Goal: Task Accomplishment & Management: Manage account settings

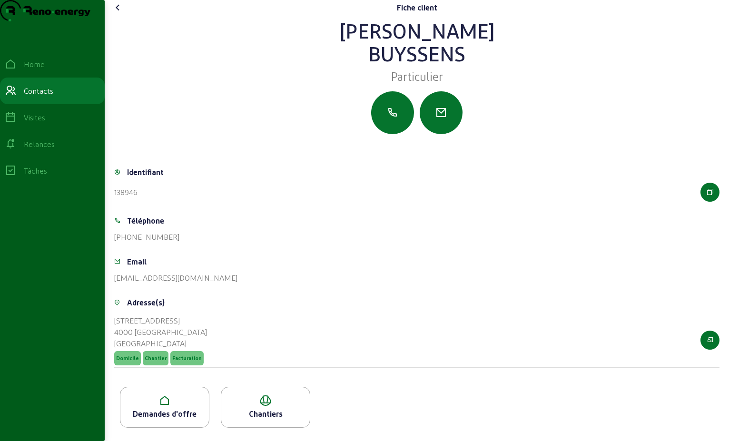
scroll to position [17, 0]
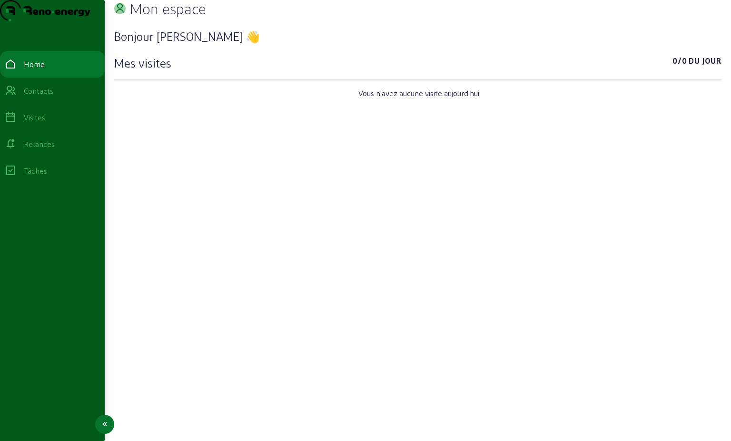
click at [30, 150] on div "Relances" at bounding box center [52, 144] width 95 height 11
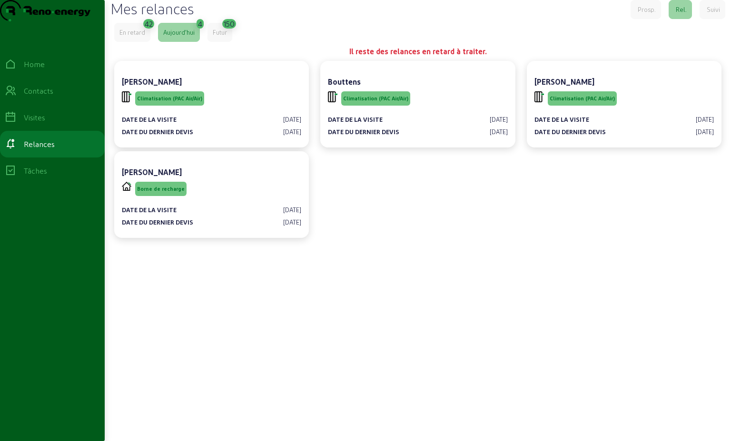
click at [190, 37] on div "Aujourd'hui" at bounding box center [178, 32] width 31 height 9
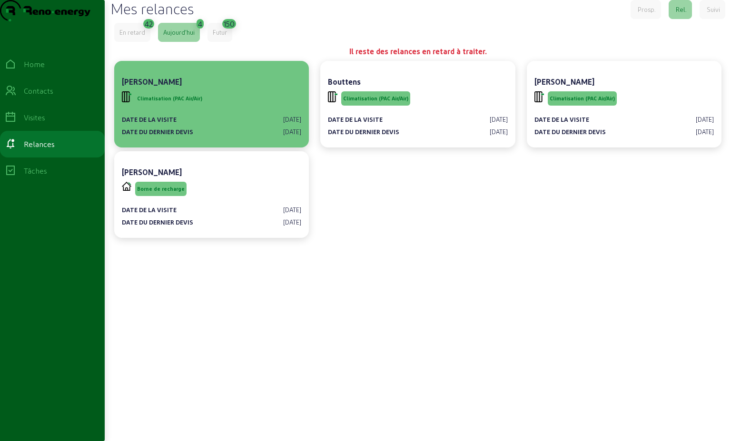
click at [202, 106] on span "Climatisation (PAC Air/Air)" at bounding box center [169, 98] width 69 height 14
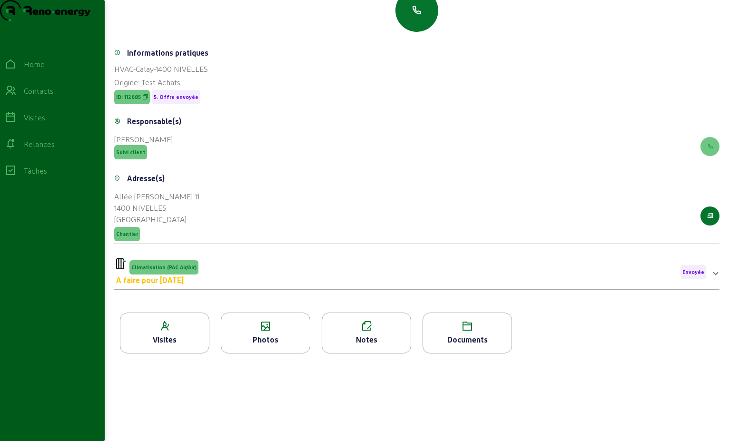
scroll to position [121, 0]
click at [291, 271] on div "Climatisation (PAC Air/Air) A faire pour [DATE] Envoyée" at bounding box center [411, 273] width 590 height 28
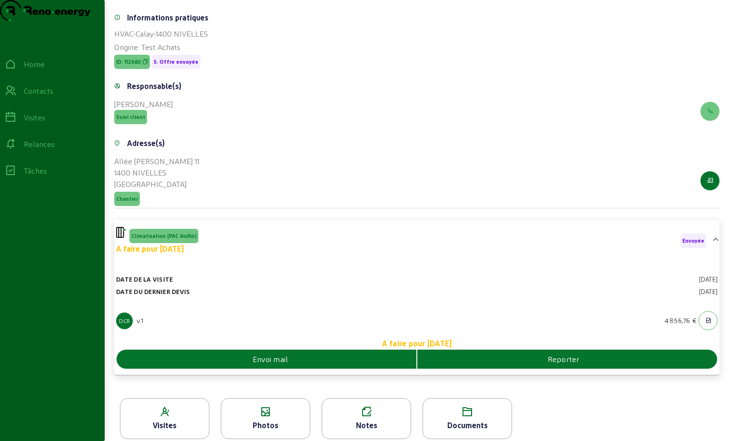
scroll to position [166, 0]
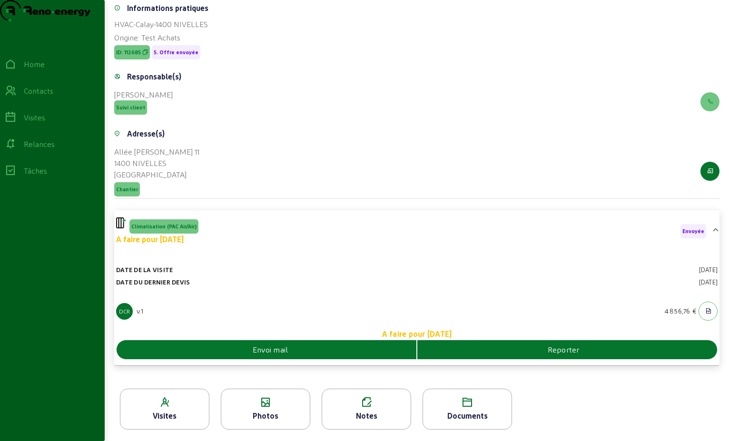
click at [336, 348] on div "Envoi mail" at bounding box center [267, 349] width 300 height 11
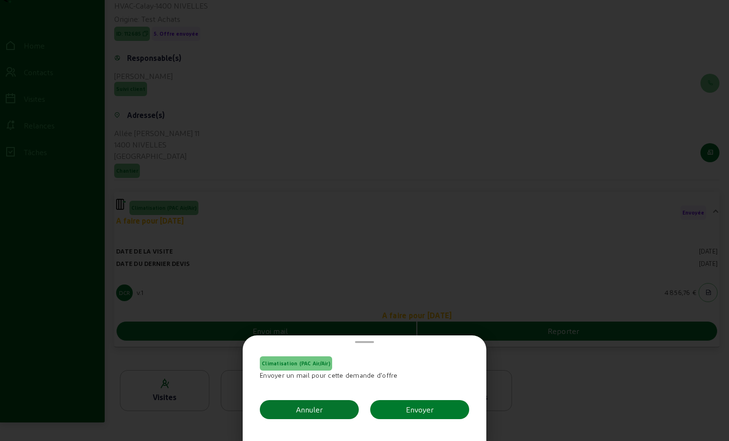
click at [424, 411] on div "Envoyer" at bounding box center [420, 409] width 28 height 11
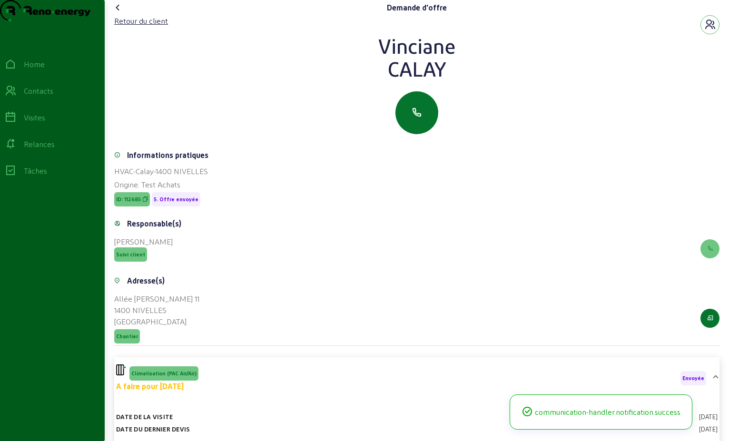
click at [120, 13] on icon at bounding box center [117, 7] width 11 height 11
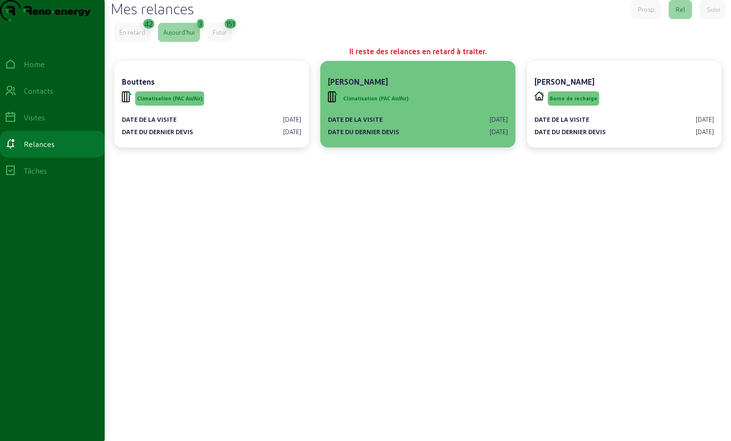
click at [444, 108] on div "Climatisation (PAC Air/Air)" at bounding box center [417, 99] width 179 height 18
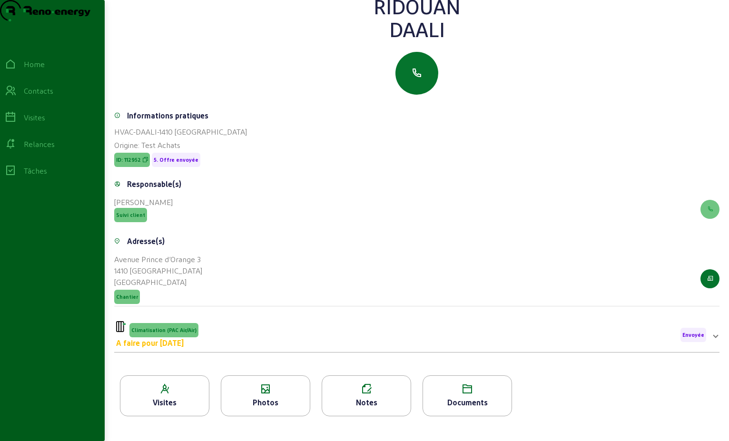
scroll to position [121, 0]
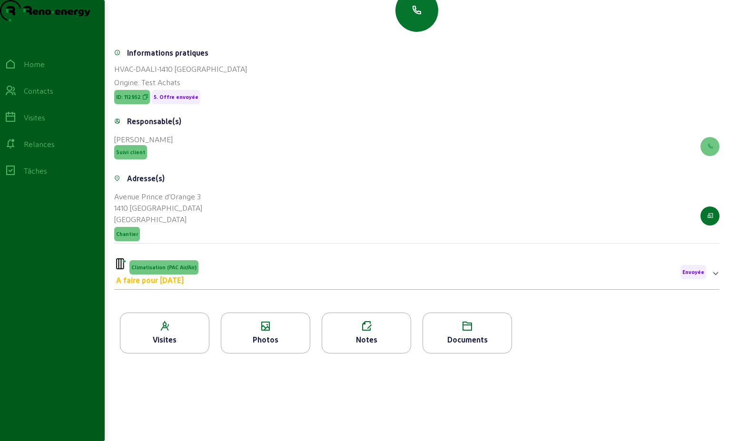
click at [265, 269] on div "Climatisation (PAC Air/Air) A faire pour [DATE] Envoyée" at bounding box center [411, 273] width 590 height 28
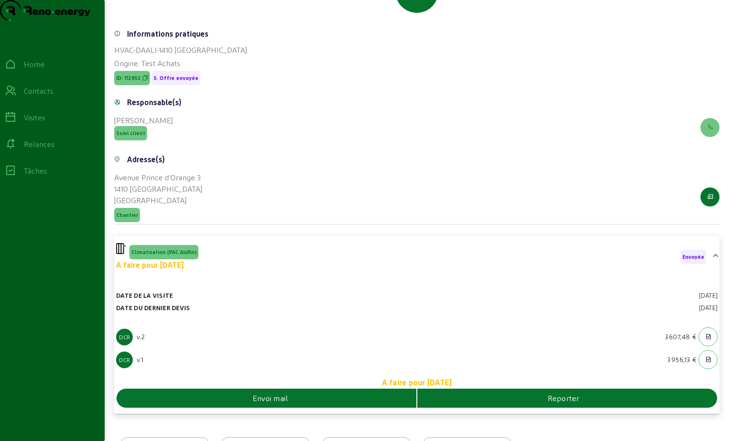
click at [278, 404] on span "Envoi mail" at bounding box center [271, 398] width 36 height 11
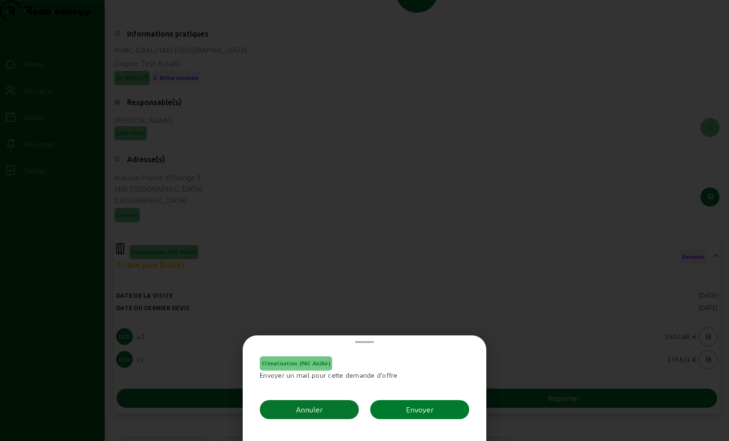
click at [427, 409] on div "Envoyer" at bounding box center [420, 409] width 28 height 11
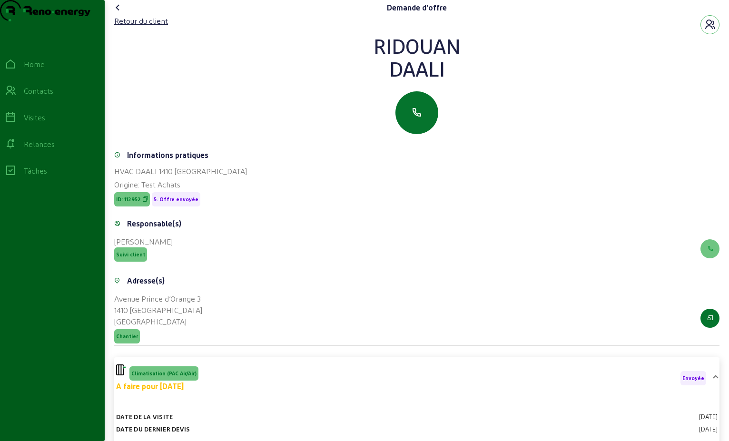
click at [119, 13] on icon at bounding box center [117, 7] width 11 height 11
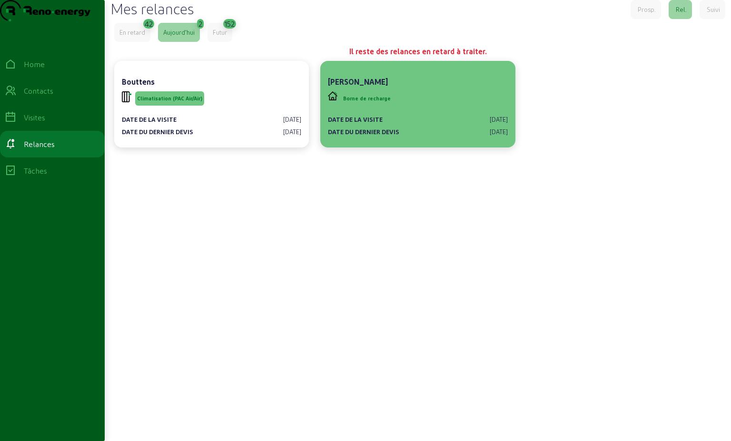
click at [431, 131] on div "Date de la visite [DATE] Date du dernier devis [DATE]" at bounding box center [417, 122] width 179 height 29
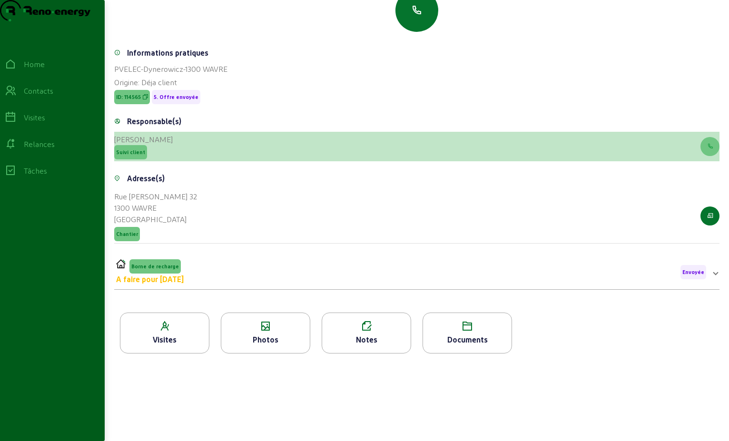
scroll to position [99, 0]
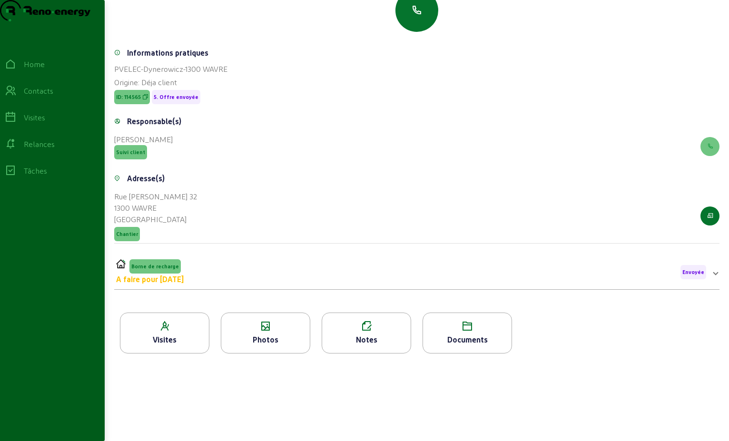
click at [205, 268] on div "Borne de recharge A faire pour [DATE] Envoyée" at bounding box center [411, 272] width 590 height 26
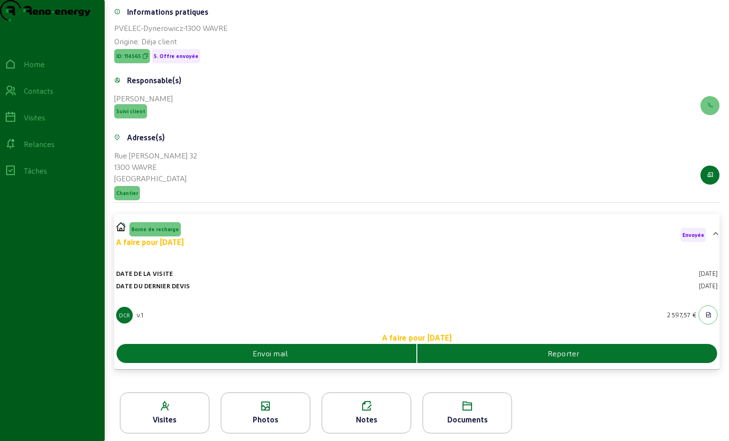
scroll to position [143, 0]
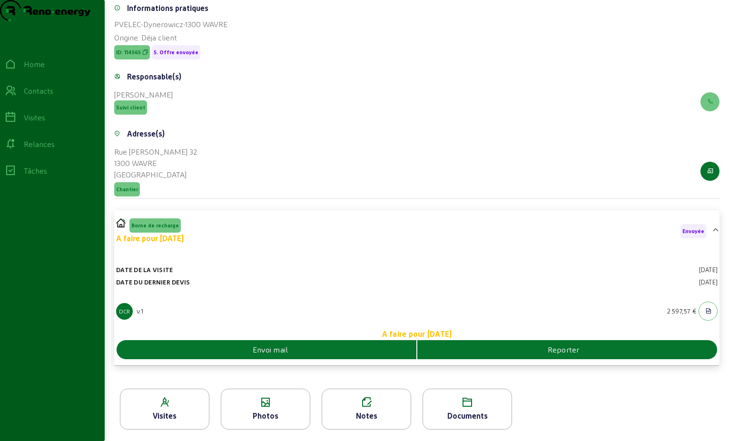
click at [298, 352] on div "Envoi mail" at bounding box center [267, 349] width 300 height 11
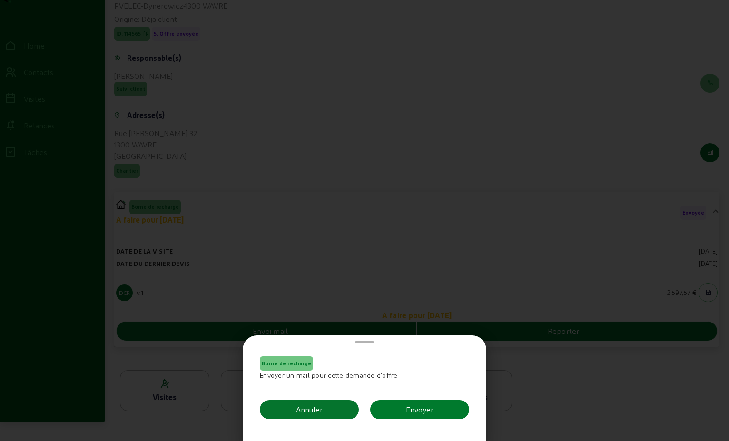
click at [401, 411] on button "Envoyer" at bounding box center [419, 409] width 99 height 19
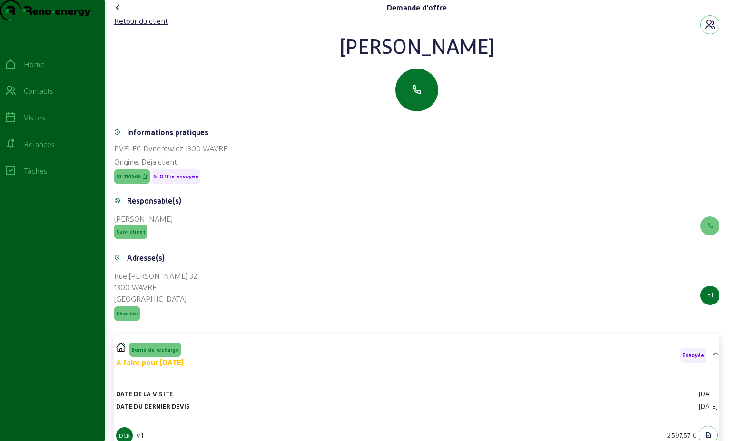
click at [117, 13] on icon at bounding box center [117, 7] width 11 height 11
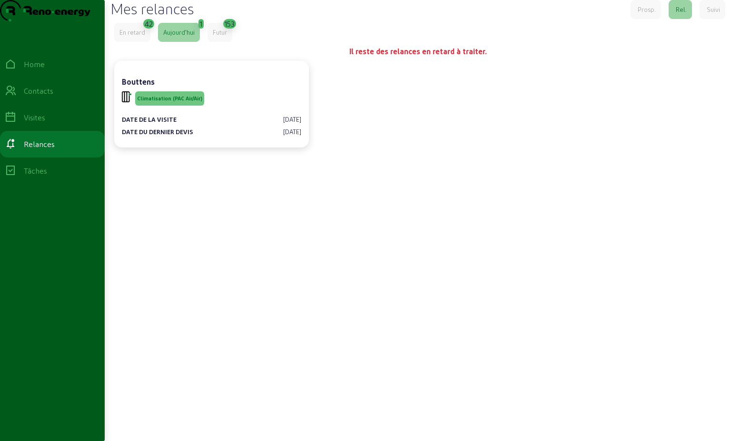
click at [140, 37] on div "En retard" at bounding box center [132, 32] width 26 height 9
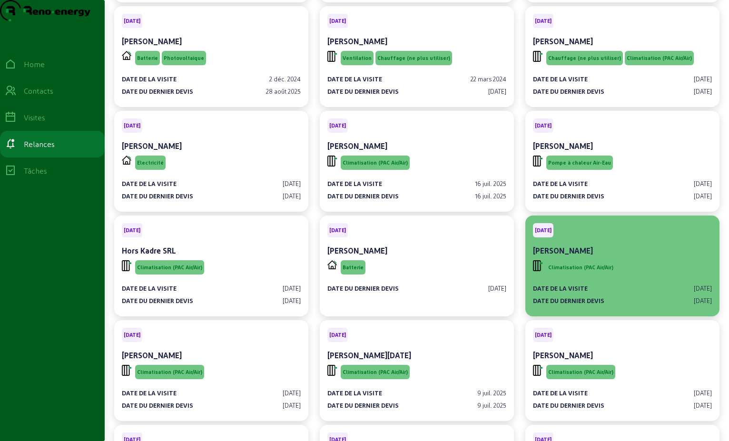
scroll to position [143, 0]
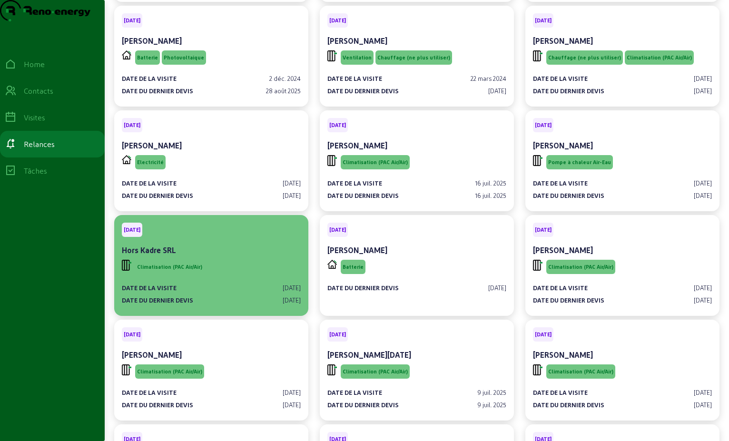
click at [231, 276] on div "Climatisation (PAC Air/Air)" at bounding box center [211, 267] width 179 height 18
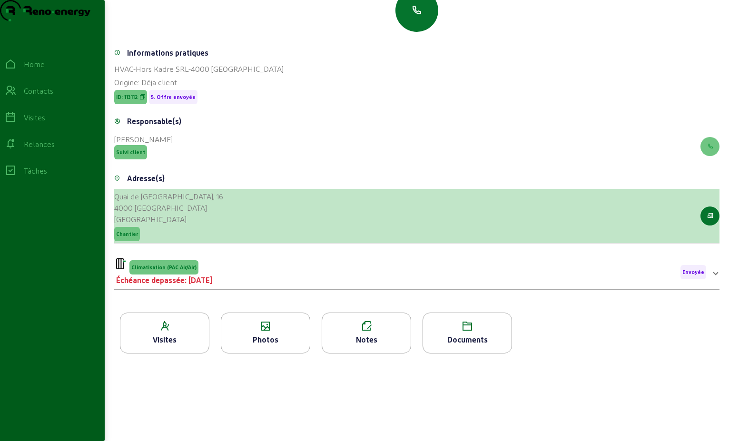
scroll to position [95, 0]
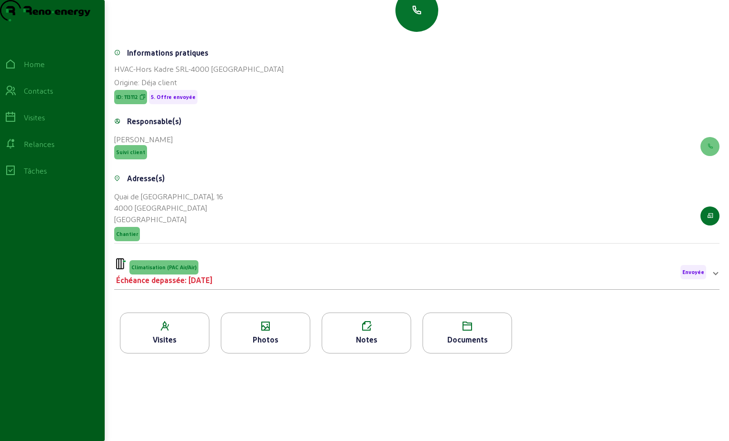
click at [234, 282] on div "Climatisation (PAC Air/Air) Échéance depassée: [DATE] Envoyée" at bounding box center [411, 273] width 590 height 28
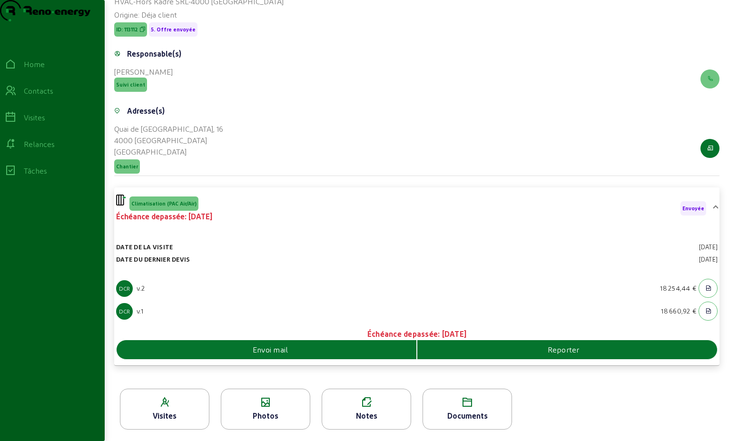
scroll to position [166, 0]
click at [319, 351] on div "Envoi mail" at bounding box center [267, 349] width 300 height 11
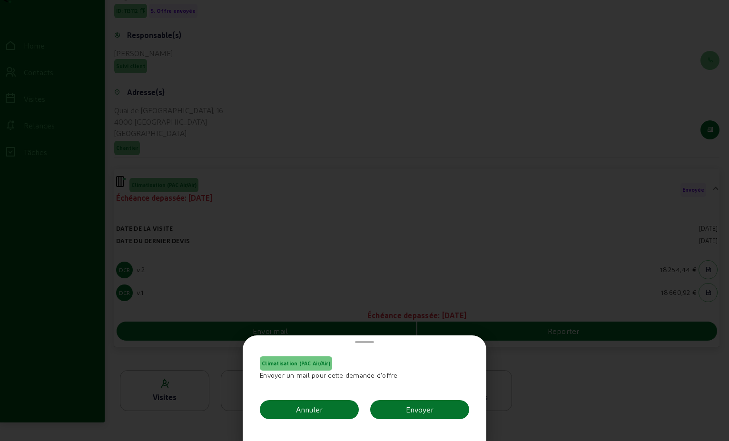
scroll to position [0, 0]
click at [419, 406] on div "Envoyer" at bounding box center [420, 409] width 28 height 11
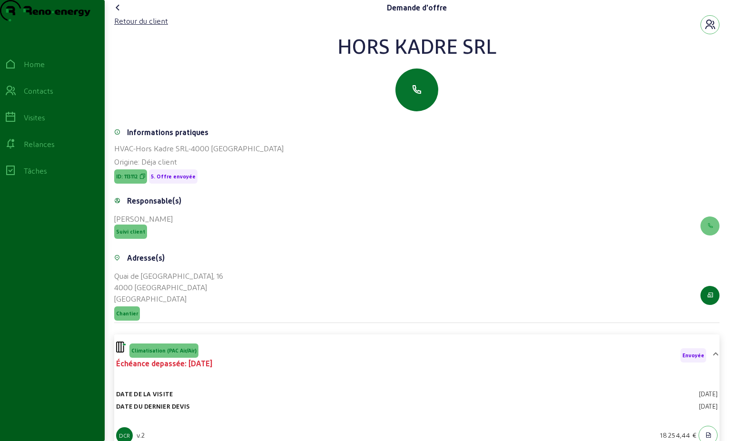
click at [122, 13] on icon at bounding box center [117, 7] width 11 height 11
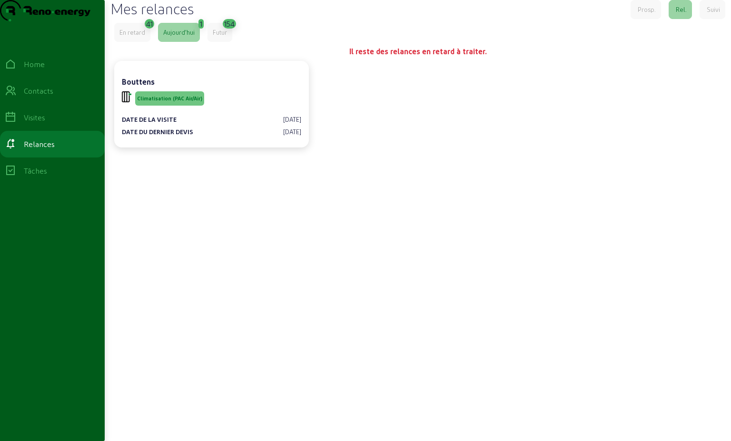
click at [132, 37] on div "En retard" at bounding box center [132, 32] width 26 height 9
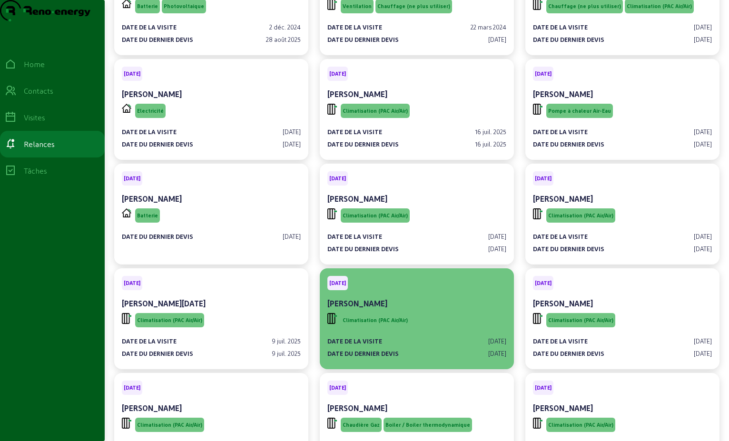
scroll to position [238, 0]
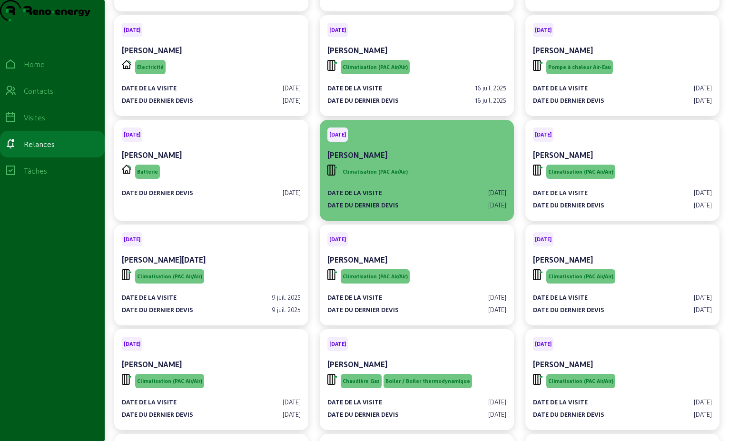
click at [438, 181] on div "Climatisation (PAC Air/Air)" at bounding box center [417, 172] width 179 height 18
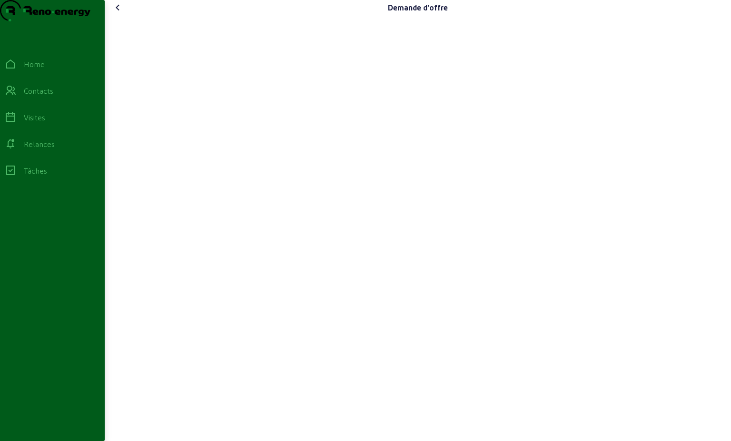
click at [438, 194] on div "Demande d'offre" at bounding box center [418, 220] width 627 height 441
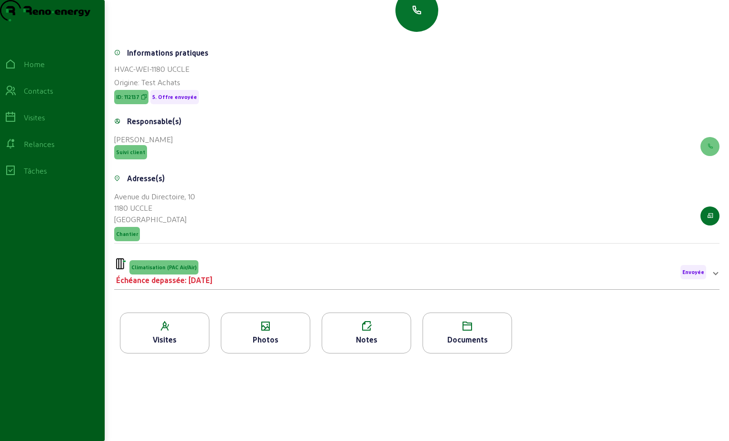
scroll to position [121, 0]
click at [472, 278] on div "Climatisation (PAC Air/Air) Échéance depassée: [DATE] Envoyée" at bounding box center [411, 273] width 590 height 28
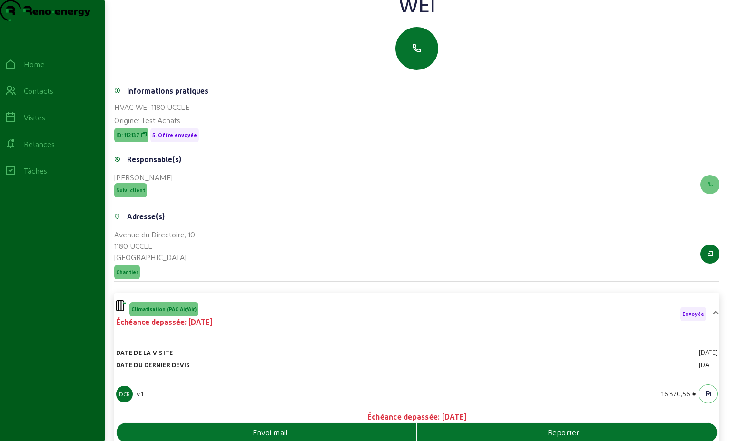
scroll to position [0, 0]
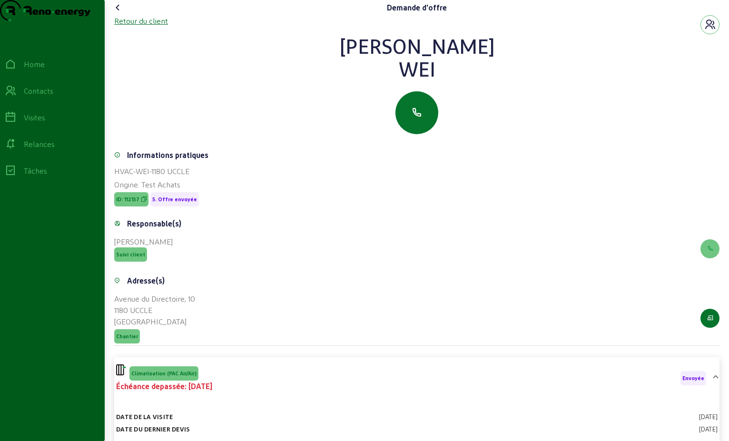
click at [159, 27] on div "Retour du client" at bounding box center [141, 20] width 54 height 11
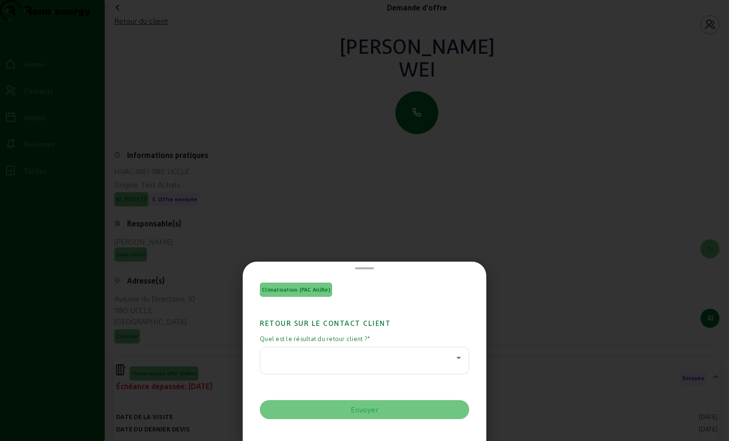
click at [453, 360] on icon at bounding box center [458, 357] width 11 height 11
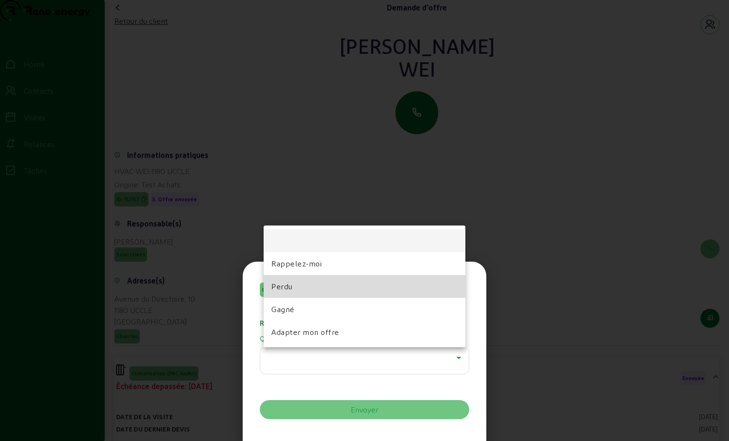
click at [348, 284] on mat-option "Perdu" at bounding box center [365, 286] width 202 height 23
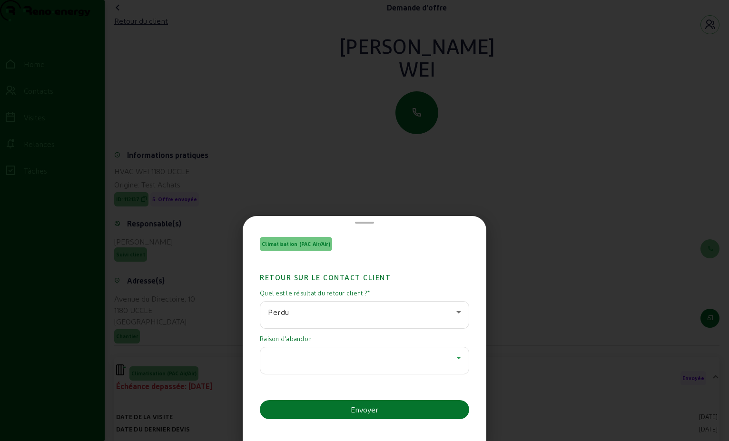
click at [453, 362] on icon at bounding box center [458, 357] width 11 height 11
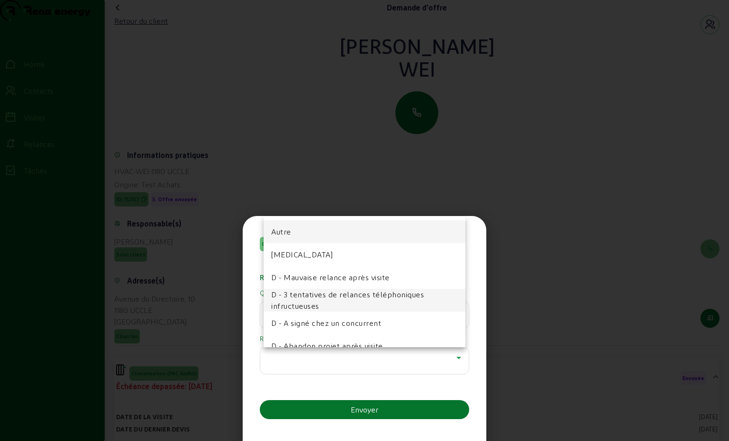
click at [385, 297] on span "D - 3 tentatives de relances téléphoniques infructueuses" at bounding box center [364, 300] width 187 height 23
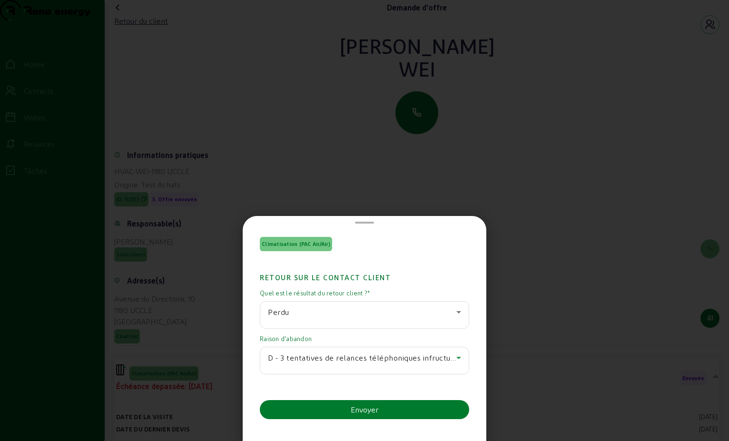
click at [381, 405] on button "Envoyer" at bounding box center [364, 409] width 209 height 19
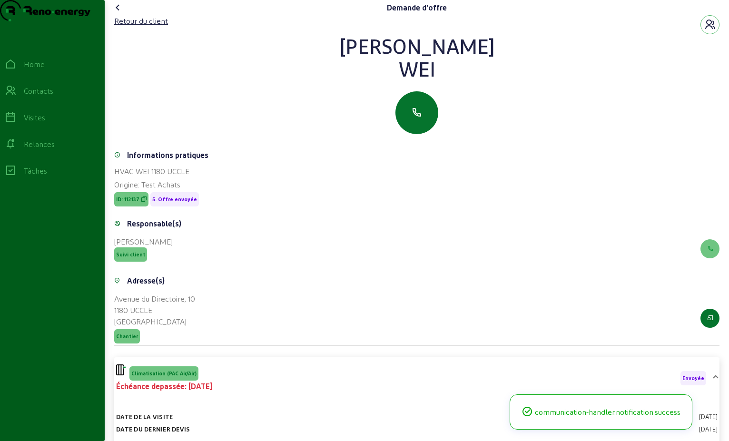
click at [115, 13] on icon at bounding box center [117, 7] width 11 height 11
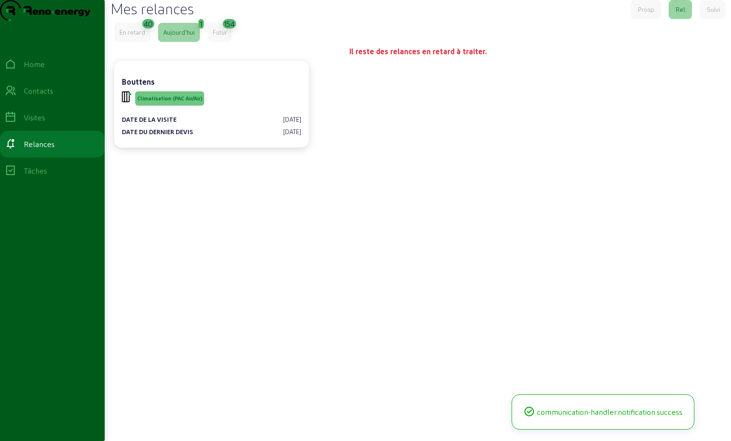
click at [120, 42] on div "En retard" at bounding box center [132, 32] width 36 height 19
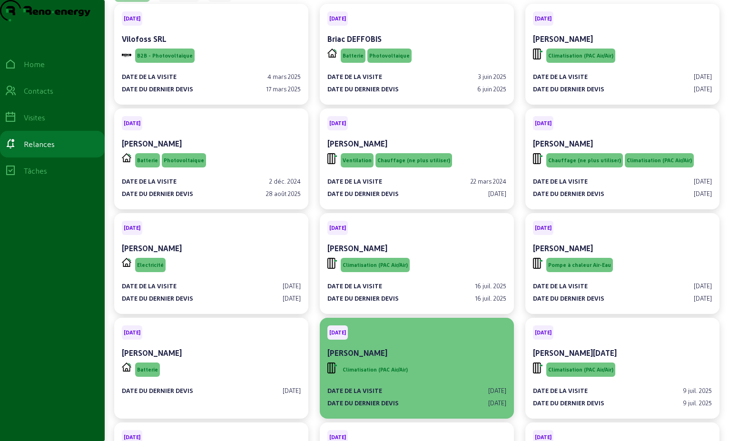
scroll to position [143, 0]
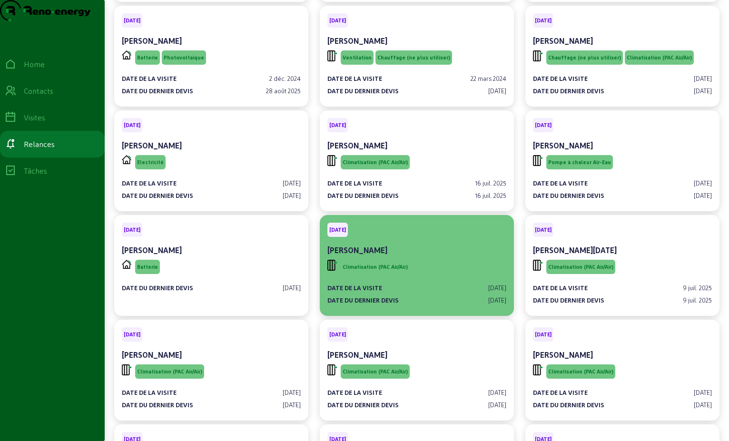
click at [458, 276] on div "Climatisation (PAC Air/Air)" at bounding box center [417, 267] width 179 height 18
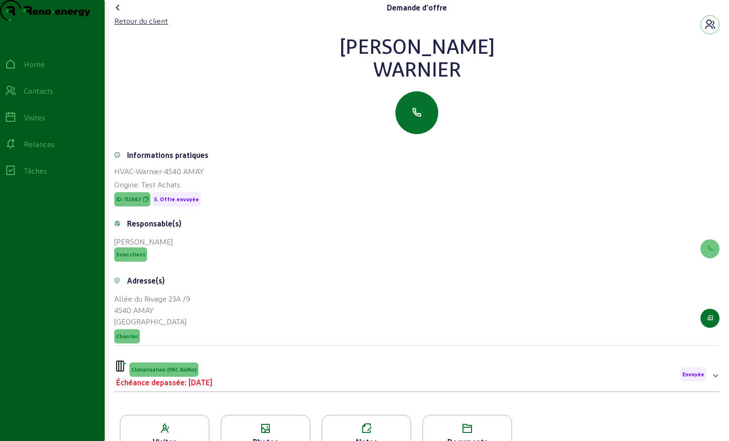
drag, startPoint x: 457, startPoint y: 92, endPoint x: 354, endPoint y: 55, distance: 109.6
click at [354, 55] on div "[PERSON_NAME]" at bounding box center [417, 57] width 606 height 46
drag, startPoint x: 354, startPoint y: 55, endPoint x: 396, endPoint y: 60, distance: 42.7
copy div "[PERSON_NAME]"
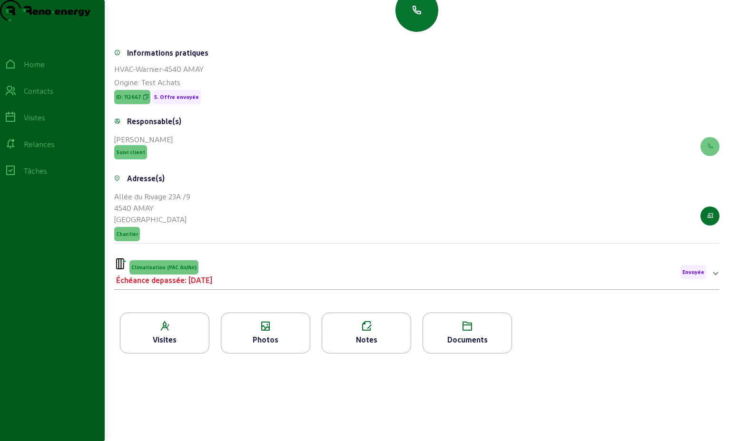
scroll to position [121, 0]
click at [212, 284] on div "Échéance depassée: [DATE]" at bounding box center [164, 280] width 96 height 11
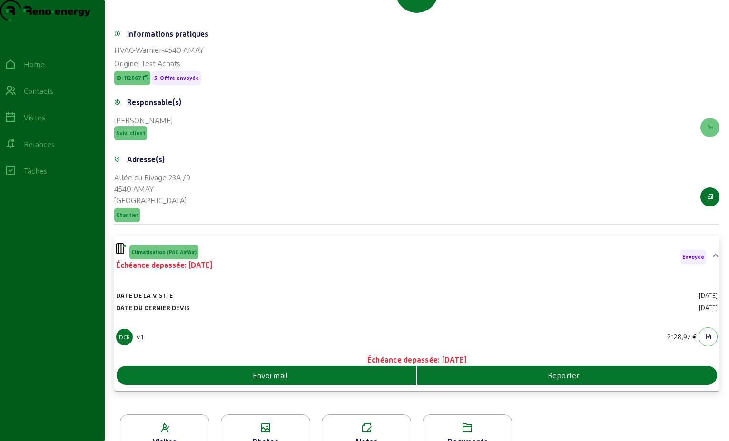
click at [278, 381] on span "Envoi mail" at bounding box center [271, 375] width 36 height 11
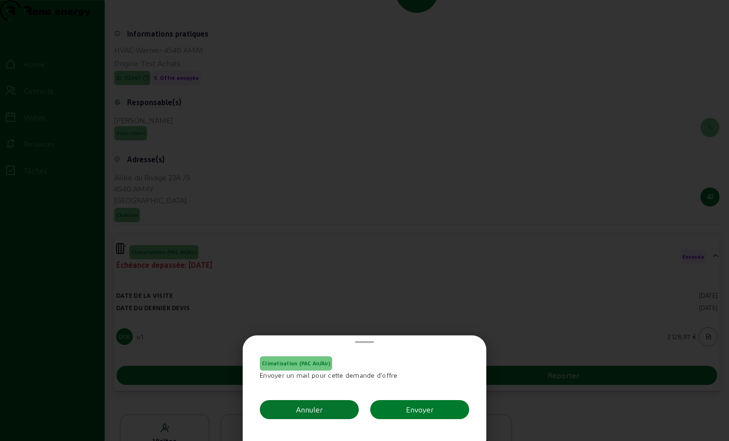
click at [426, 408] on div "Envoyer" at bounding box center [420, 409] width 28 height 11
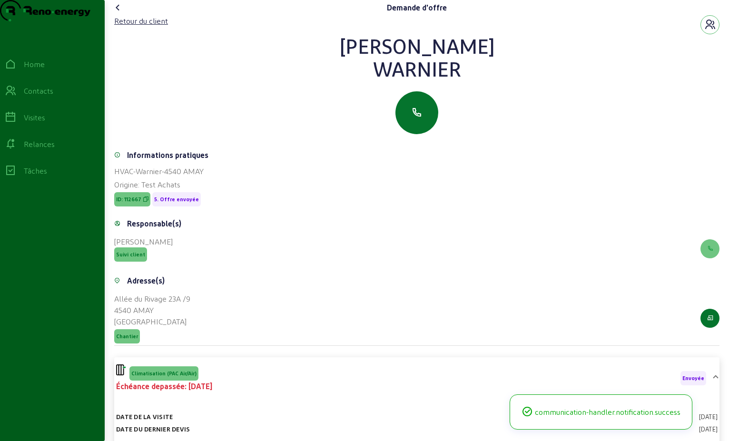
click at [117, 13] on icon at bounding box center [117, 7] width 11 height 11
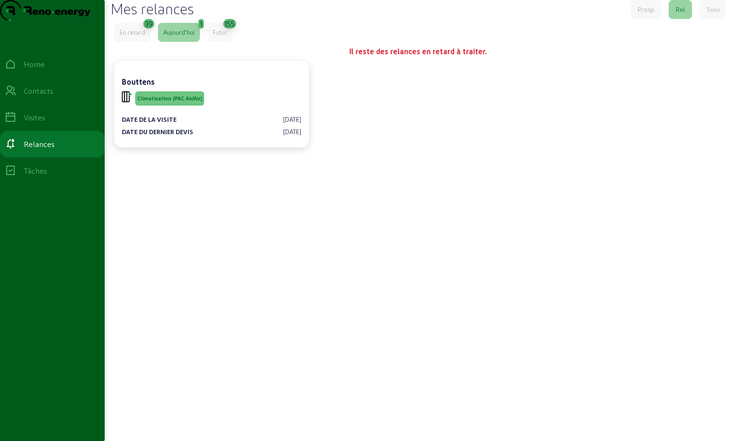
click at [149, 42] on div "En retard" at bounding box center [132, 32] width 36 height 19
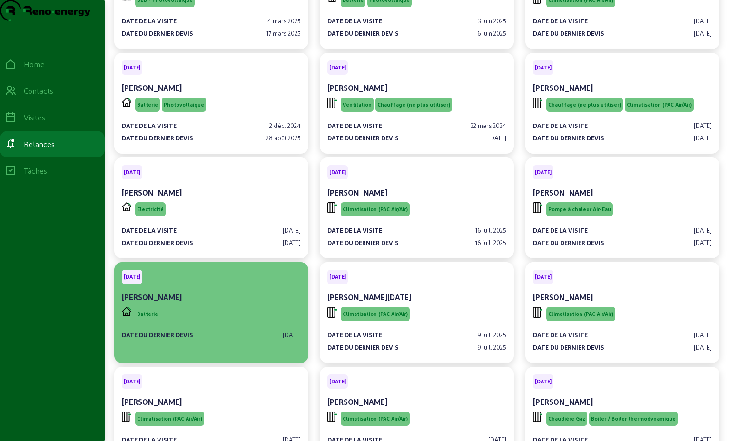
scroll to position [143, 0]
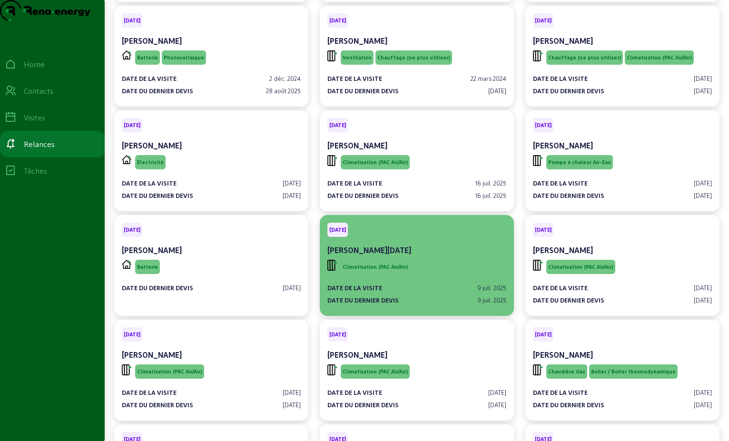
click at [427, 298] on div "Date de la visite [DATE] Date du dernier devis [DATE]" at bounding box center [417, 290] width 179 height 29
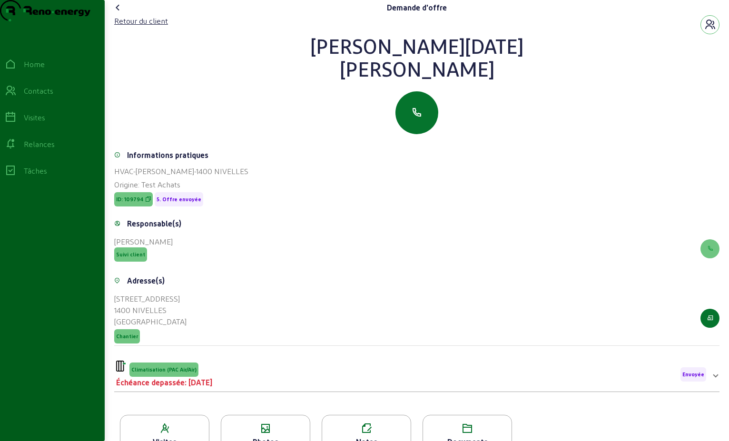
drag, startPoint x: 447, startPoint y: 89, endPoint x: 365, endPoint y: 63, distance: 86.0
click at [365, 63] on div "[PERSON_NAME][DATE]" at bounding box center [417, 57] width 606 height 46
drag, startPoint x: 365, startPoint y: 63, endPoint x: 381, endPoint y: 64, distance: 15.7
copy div "[PERSON_NAME][DATE]"
click at [146, 27] on div "Retour du client" at bounding box center [141, 20] width 54 height 11
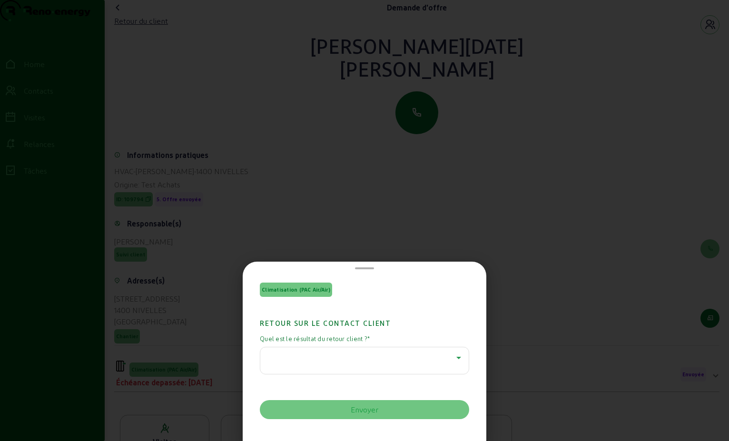
click at [447, 356] on div at bounding box center [362, 357] width 189 height 11
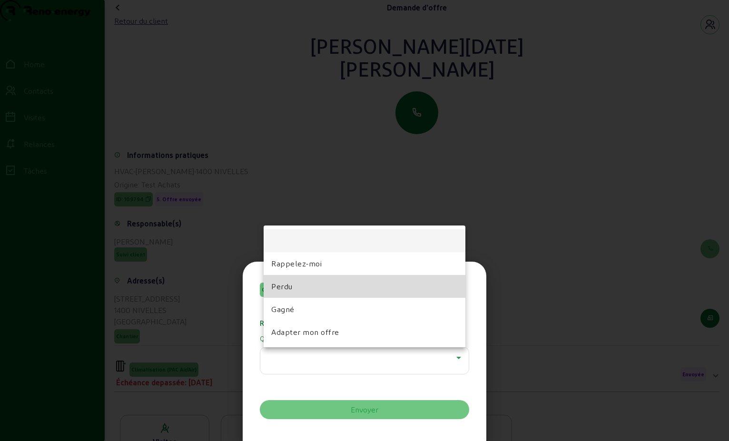
click at [322, 287] on mat-option "Perdu" at bounding box center [365, 286] width 202 height 23
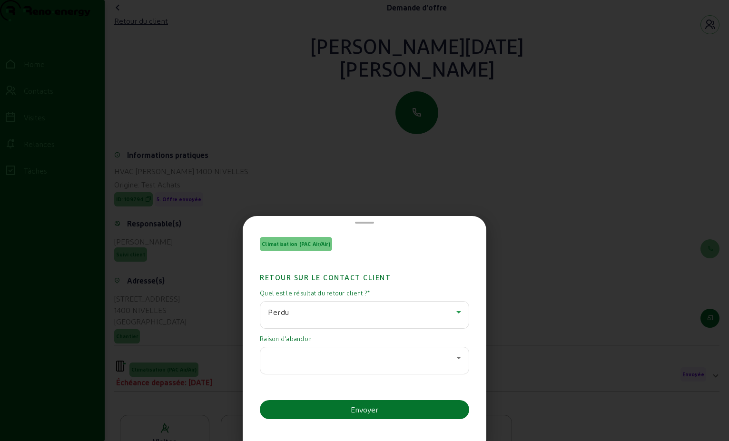
click at [454, 360] on icon at bounding box center [458, 357] width 11 height 11
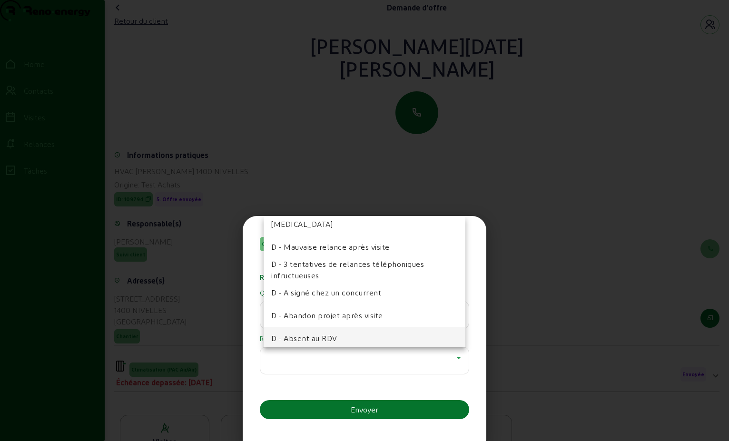
scroll to position [48, 0]
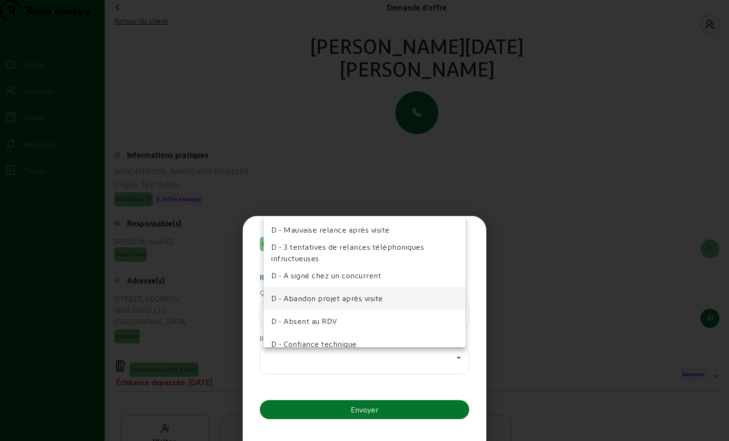
click at [363, 302] on span "D - Abandon projet après visite" at bounding box center [327, 298] width 112 height 11
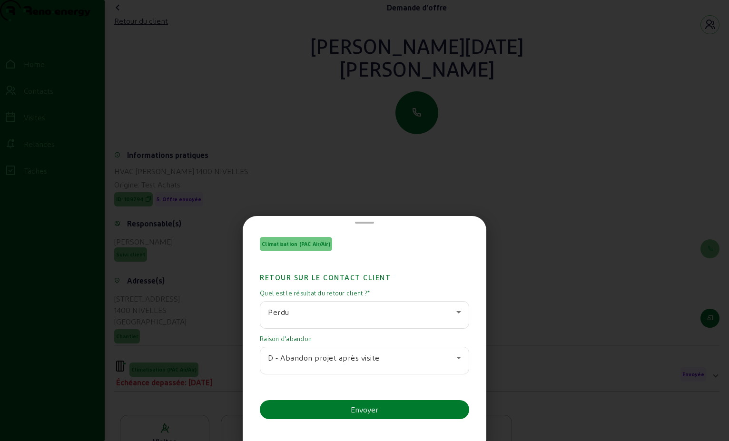
click at [379, 411] on button "Envoyer" at bounding box center [364, 409] width 209 height 19
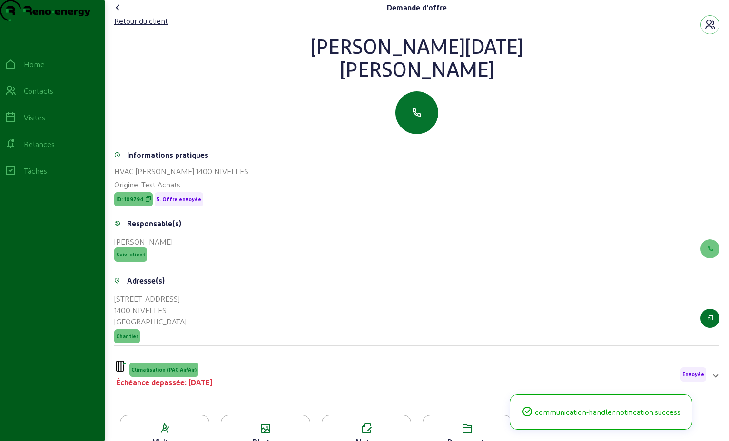
click at [119, 13] on icon at bounding box center [117, 7] width 11 height 11
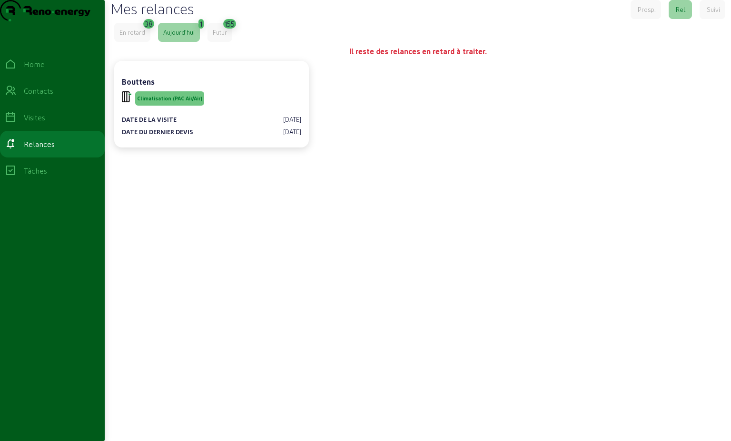
click at [139, 37] on div "En retard" at bounding box center [132, 32] width 26 height 9
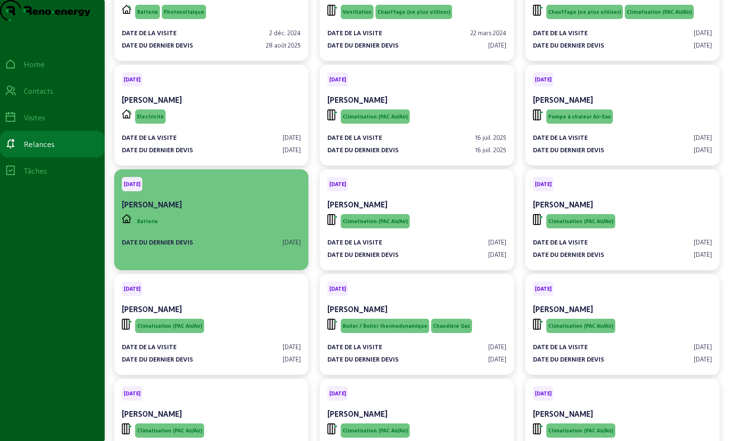
scroll to position [190, 0]
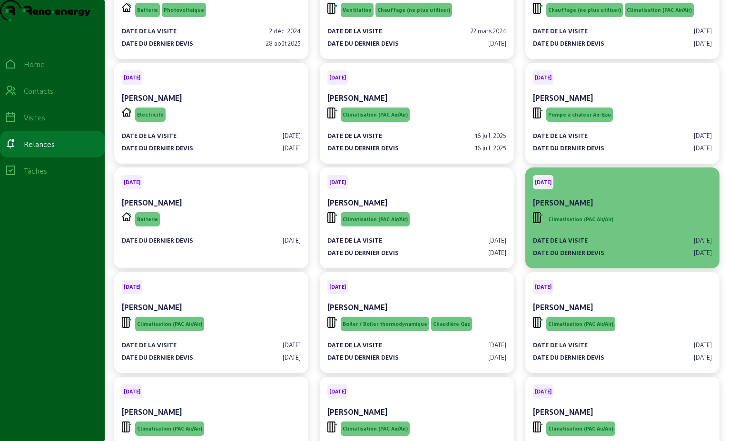
click at [496, 210] on div "[DATE] [PERSON_NAME]" at bounding box center [622, 192] width 179 height 35
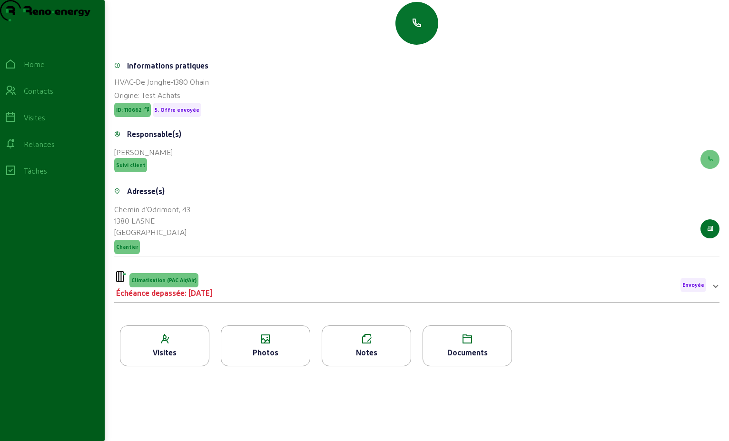
scroll to position [95, 0]
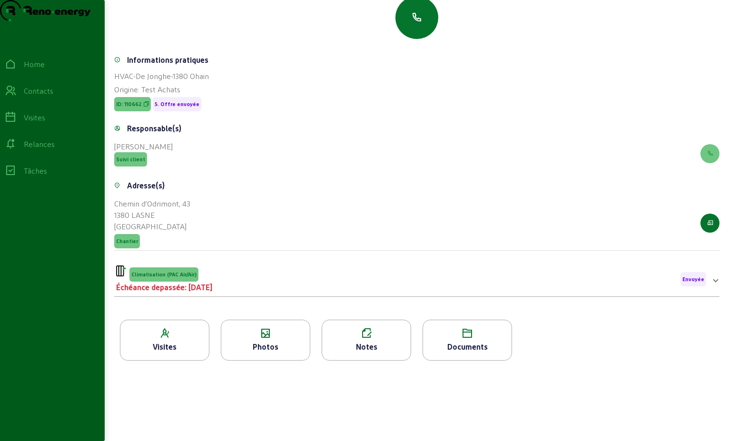
click at [284, 285] on div "Climatisation (PAC Air/Air) Échéance depassée: [DATE] Envoyée" at bounding box center [411, 280] width 590 height 28
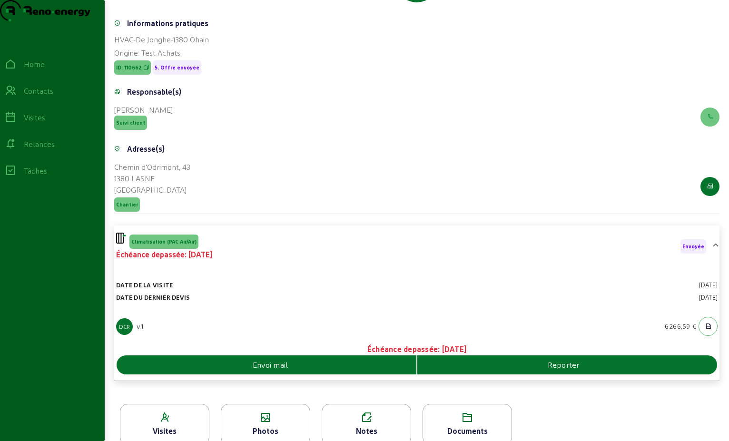
scroll to position [166, 0]
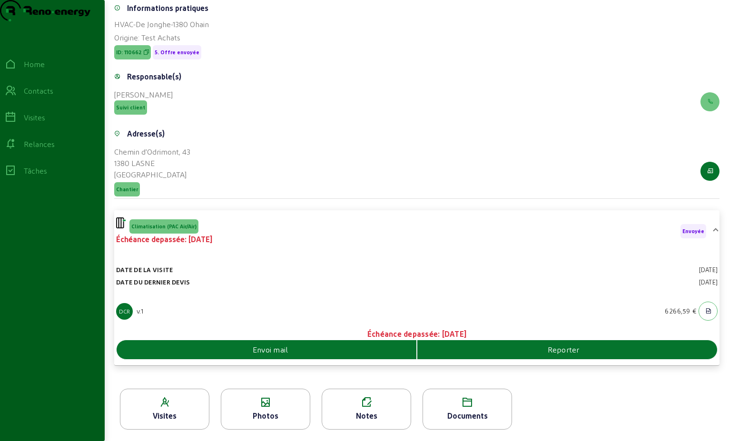
click at [300, 347] on div "Envoi mail" at bounding box center [267, 349] width 300 height 11
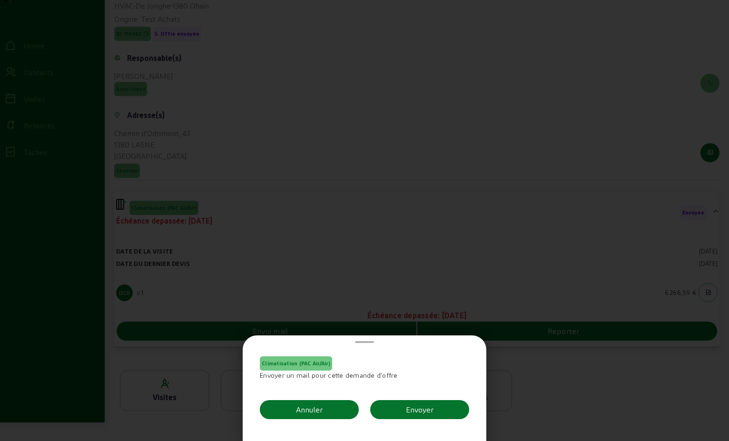
scroll to position [0, 0]
click at [421, 409] on div "Envoyer" at bounding box center [420, 409] width 28 height 11
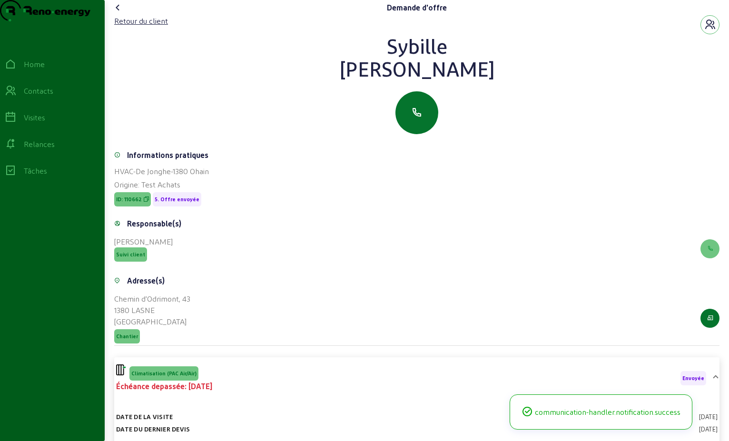
click at [119, 13] on icon at bounding box center [117, 7] width 11 height 11
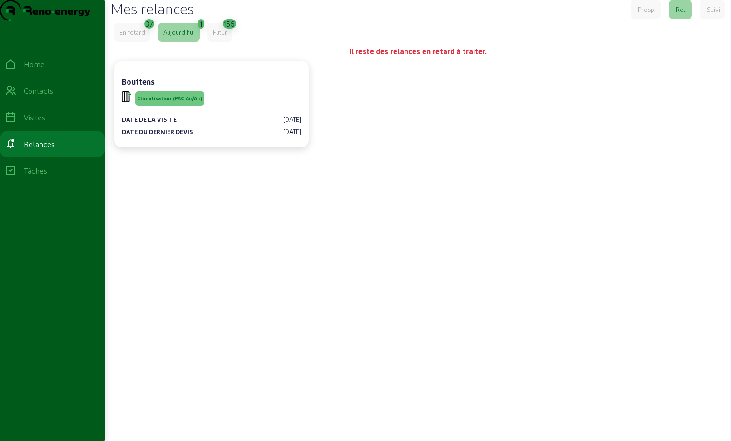
click at [139, 42] on div "En retard" at bounding box center [132, 32] width 36 height 19
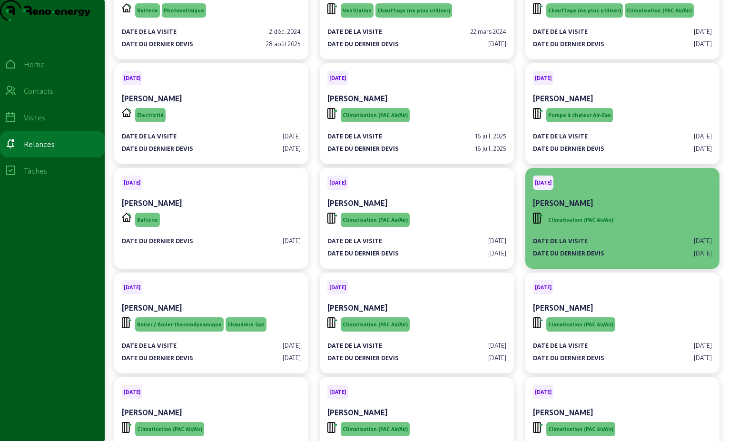
scroll to position [190, 0]
click at [496, 210] on div "[PERSON_NAME]" at bounding box center [622, 203] width 179 height 13
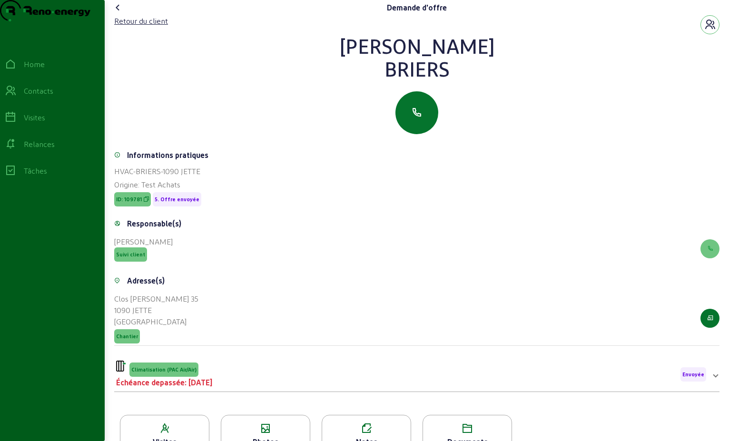
drag, startPoint x: 448, startPoint y: 90, endPoint x: 369, endPoint y: 67, distance: 82.4
click at [369, 67] on div "[PERSON_NAME]" at bounding box center [417, 57] width 606 height 46
drag, startPoint x: 369, startPoint y: 67, endPoint x: 408, endPoint y: 63, distance: 39.2
copy div "[PERSON_NAME]"
click at [164, 27] on div "Retour du client" at bounding box center [141, 20] width 54 height 11
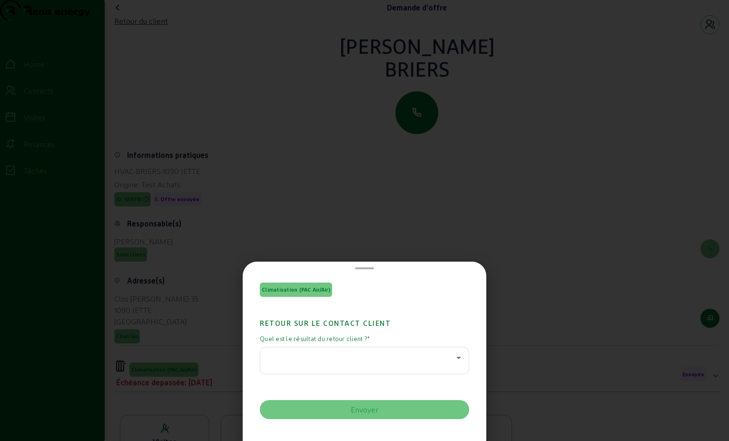
click at [456, 360] on icon at bounding box center [458, 357] width 11 height 11
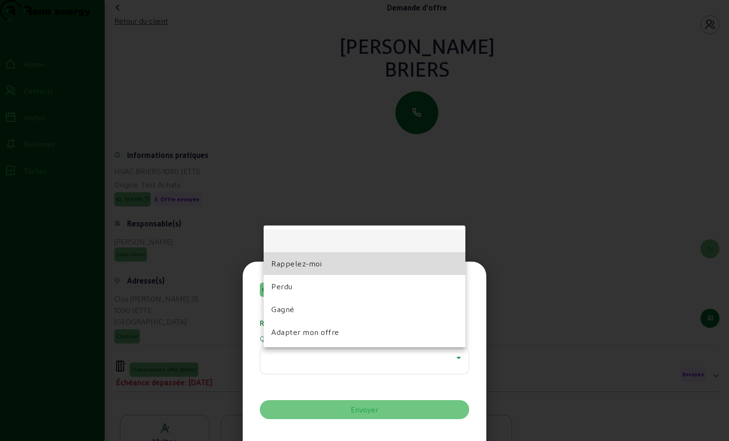
click at [339, 264] on mat-option "Rappelez-moi" at bounding box center [365, 263] width 202 height 23
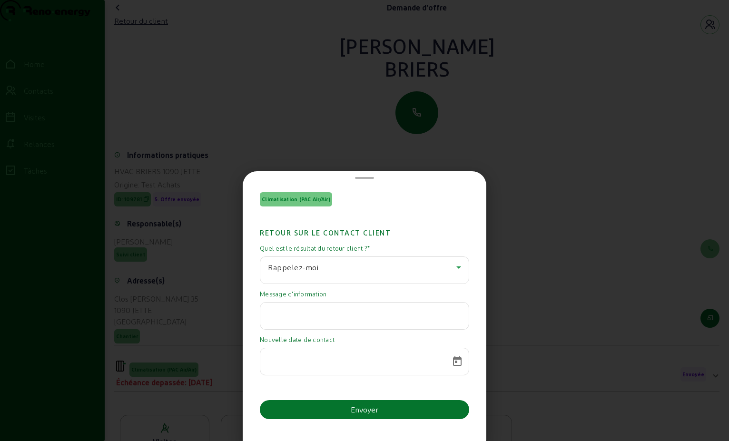
click at [333, 317] on input "text" at bounding box center [364, 313] width 193 height 11
paste input "Bonjour Monsieur [PERSON_NAME] pour la réponse tardive. Nous nous accordons [ME…"
type input "Bonjour Monsieur [PERSON_NAME] pour la réponse tardive. Nous nous accordons [ME…"
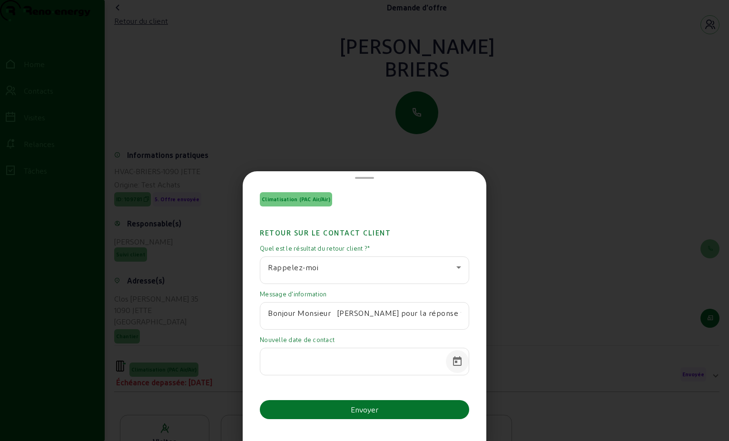
click at [457, 362] on span "Open calendar" at bounding box center [457, 361] width 23 height 23
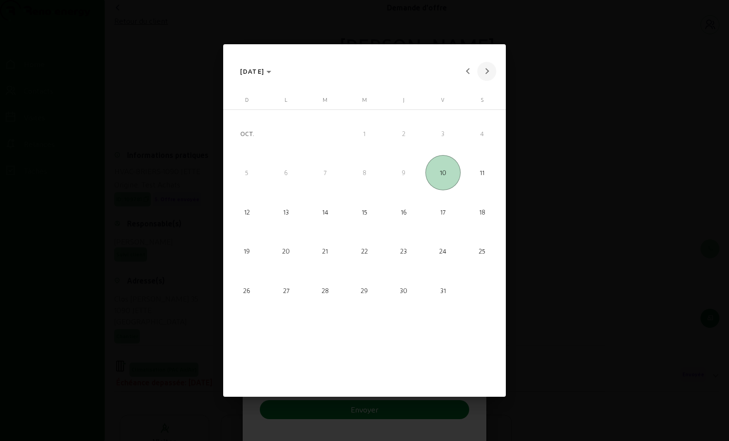
click at [487, 72] on button "Next month" at bounding box center [486, 71] width 19 height 19
click at [328, 290] on span "23" at bounding box center [325, 290] width 35 height 35
type input "[DATE]"
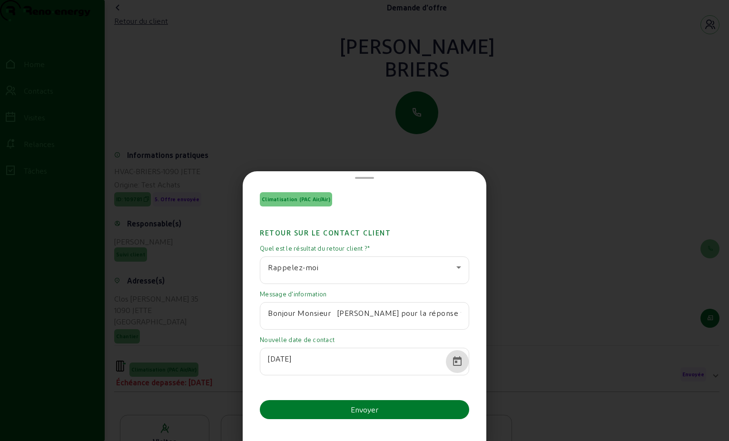
click at [375, 411] on div "Envoyer" at bounding box center [365, 409] width 28 height 11
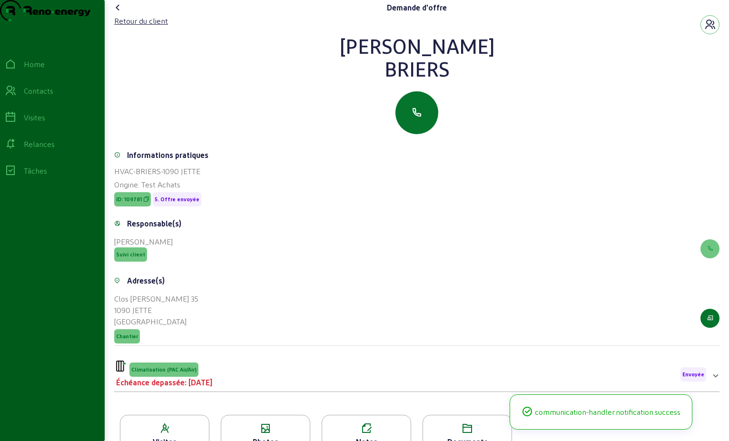
click at [116, 13] on icon at bounding box center [117, 7] width 11 height 11
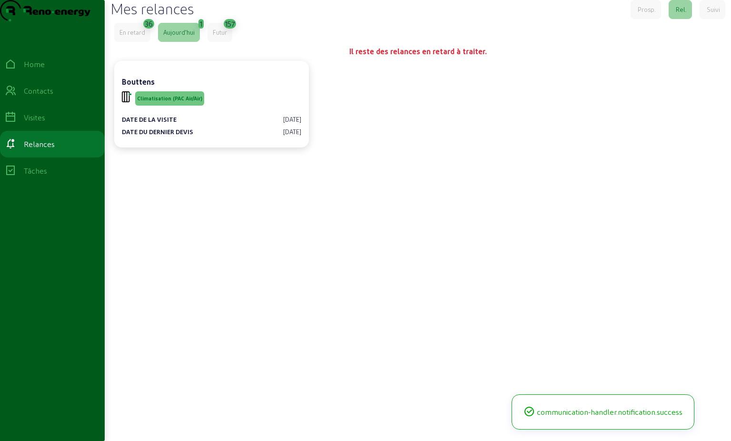
click at [136, 37] on div "En retard" at bounding box center [132, 32] width 26 height 9
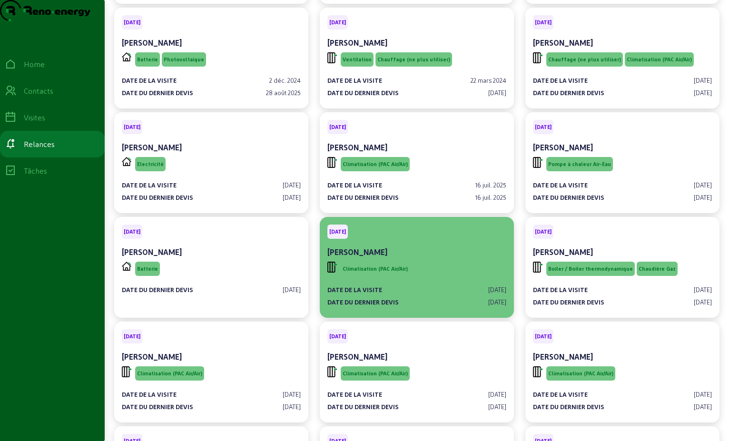
scroll to position [190, 0]
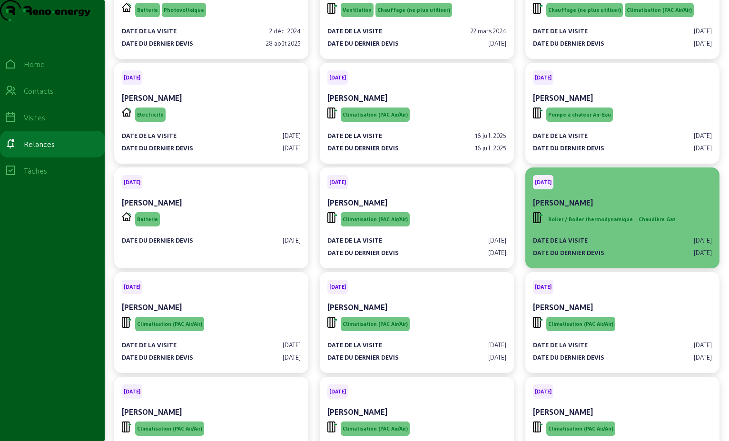
click at [496, 227] on span "Boiler / Boiler thermodynamique" at bounding box center [591, 219] width 89 height 14
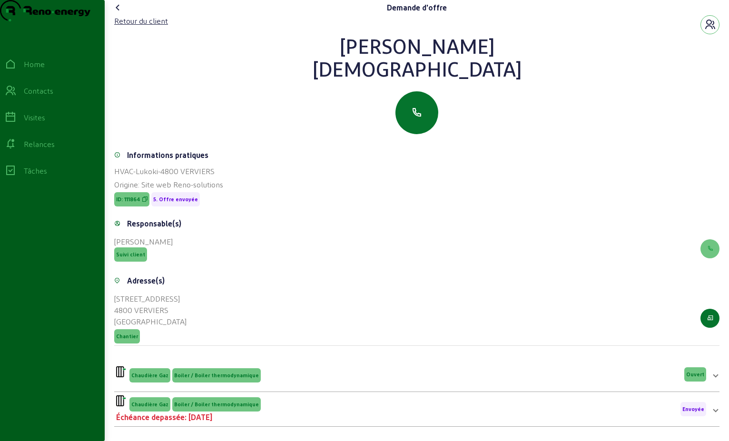
drag, startPoint x: 447, startPoint y: 90, endPoint x: 387, endPoint y: 69, distance: 63.7
click at [387, 69] on div "[PERSON_NAME]" at bounding box center [417, 57] width 606 height 46
drag, startPoint x: 387, startPoint y: 69, endPoint x: 419, endPoint y: 70, distance: 32.4
copy div "[PERSON_NAME]"
click at [439, 79] on div "[DEMOGRAPHIC_DATA]" at bounding box center [417, 68] width 606 height 23
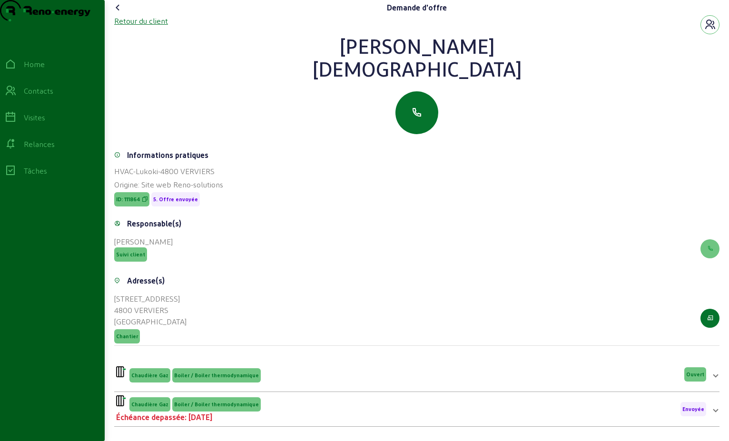
click at [161, 27] on div "Retour du client" at bounding box center [141, 20] width 54 height 11
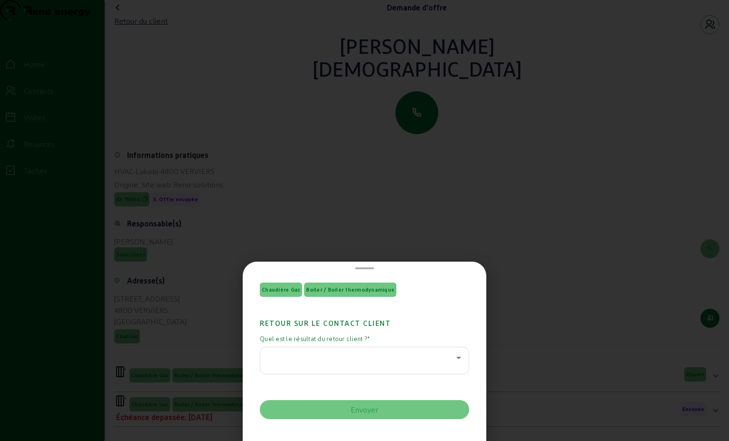
click at [454, 358] on div at bounding box center [364, 357] width 193 height 11
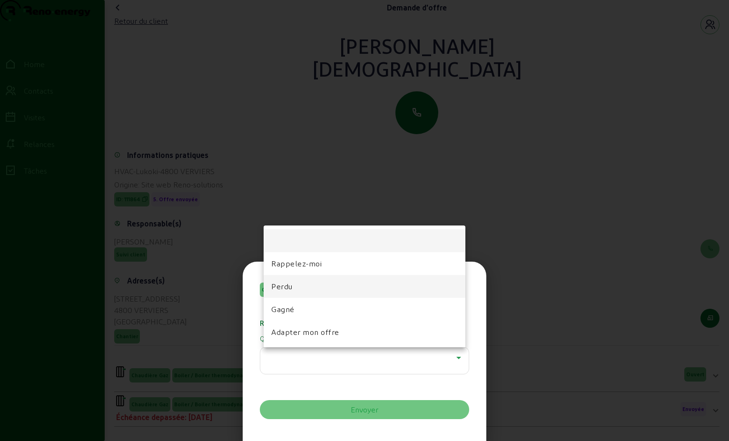
click at [322, 293] on mat-option "Perdu" at bounding box center [365, 286] width 202 height 23
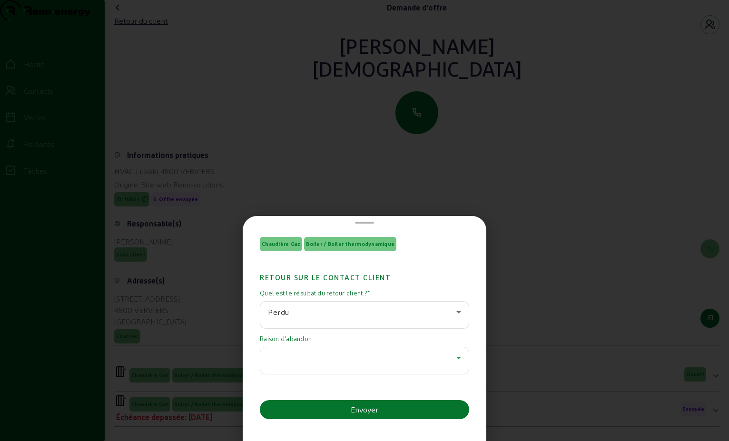
click at [453, 359] on icon at bounding box center [458, 357] width 11 height 11
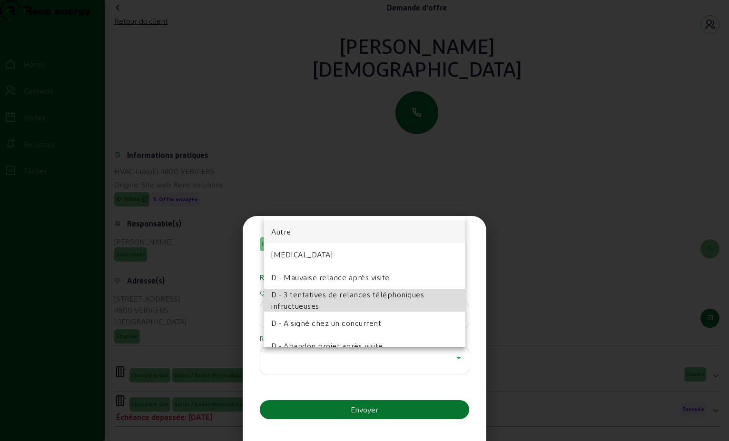
click at [370, 303] on span "D - 3 tentatives de relances téléphoniques infructueuses" at bounding box center [364, 300] width 187 height 23
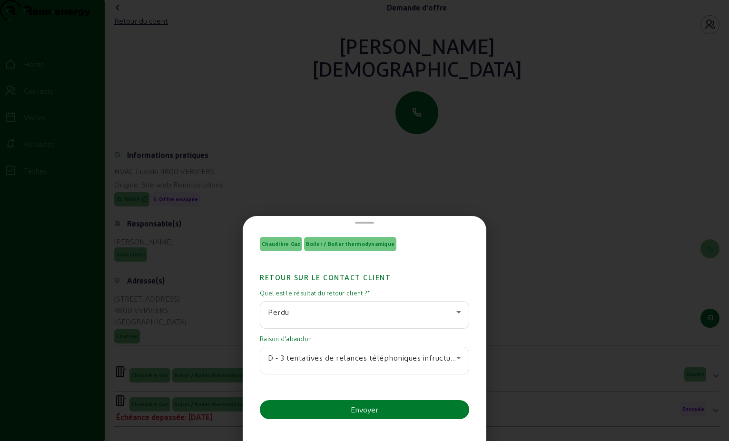
click at [359, 409] on div "Envoyer" at bounding box center [365, 409] width 28 height 11
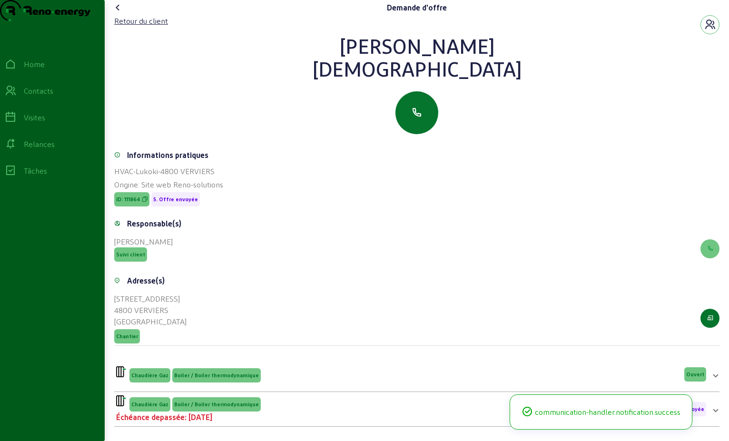
click at [121, 13] on icon at bounding box center [117, 7] width 11 height 11
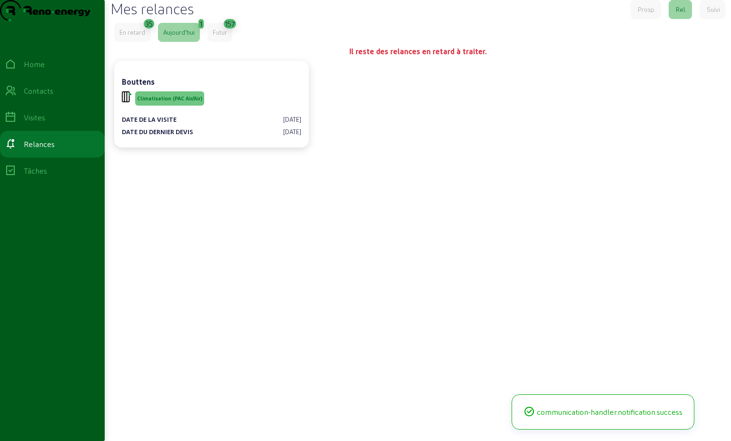
click at [129, 37] on div "En retard" at bounding box center [132, 32] width 26 height 9
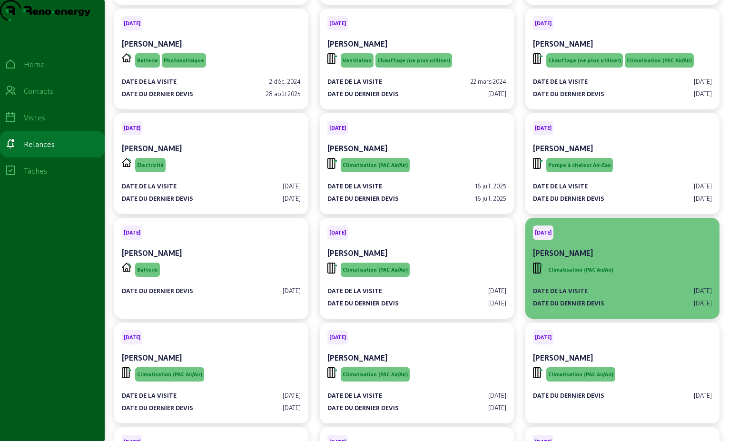
scroll to position [143, 0]
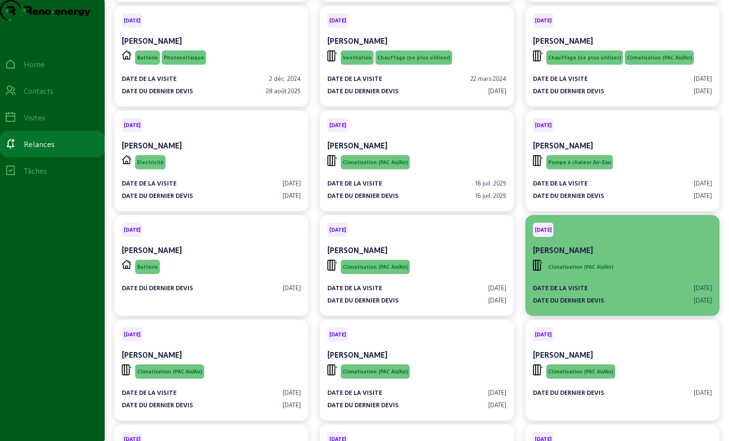
click at [496, 258] on div "[PERSON_NAME]" at bounding box center [622, 251] width 179 height 13
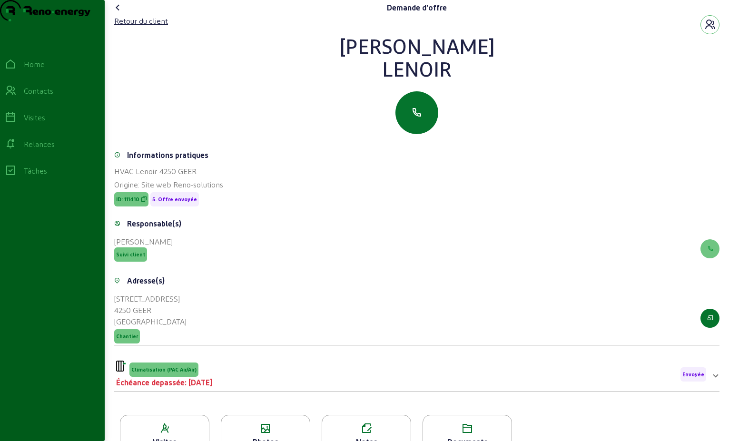
drag, startPoint x: 460, startPoint y: 85, endPoint x: 353, endPoint y: 67, distance: 108.2
click at [353, 67] on div "[PERSON_NAME]" at bounding box center [417, 57] width 606 height 46
drag, startPoint x: 353, startPoint y: 67, endPoint x: 394, endPoint y: 68, distance: 40.5
copy div "[PERSON_NAME]"
click at [430, 57] on div "[PERSON_NAME]" at bounding box center [417, 45] width 606 height 23
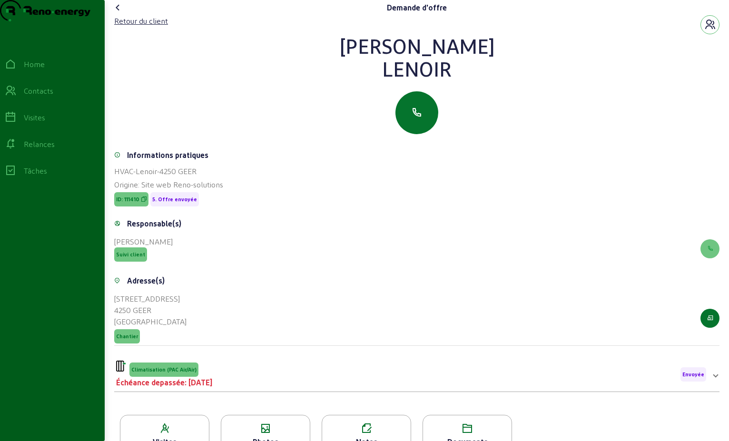
drag, startPoint x: 430, startPoint y: 67, endPoint x: 420, endPoint y: 83, distance: 19.0
click at [420, 80] on div "Lenoir" at bounding box center [417, 68] width 606 height 23
drag, startPoint x: 456, startPoint y: 89, endPoint x: 373, endPoint y: 67, distance: 85.7
click at [373, 67] on div "[PERSON_NAME]" at bounding box center [417, 57] width 606 height 46
drag, startPoint x: 373, startPoint y: 67, endPoint x: 477, endPoint y: 100, distance: 109.5
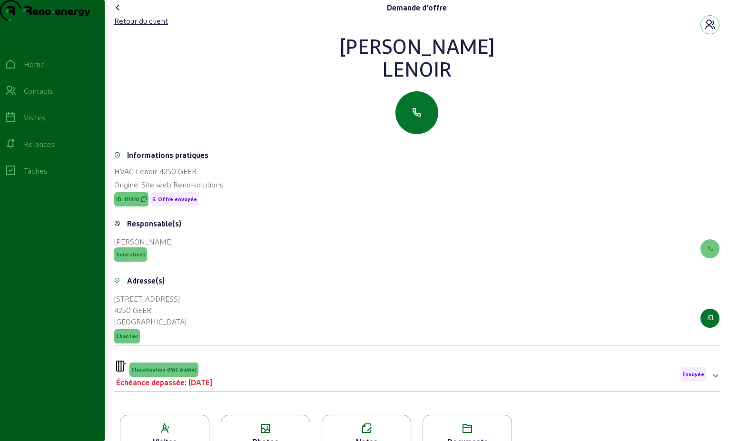
click at [492, 106] on div "[PERSON_NAME]" at bounding box center [417, 84] width 606 height 100
drag, startPoint x: 452, startPoint y: 88, endPoint x: 360, endPoint y: 63, distance: 94.7
click at [360, 63] on div "[PERSON_NAME]" at bounding box center [417, 57] width 606 height 46
drag, startPoint x: 360, startPoint y: 63, endPoint x: 388, endPoint y: 63, distance: 27.6
copy div "[PERSON_NAME]"
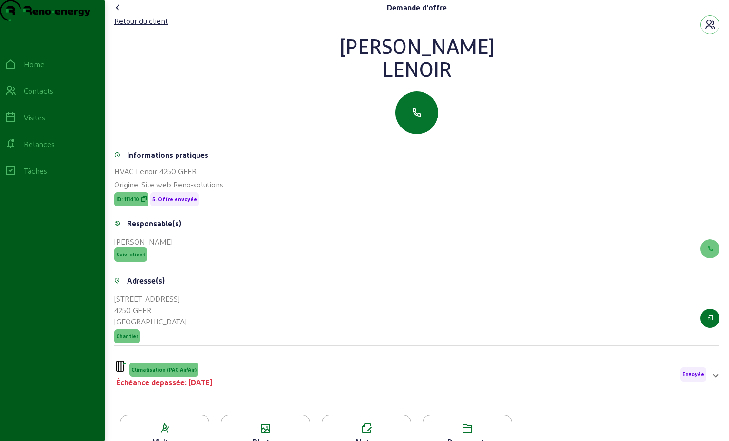
click at [283, 388] on div "Climatisation (PAC Air/Air) Échéance depassée: [DATE] Envoyée" at bounding box center [411, 375] width 590 height 28
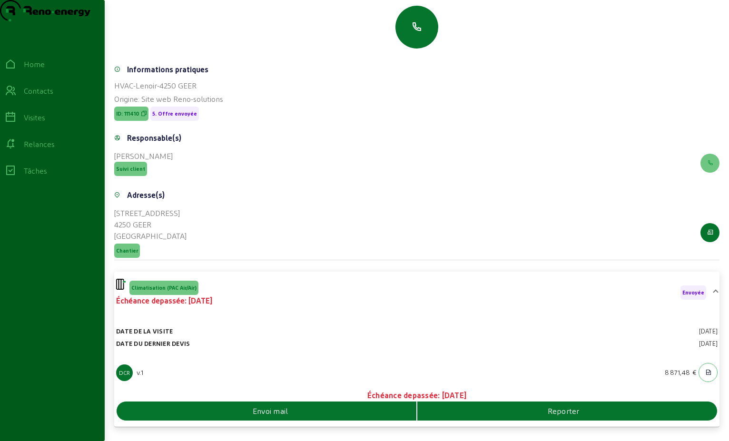
scroll to position [166, 0]
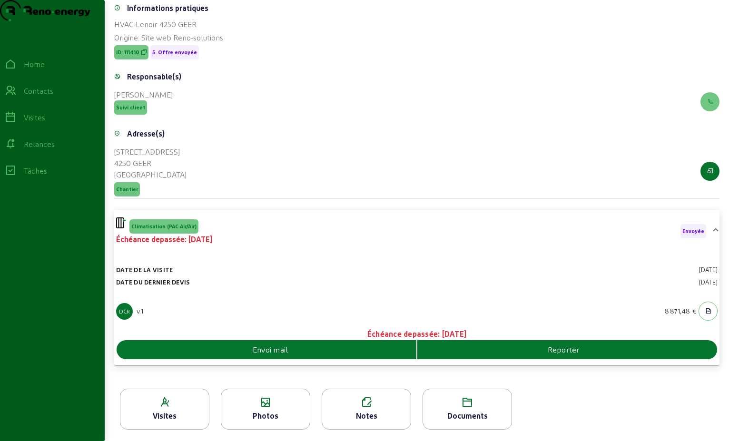
click at [377, 347] on div "Envoi mail" at bounding box center [267, 349] width 300 height 11
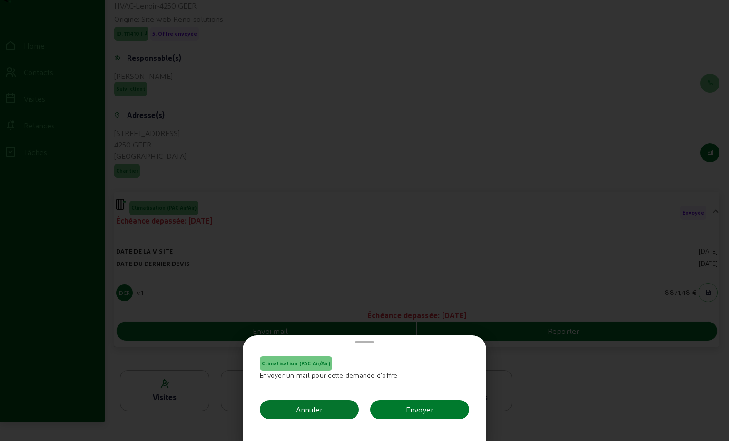
click at [458, 411] on button "Envoyer" at bounding box center [419, 409] width 99 height 19
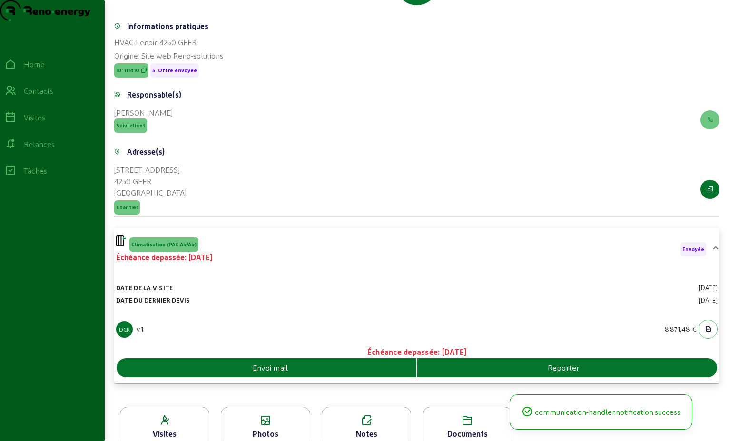
scroll to position [23, 0]
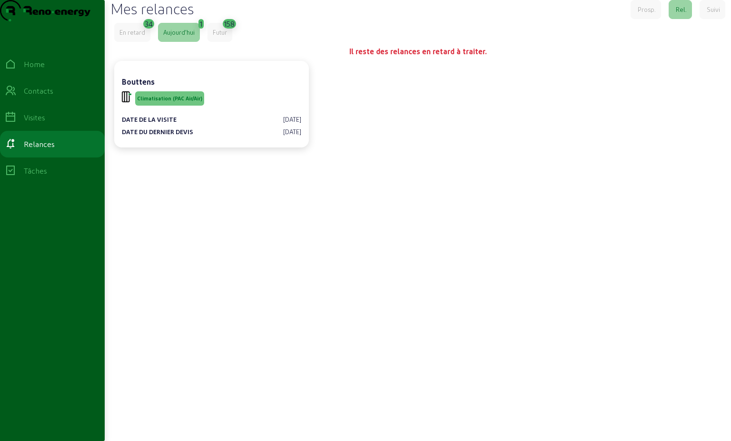
click at [132, 42] on div "En retard" at bounding box center [132, 32] width 36 height 19
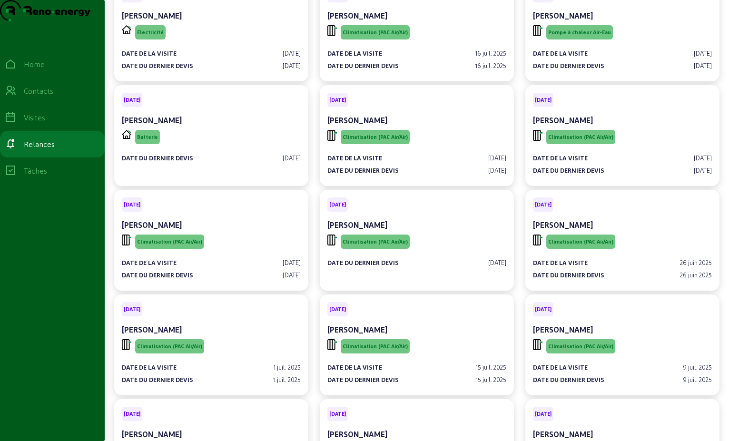
scroll to position [286, 0]
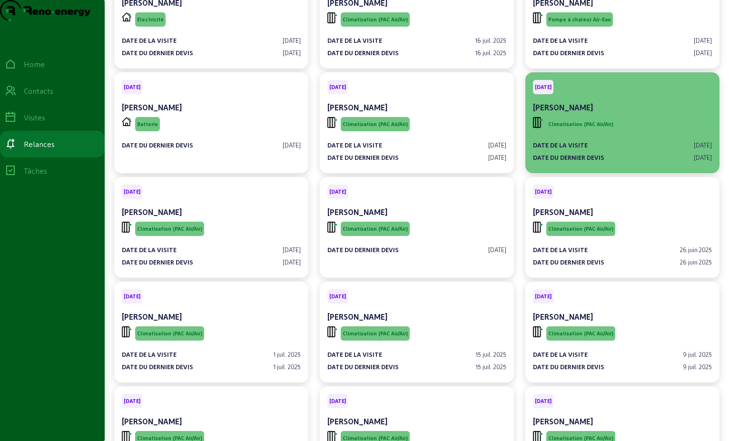
click at [496, 133] on div "Climatisation (PAC Air/Air)" at bounding box center [622, 124] width 179 height 18
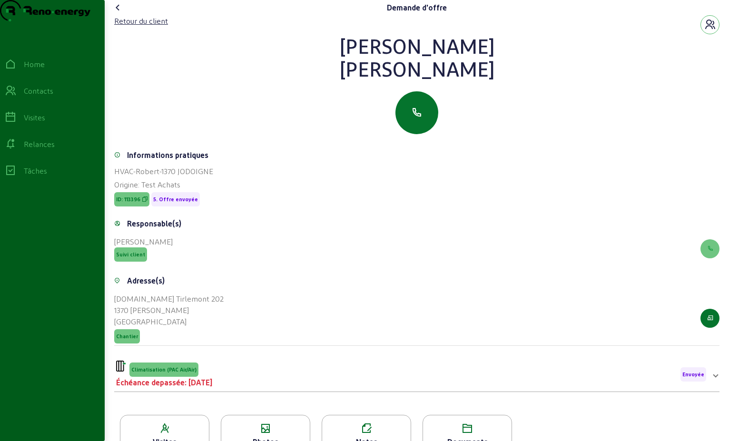
drag, startPoint x: 453, startPoint y: 88, endPoint x: 373, endPoint y: 59, distance: 84.6
click at [373, 59] on div "[PERSON_NAME]" at bounding box center [417, 57] width 606 height 46
drag, startPoint x: 373, startPoint y: 59, endPoint x: 413, endPoint y: 69, distance: 41.2
copy div "[PERSON_NAME]"
click at [163, 27] on div "Retour du client" at bounding box center [141, 20] width 54 height 11
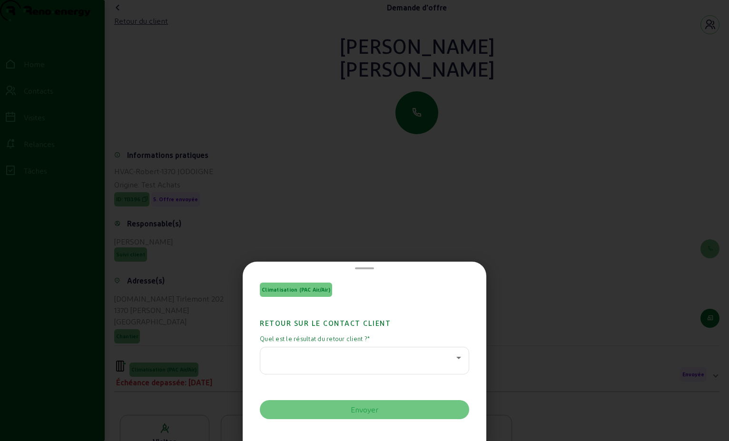
click at [449, 366] on div at bounding box center [364, 361] width 193 height 27
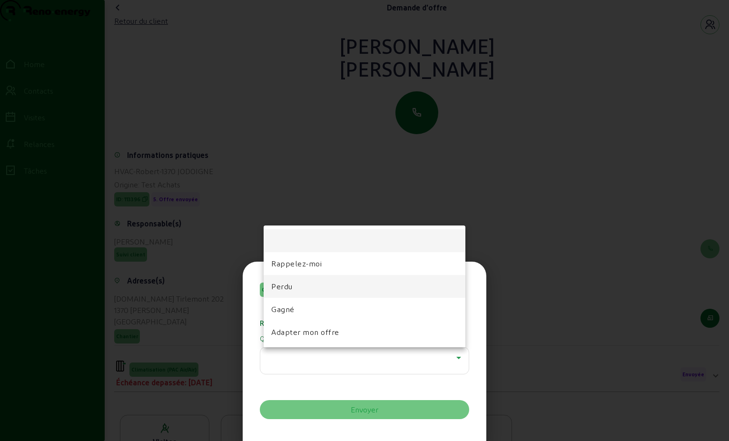
click at [330, 290] on mat-option "Perdu" at bounding box center [365, 286] width 202 height 23
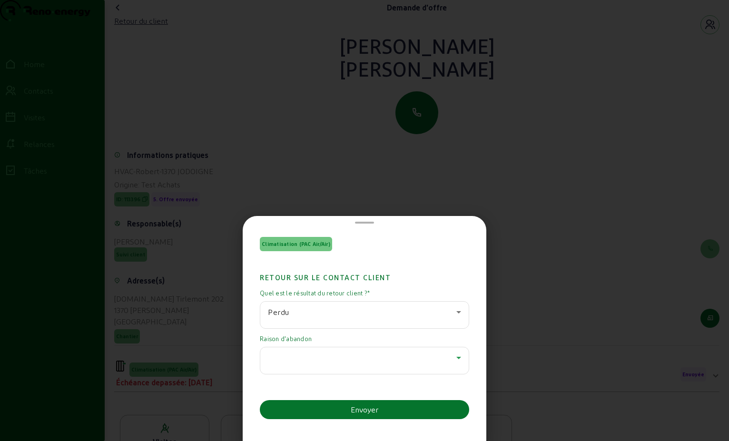
click at [457, 358] on icon at bounding box center [459, 358] width 5 height 2
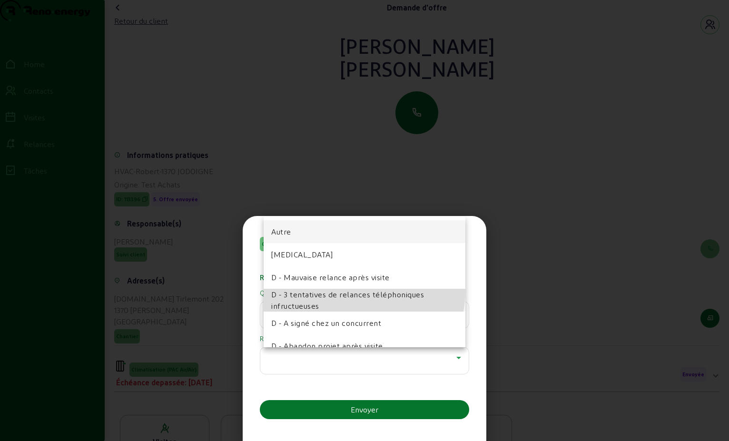
click at [362, 292] on span "D - 3 tentatives de relances téléphoniques infructueuses" at bounding box center [364, 300] width 187 height 23
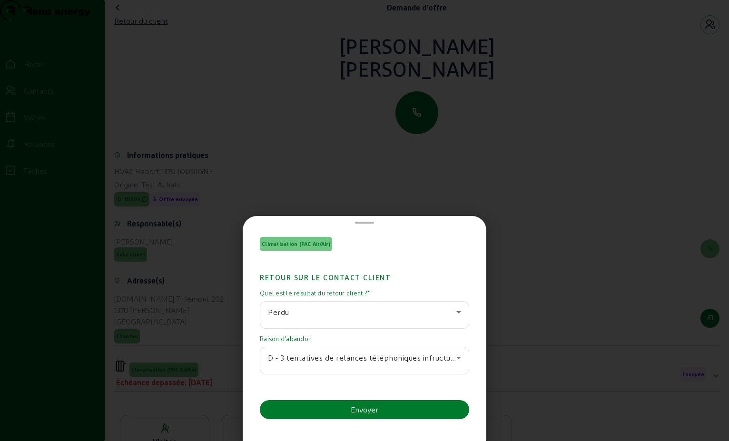
click at [377, 411] on div "Envoyer" at bounding box center [365, 409] width 28 height 11
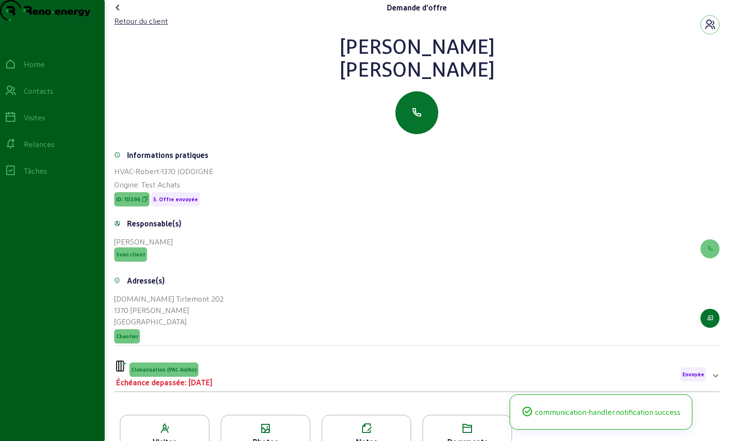
click at [122, 13] on icon at bounding box center [117, 7] width 11 height 11
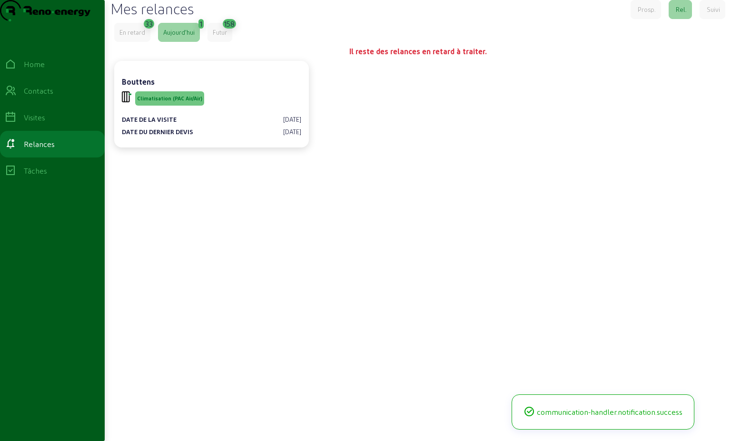
click at [143, 37] on div "En retard" at bounding box center [132, 32] width 26 height 9
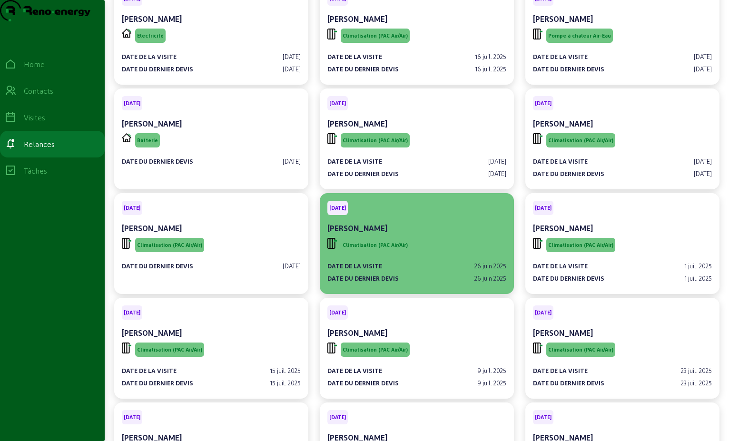
scroll to position [286, 0]
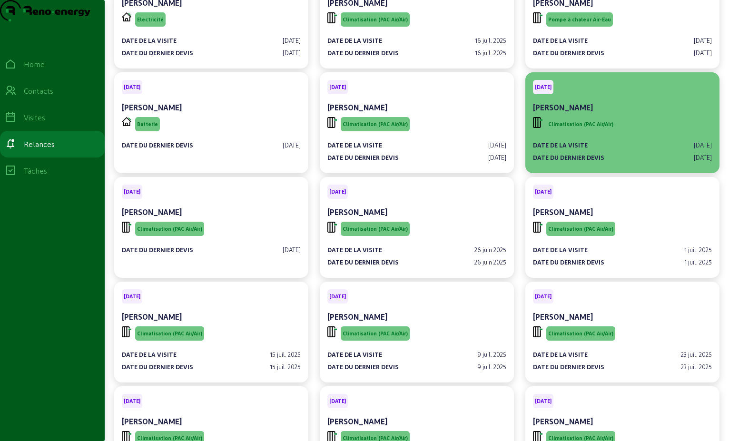
click at [496, 115] on div "[PERSON_NAME]" at bounding box center [622, 108] width 179 height 13
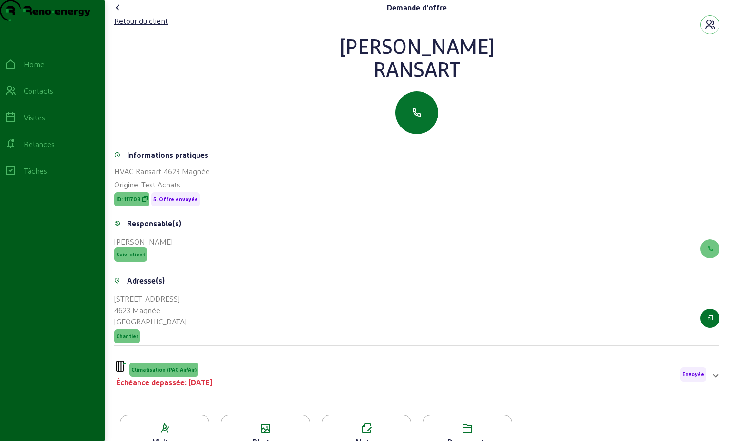
drag, startPoint x: 473, startPoint y: 88, endPoint x: 365, endPoint y: 67, distance: 109.5
click at [365, 67] on div "[PERSON_NAME]" at bounding box center [417, 57] width 606 height 46
drag, startPoint x: 365, startPoint y: 67, endPoint x: 410, endPoint y: 67, distance: 45.2
click at [338, 378] on mat-expansion-panel "Climatisation (PAC Air/Air) Échéance depassée: [DATE] Envoyée Date de la visite…" at bounding box center [417, 375] width 606 height 35
click at [329, 383] on div "Climatisation (PAC Air/Air) Échéance depassée: [DATE] Envoyée" at bounding box center [411, 375] width 590 height 28
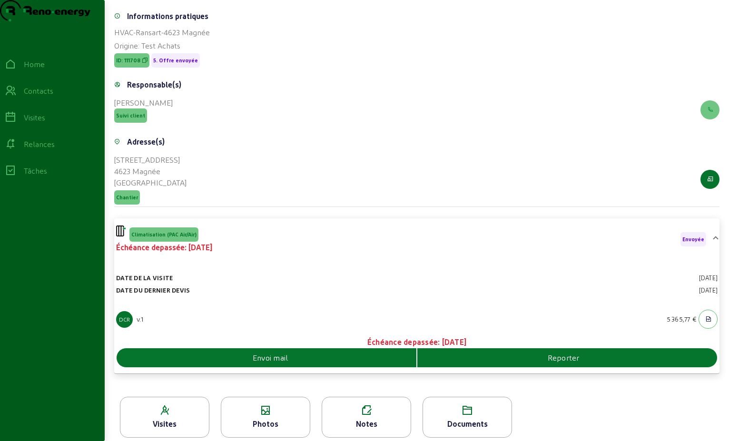
scroll to position [166, 0]
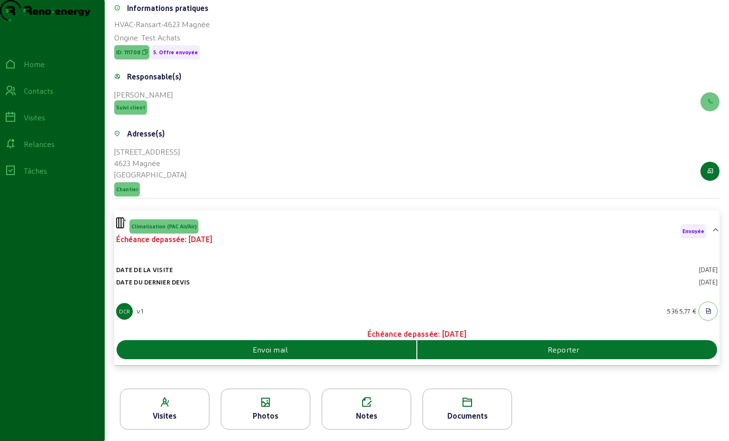
click at [368, 354] on div "Envoi mail" at bounding box center [267, 349] width 300 height 11
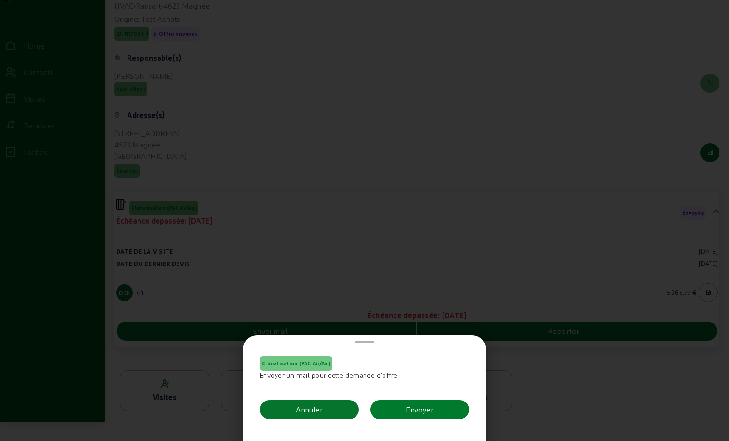
click at [410, 406] on div "Envoyer" at bounding box center [420, 409] width 28 height 11
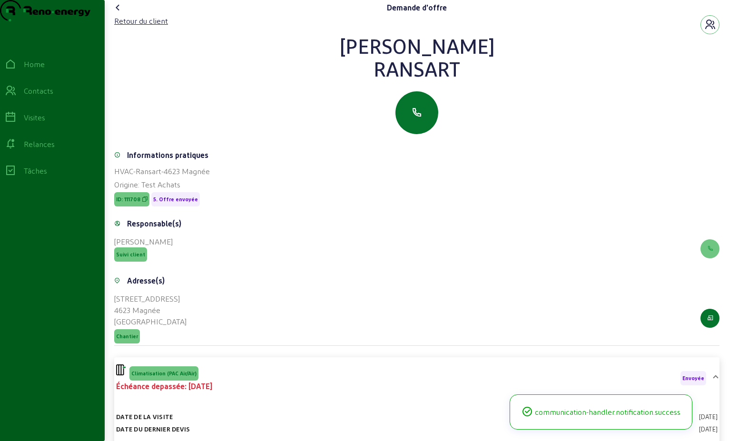
click at [122, 13] on icon at bounding box center [117, 7] width 11 height 11
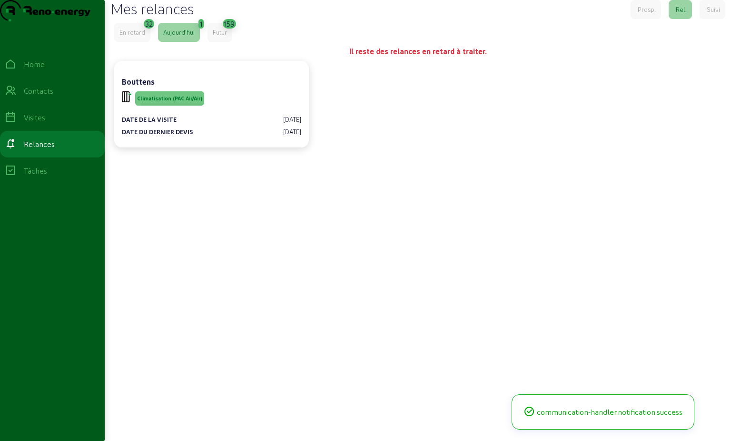
click at [139, 42] on div "En retard" at bounding box center [132, 32] width 36 height 19
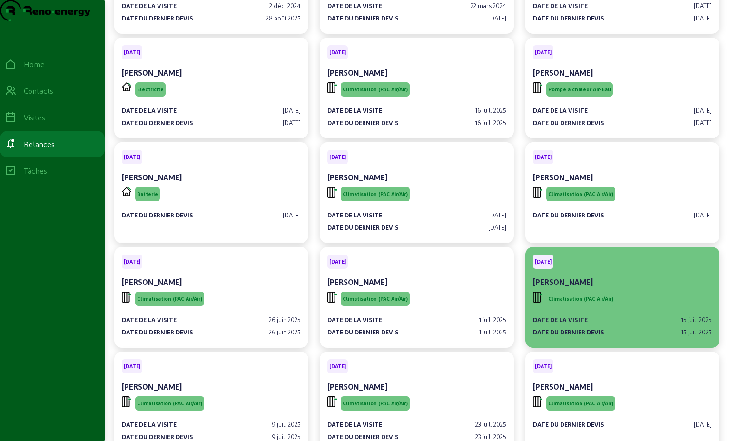
scroll to position [238, 0]
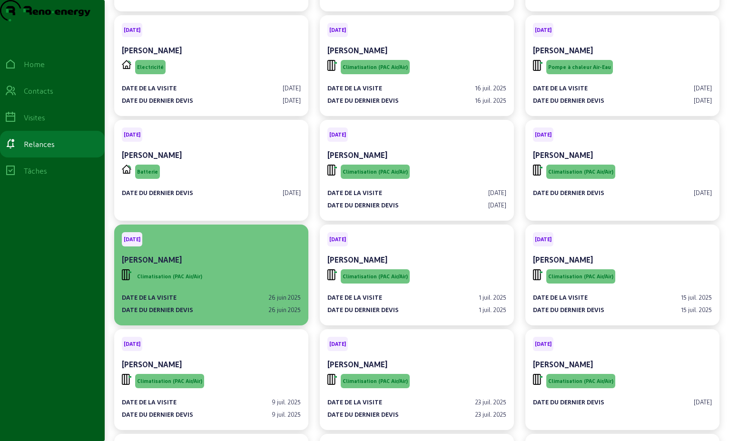
click at [223, 286] on div "Climatisation (PAC Air/Air)" at bounding box center [211, 277] width 179 height 18
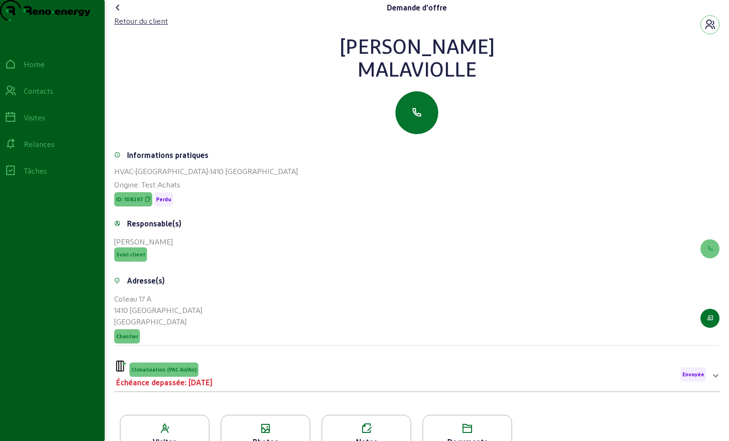
drag, startPoint x: 461, startPoint y: 89, endPoint x: 350, endPoint y: 61, distance: 114.3
click at [350, 61] on div "[PERSON_NAME]" at bounding box center [417, 57] width 606 height 46
drag, startPoint x: 350, startPoint y: 61, endPoint x: 390, endPoint y: 67, distance: 40.4
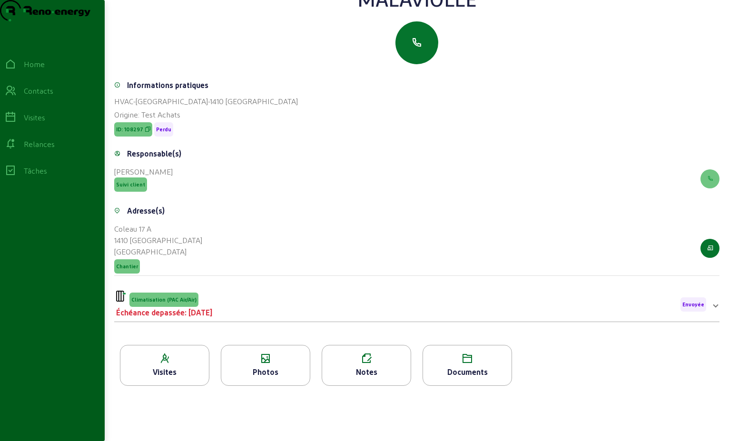
scroll to position [121, 0]
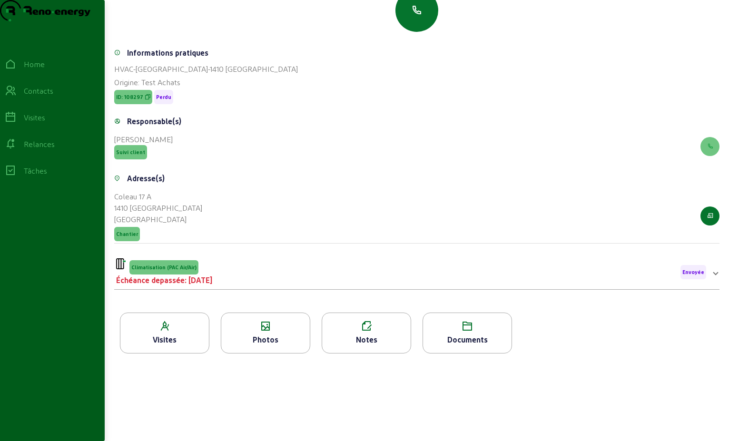
click at [293, 280] on div "Climatisation (PAC Air/Air) Échéance depassée: [DATE] Envoyée" at bounding box center [411, 273] width 590 height 28
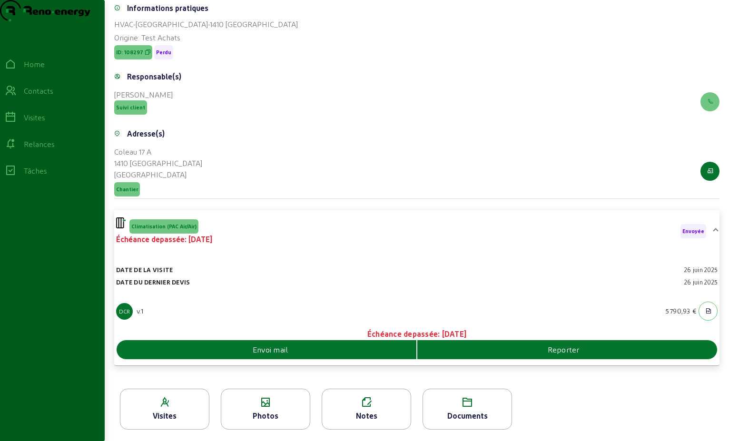
scroll to position [166, 0]
click at [368, 343] on div "Envoi mail" at bounding box center [267, 349] width 300 height 19
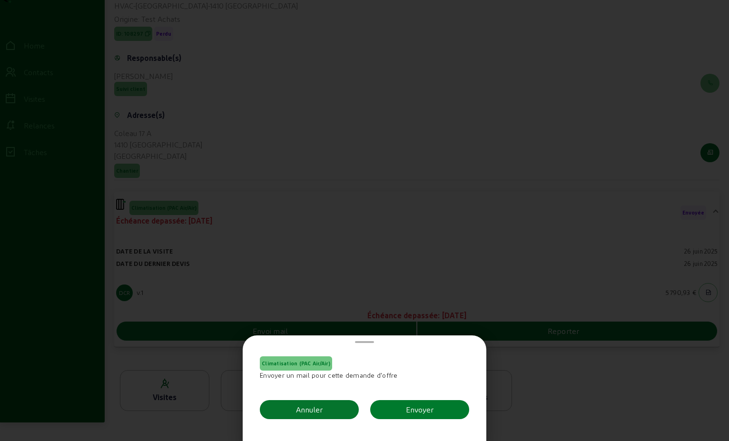
click at [417, 409] on div "Envoyer" at bounding box center [420, 409] width 28 height 11
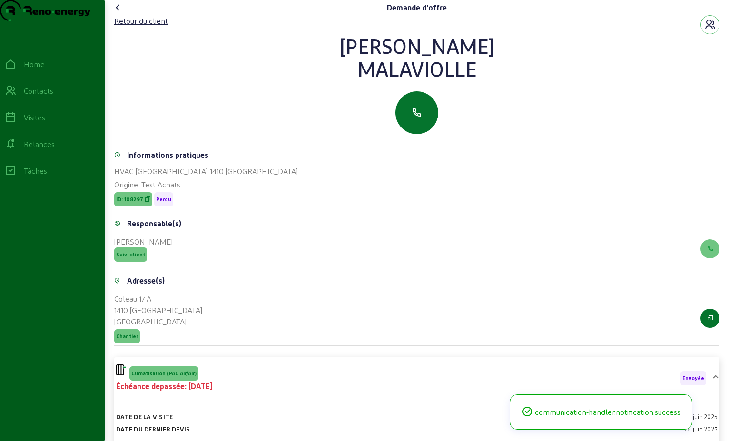
click at [120, 13] on icon at bounding box center [117, 7] width 11 height 11
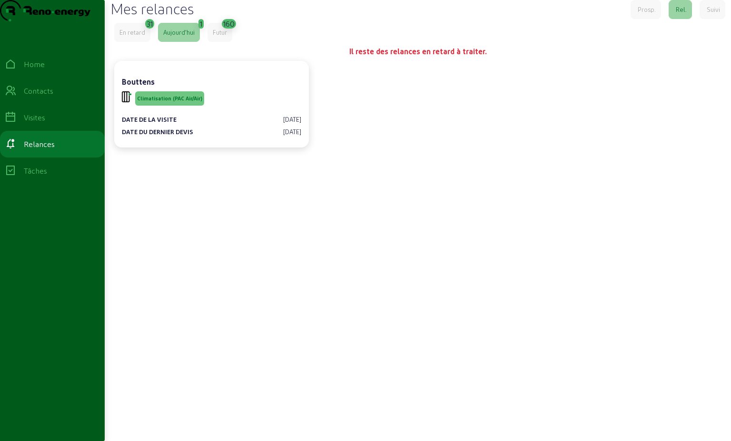
click at [135, 37] on div "En retard" at bounding box center [132, 32] width 26 height 9
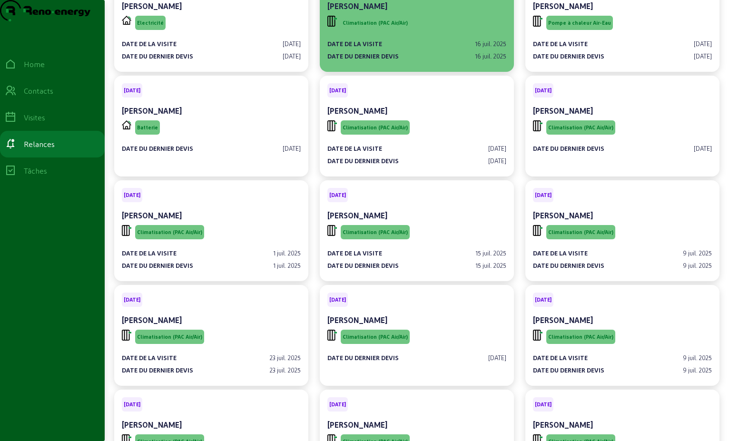
scroll to position [286, 0]
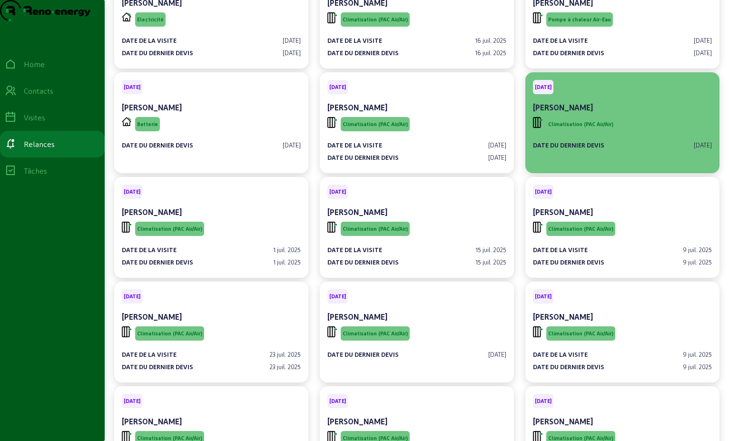
click at [496, 133] on div "Climatisation (PAC Air/Air)" at bounding box center [622, 124] width 179 height 18
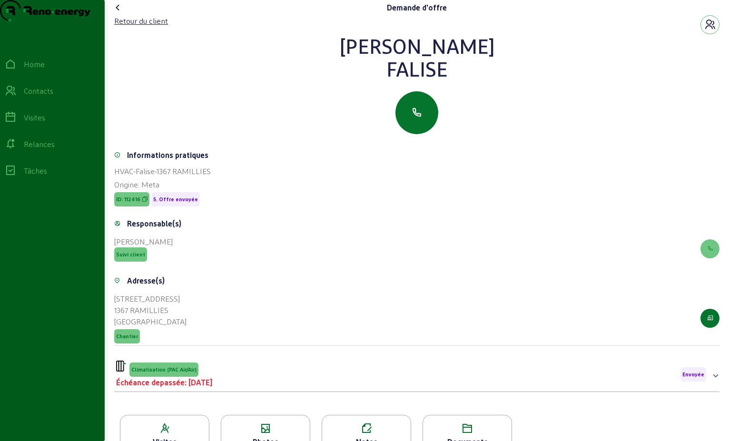
drag, startPoint x: 436, startPoint y: 88, endPoint x: 380, endPoint y: 63, distance: 61.0
click at [380, 63] on div "[PERSON_NAME]" at bounding box center [417, 57] width 606 height 46
drag, startPoint x: 380, startPoint y: 63, endPoint x: 422, endPoint y: 70, distance: 42.0
copy div "[PERSON_NAME]"
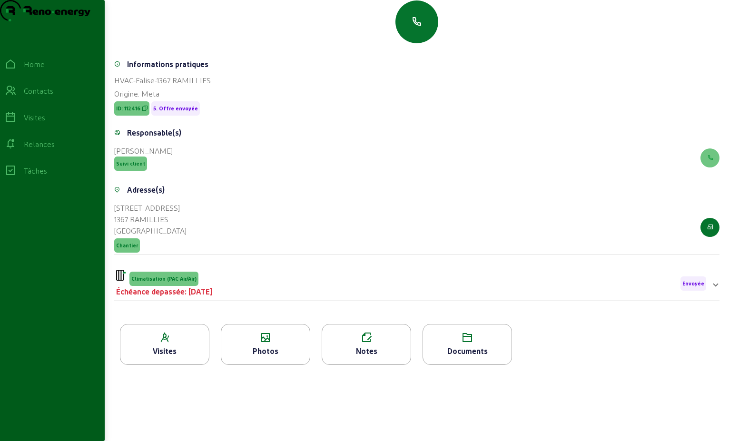
scroll to position [95, 0]
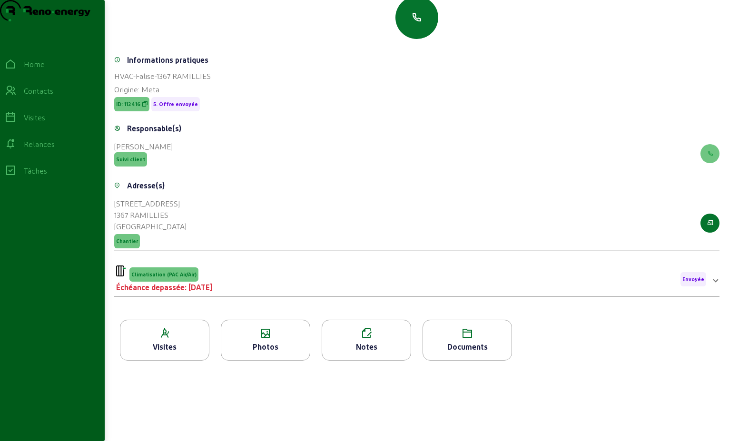
click at [362, 293] on div "Climatisation (PAC Air/Air) Échéance depassée: [DATE] Envoyée" at bounding box center [411, 280] width 590 height 28
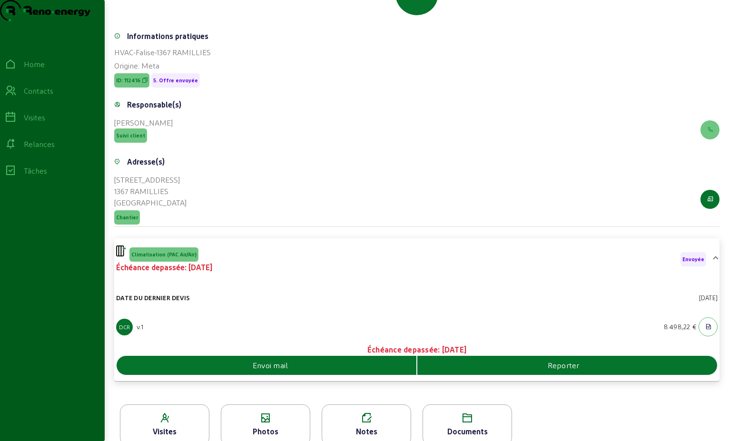
scroll to position [153, 0]
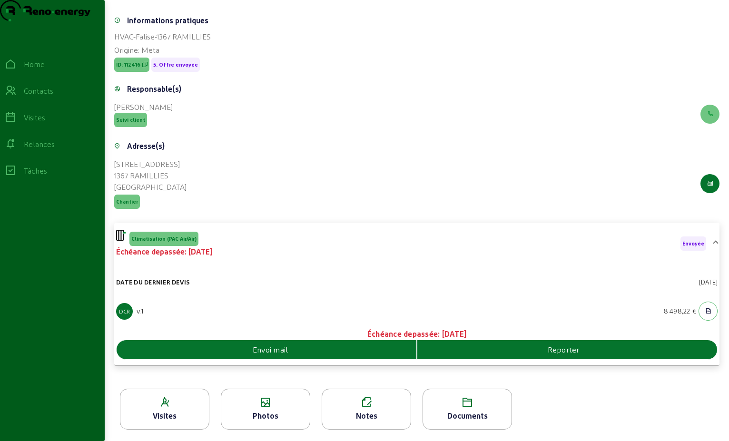
click at [359, 346] on div "Envoi mail" at bounding box center [267, 349] width 300 height 11
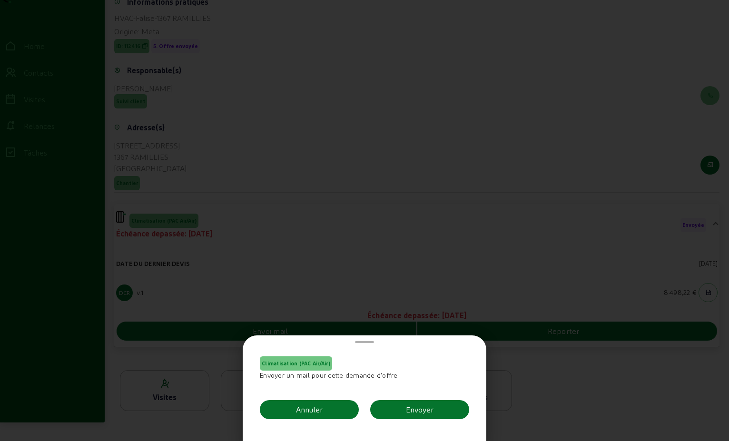
scroll to position [0, 0]
click at [455, 410] on button "Envoyer" at bounding box center [419, 409] width 99 height 19
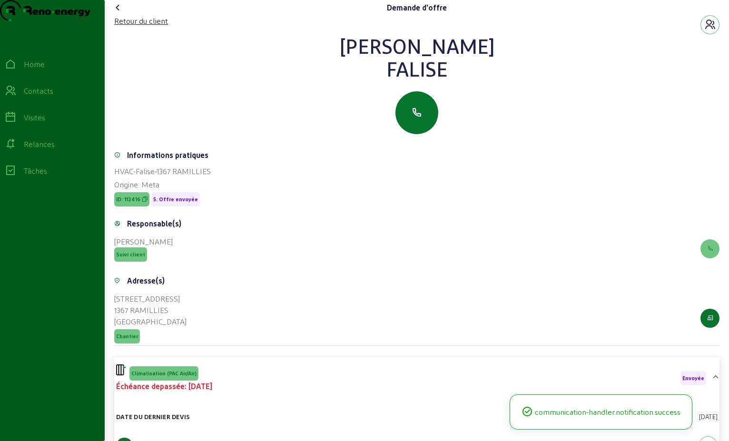
click at [119, 13] on icon at bounding box center [117, 7] width 11 height 11
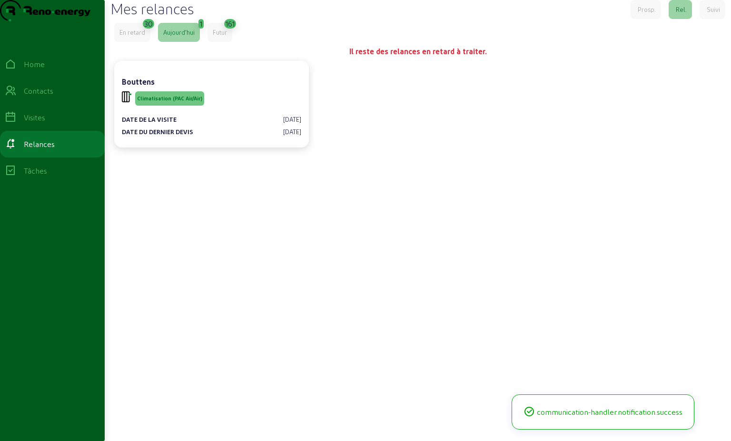
click at [145, 37] on div "En retard" at bounding box center [132, 32] width 26 height 9
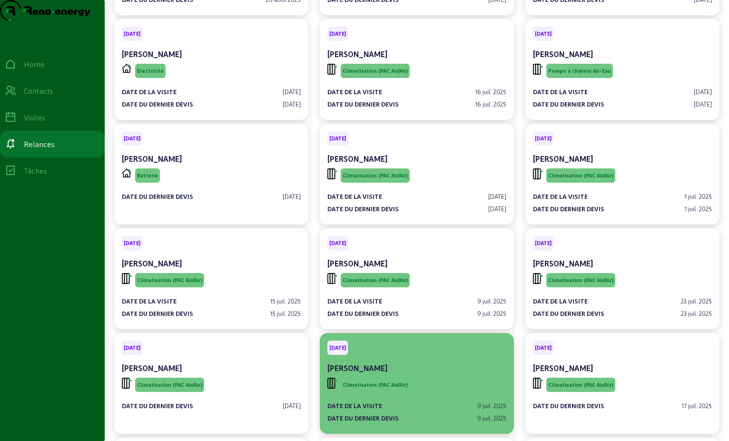
scroll to position [286, 0]
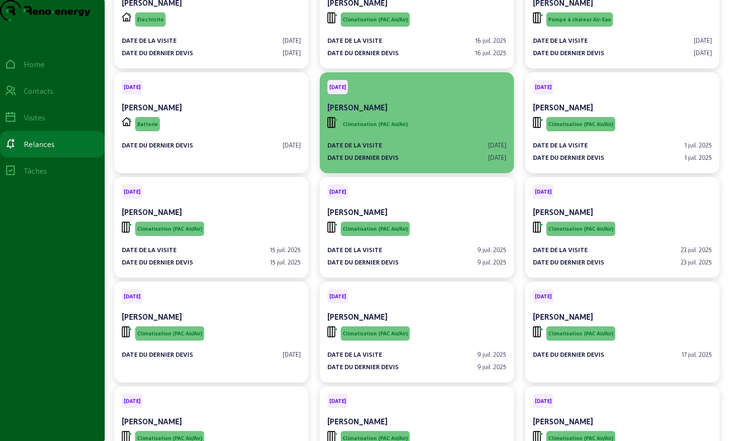
click at [403, 131] on span "Climatisation (PAC Air/Air)" at bounding box center [375, 124] width 69 height 14
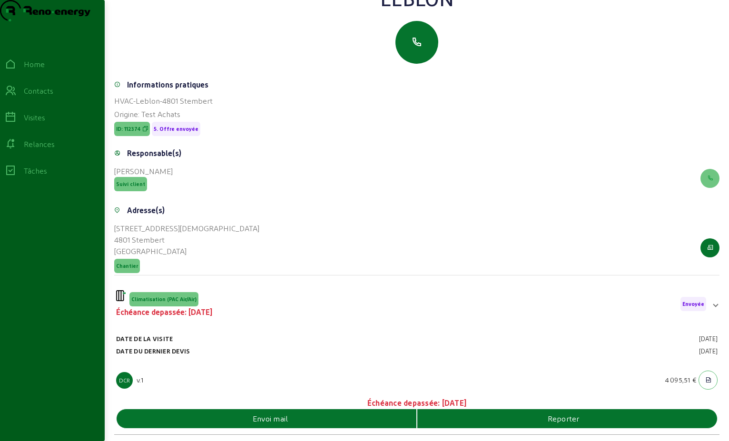
scroll to position [95, 0]
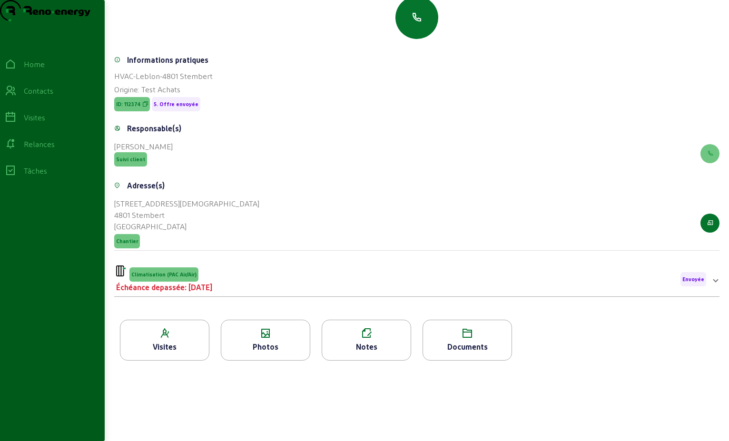
click at [246, 293] on div "Climatisation (PAC Air/Air) Échéance depassée: [DATE] Envoyée" at bounding box center [411, 280] width 590 height 28
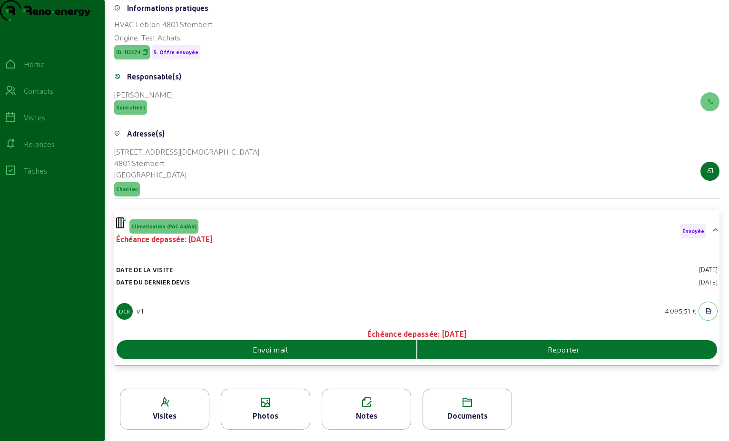
scroll to position [166, 0]
click at [295, 342] on div "Envoi mail" at bounding box center [267, 349] width 300 height 19
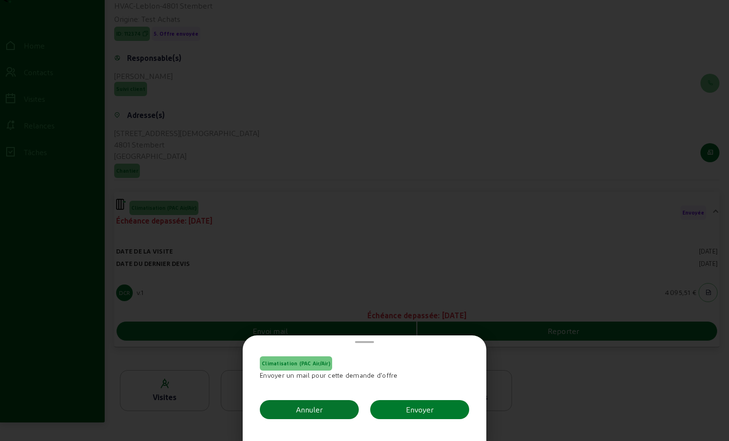
click at [398, 411] on button "Envoyer" at bounding box center [419, 409] width 99 height 19
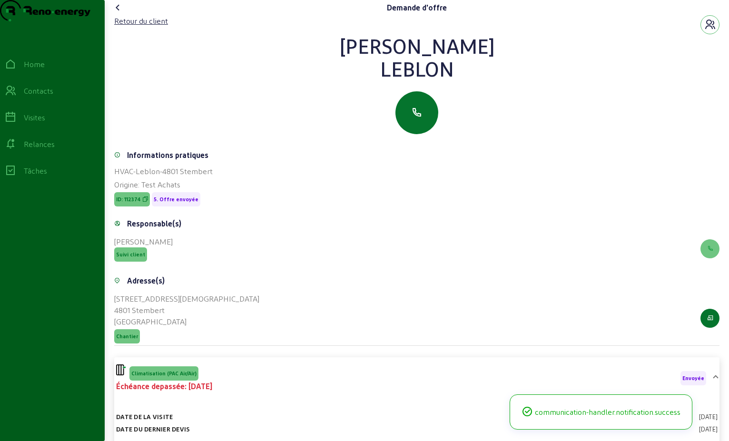
click at [120, 13] on icon at bounding box center [117, 7] width 11 height 11
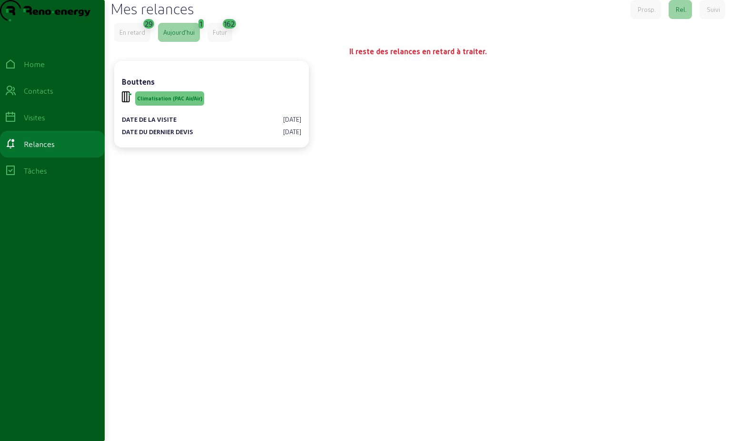
click at [145, 37] on div "En retard" at bounding box center [132, 32] width 26 height 9
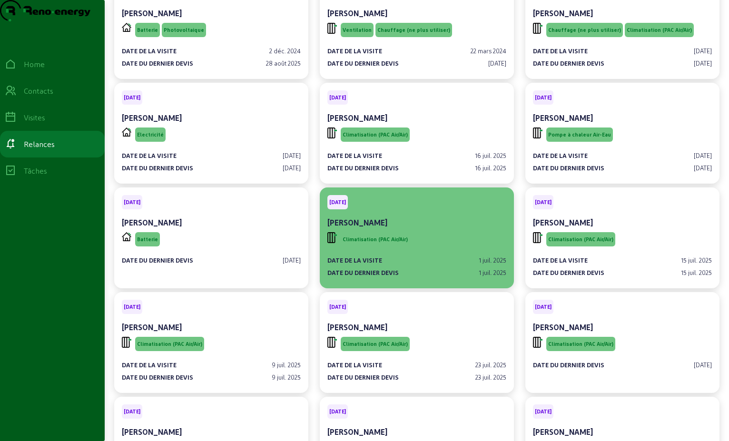
scroll to position [238, 0]
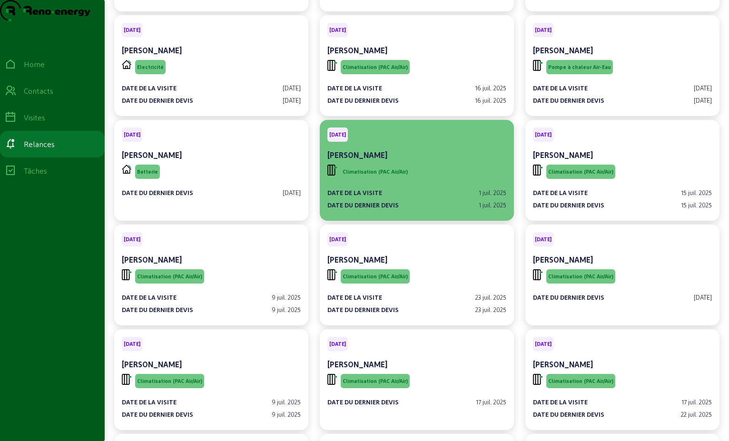
click at [460, 181] on div "Climatisation (PAC Air/Air)" at bounding box center [417, 172] width 179 height 18
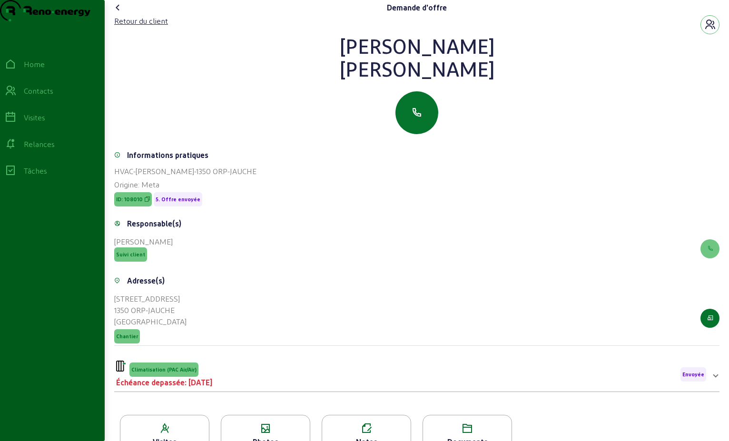
drag, startPoint x: 495, startPoint y: 86, endPoint x: 328, endPoint y: 57, distance: 169.1
click at [328, 57] on div "[PERSON_NAME]" at bounding box center [417, 57] width 606 height 46
copy div "[PERSON_NAME]"
click at [149, 27] on div "Retour du client" at bounding box center [141, 20] width 54 height 11
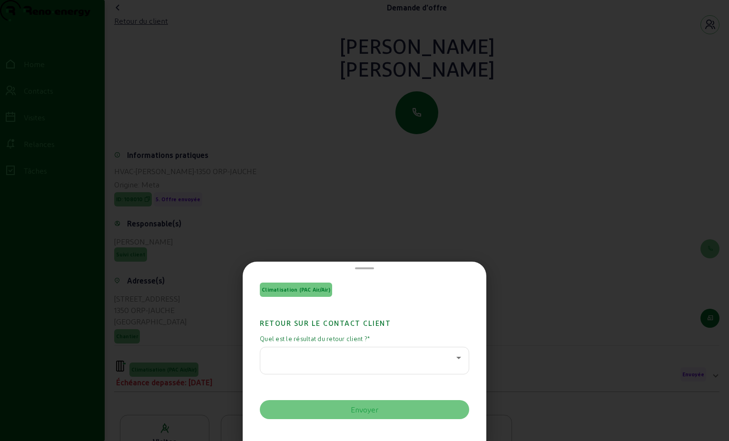
click at [453, 360] on icon at bounding box center [458, 357] width 11 height 11
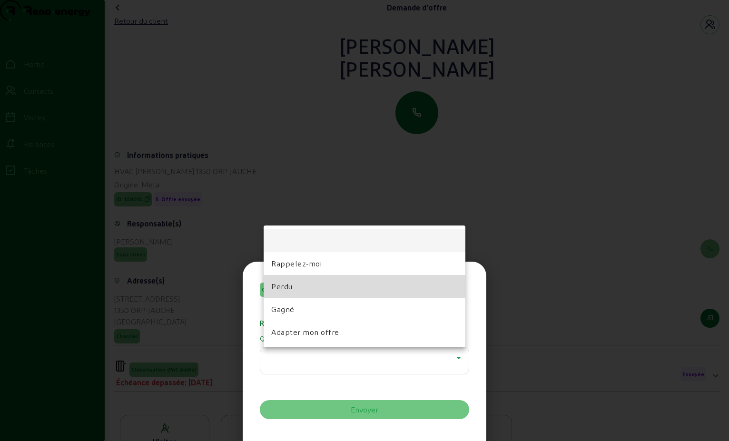
click at [363, 287] on mat-option "Perdu" at bounding box center [365, 286] width 202 height 23
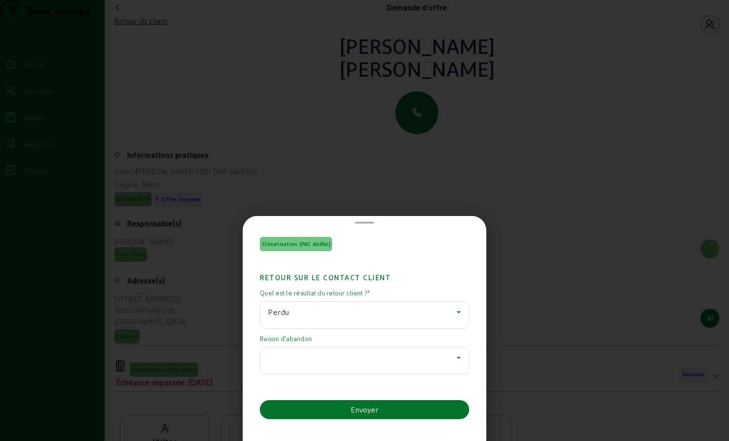
click at [453, 363] on icon at bounding box center [458, 357] width 11 height 11
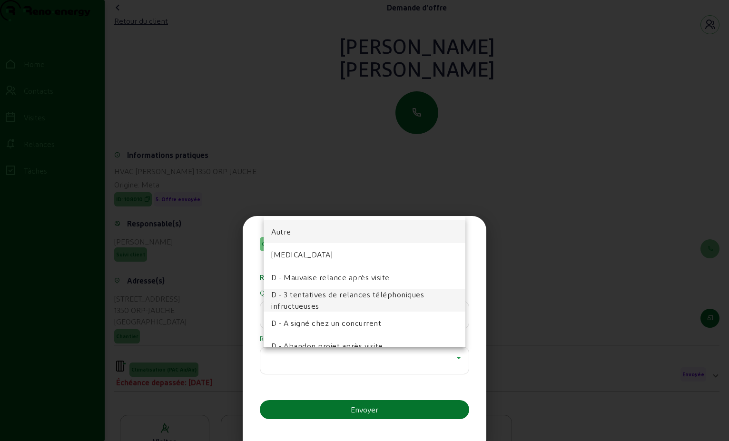
click at [387, 291] on span "D - 3 tentatives de relances téléphoniques infructueuses" at bounding box center [364, 300] width 187 height 23
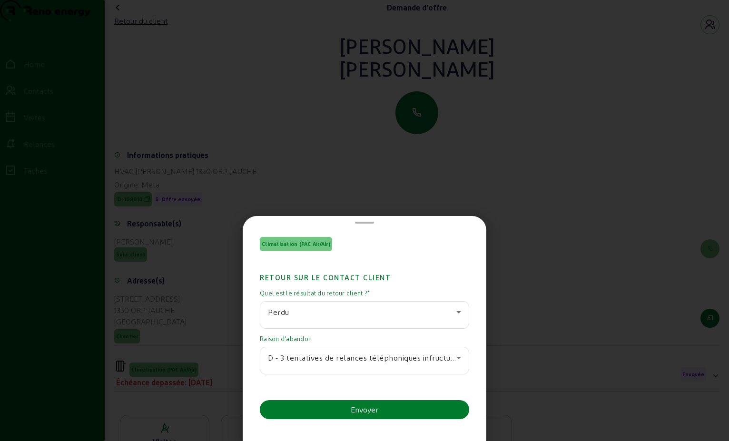
click at [364, 411] on button "Envoyer" at bounding box center [364, 409] width 209 height 19
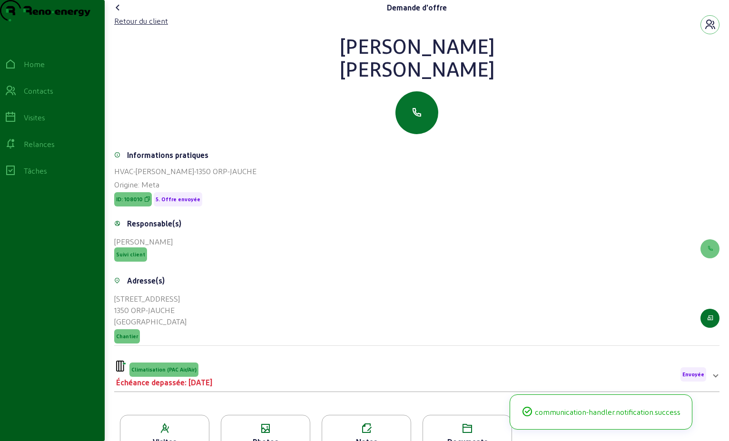
click at [122, 13] on icon at bounding box center [117, 7] width 11 height 11
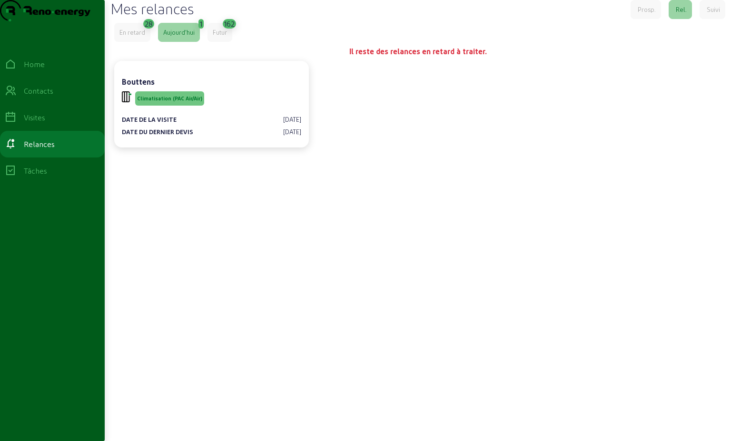
click at [126, 37] on div "En retard" at bounding box center [132, 32] width 26 height 9
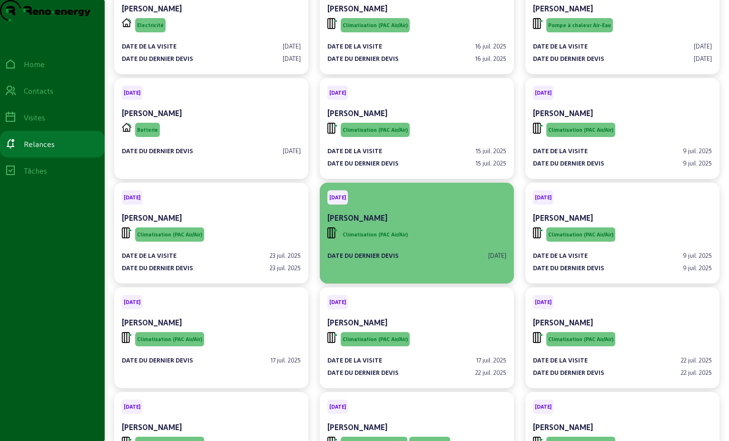
scroll to position [333, 0]
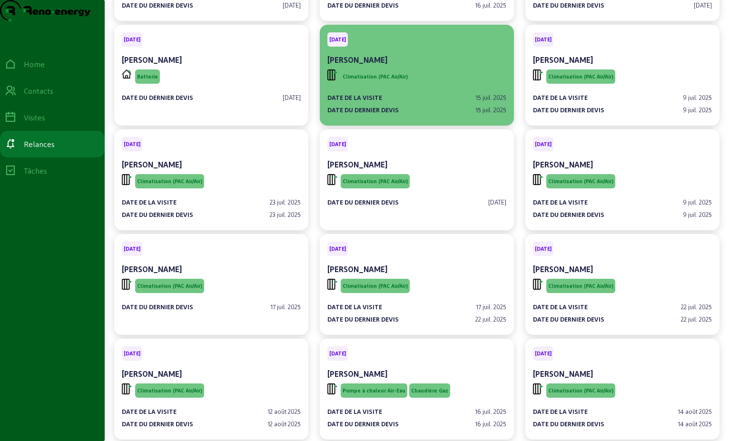
click at [431, 86] on div "Climatisation (PAC Air/Air)" at bounding box center [417, 77] width 179 height 18
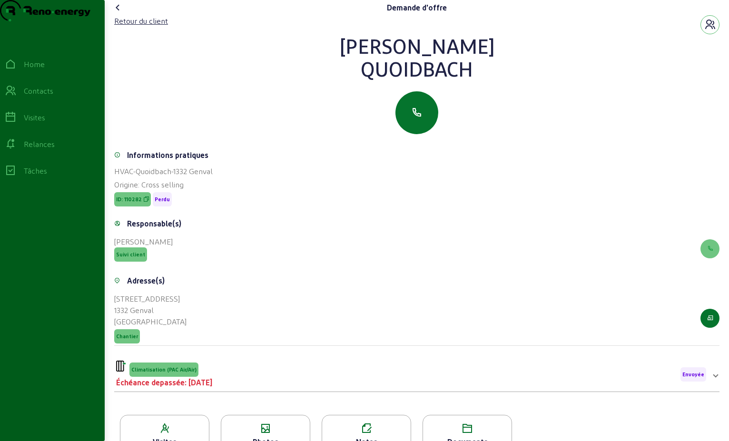
drag, startPoint x: 478, startPoint y: 82, endPoint x: 328, endPoint y: 68, distance: 150.6
click at [328, 68] on div "[PERSON_NAME]" at bounding box center [417, 57] width 606 height 46
drag, startPoint x: 328, startPoint y: 68, endPoint x: 434, endPoint y: 70, distance: 106.2
copy div "[PERSON_NAME]"
click at [146, 27] on div "Retour du client" at bounding box center [141, 20] width 54 height 11
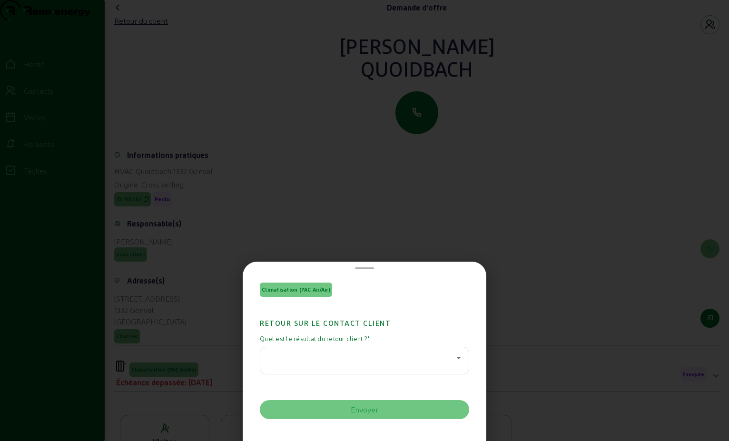
click at [402, 368] on div at bounding box center [364, 361] width 193 height 27
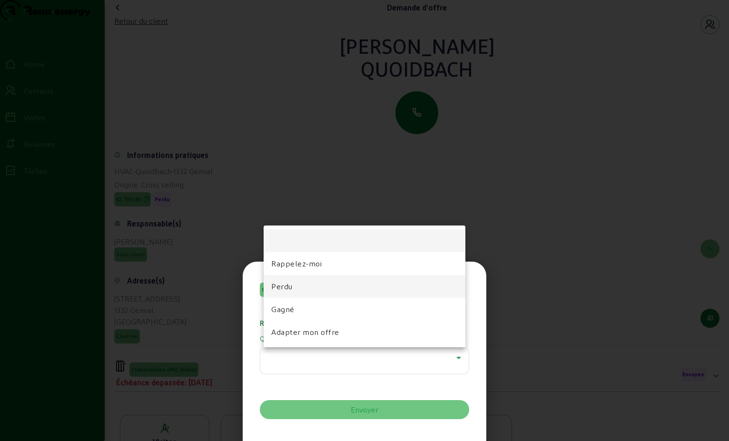
click at [358, 283] on mat-option "Perdu" at bounding box center [365, 286] width 202 height 23
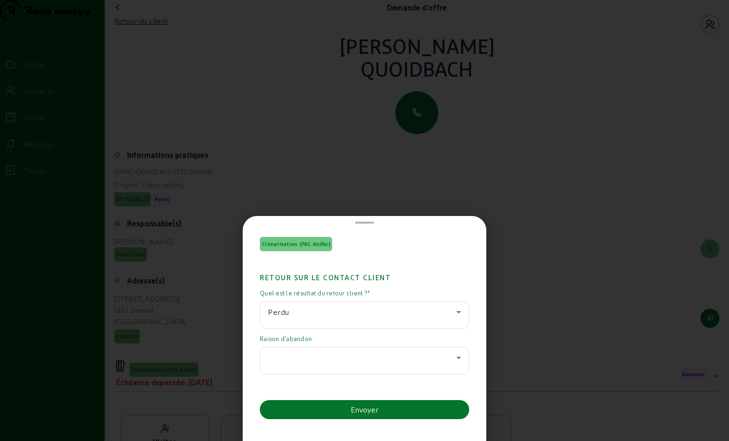
click at [452, 345] on div "Raison d'abandon" at bounding box center [364, 356] width 209 height 42
click at [453, 353] on icon at bounding box center [458, 357] width 11 height 11
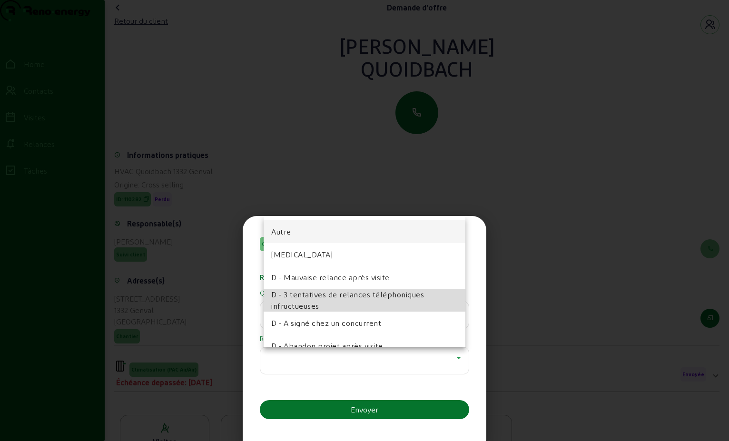
click at [383, 297] on span "D - 3 tentatives de relances téléphoniques infructueuses" at bounding box center [364, 300] width 187 height 23
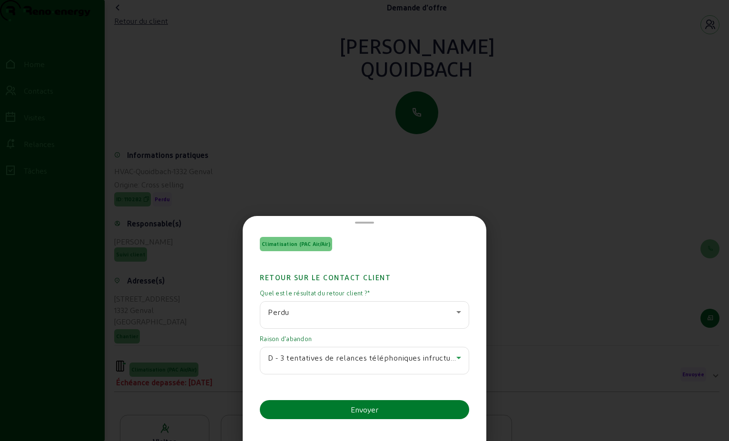
click at [380, 410] on button "Envoyer" at bounding box center [364, 409] width 209 height 19
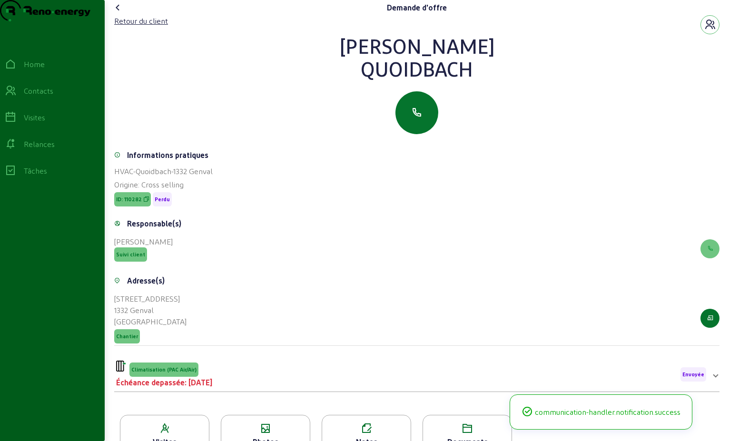
click at [122, 13] on icon at bounding box center [117, 7] width 11 height 11
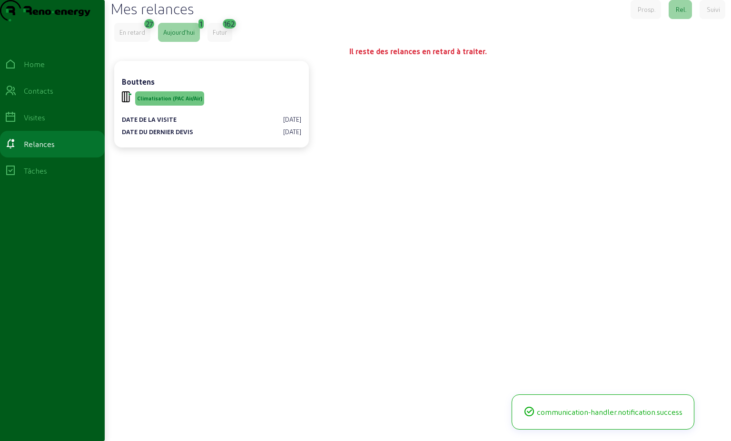
click at [133, 37] on div "En retard" at bounding box center [132, 32] width 26 height 9
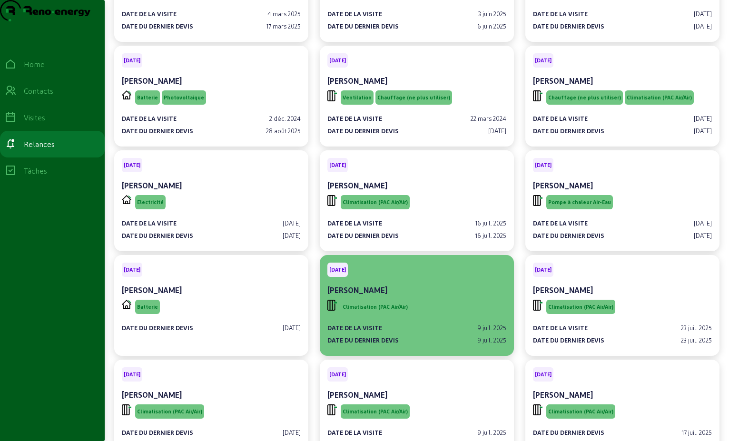
scroll to position [143, 0]
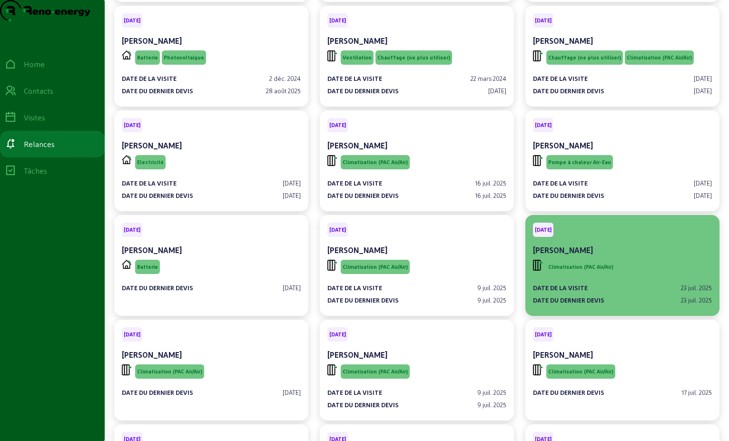
click at [496, 297] on div "Date de la visite [DATE] Date du dernier devis [DATE]" at bounding box center [622, 290] width 179 height 29
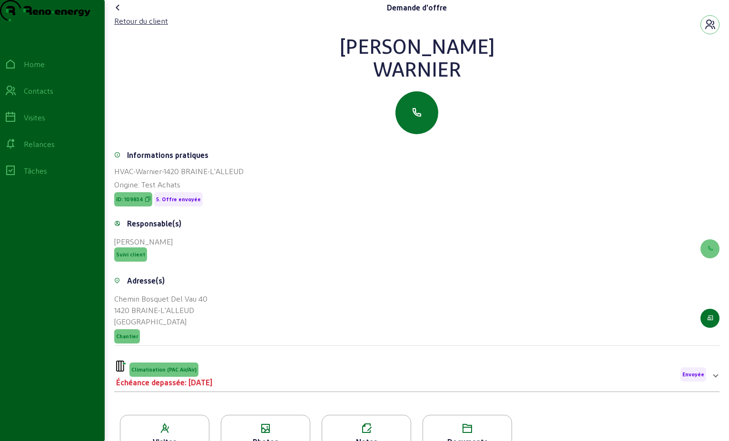
drag, startPoint x: 452, startPoint y: 87, endPoint x: 361, endPoint y: 59, distance: 95.3
click at [360, 58] on div "[PERSON_NAME]" at bounding box center [417, 57] width 606 height 46
drag, startPoint x: 361, startPoint y: 59, endPoint x: 402, endPoint y: 70, distance: 42.0
click at [149, 27] on div "Retour du client" at bounding box center [141, 20] width 54 height 11
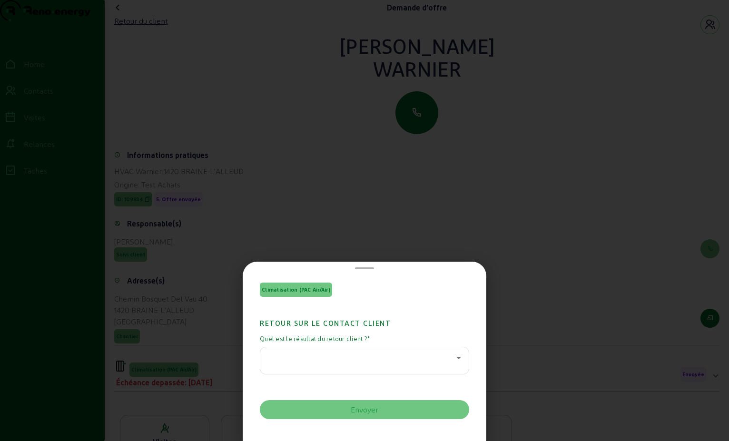
click at [419, 367] on div at bounding box center [364, 361] width 193 height 27
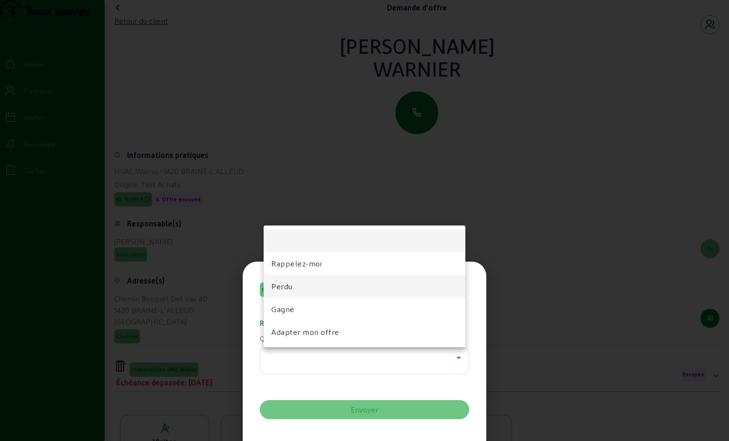
click at [312, 287] on mat-option "Perdu" at bounding box center [365, 286] width 202 height 23
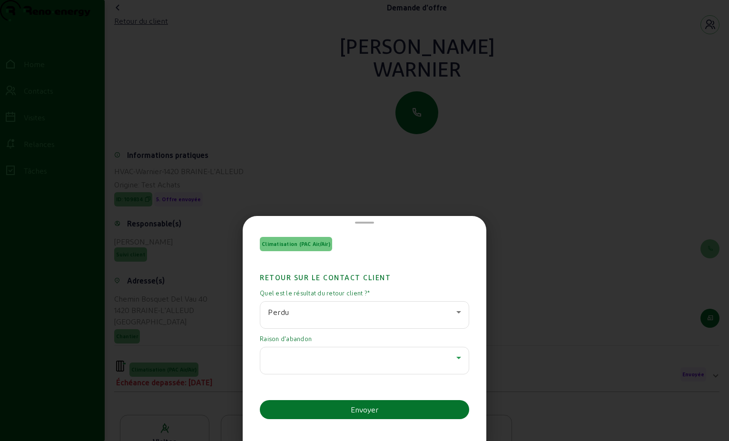
click at [457, 359] on icon at bounding box center [458, 357] width 11 height 11
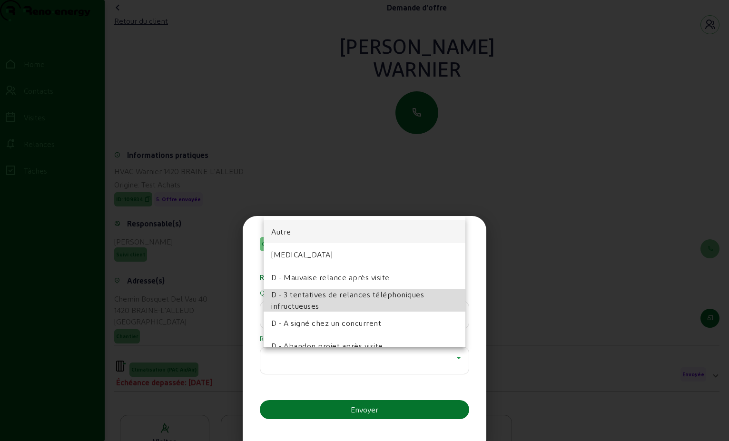
click at [400, 301] on span "D - 3 tentatives de relances téléphoniques infructueuses" at bounding box center [364, 300] width 187 height 23
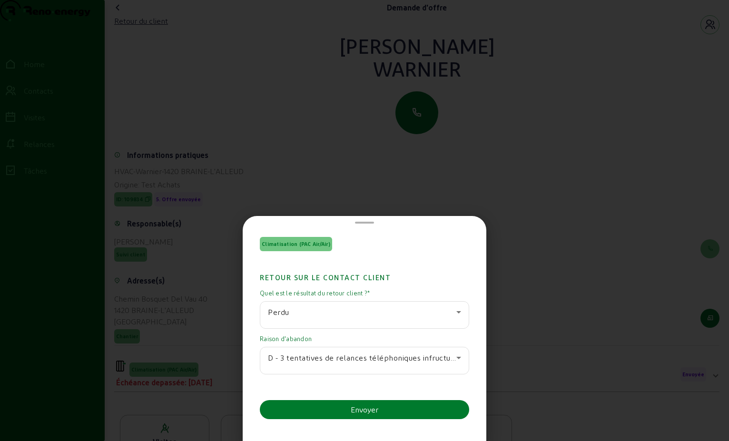
click at [385, 411] on button "Envoyer" at bounding box center [364, 409] width 209 height 19
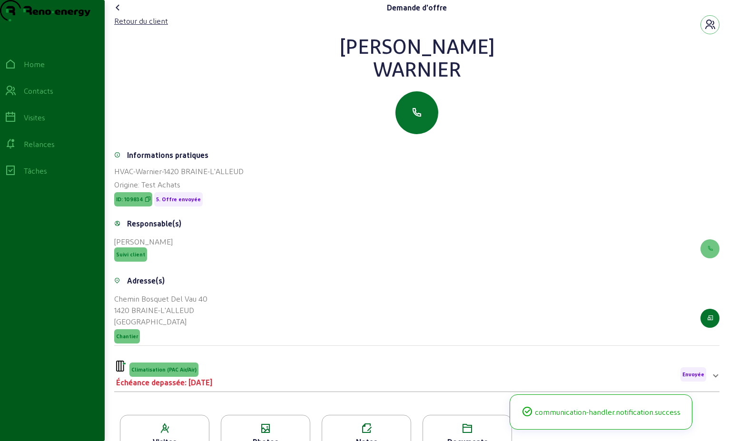
click at [121, 13] on icon at bounding box center [117, 7] width 11 height 11
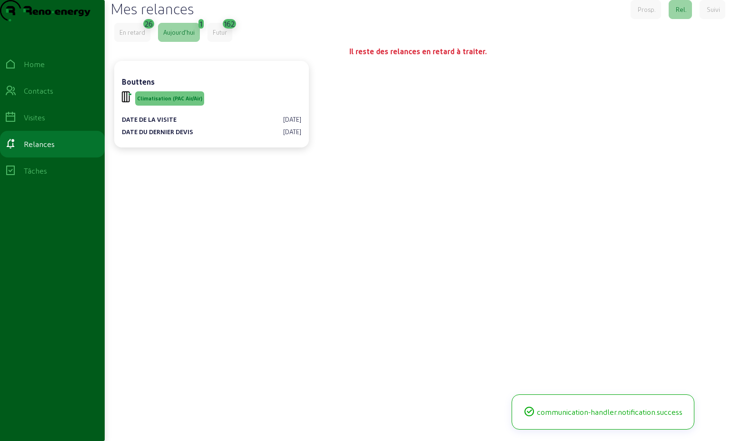
click at [119, 42] on div "En retard" at bounding box center [132, 32] width 36 height 19
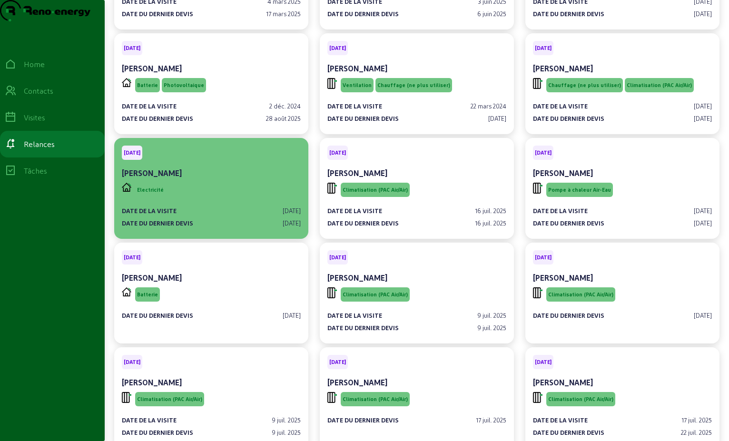
scroll to position [143, 0]
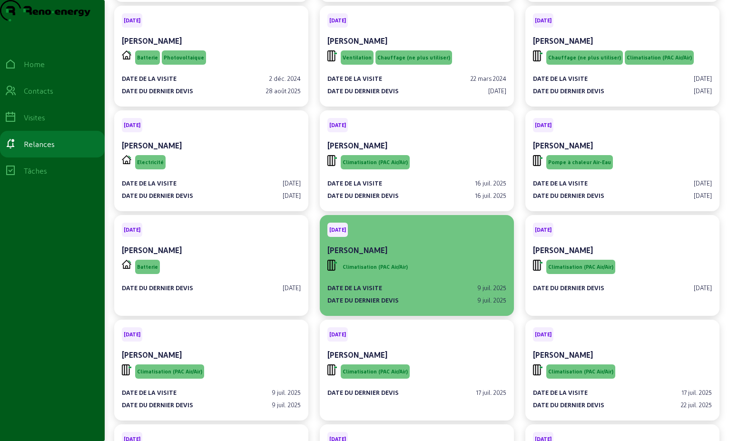
click at [454, 276] on div "Climatisation (PAC Air/Air)" at bounding box center [417, 267] width 179 height 18
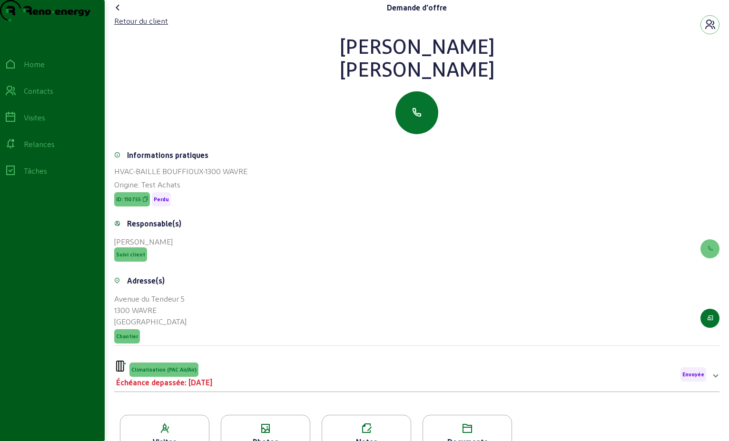
drag, startPoint x: 509, startPoint y: 94, endPoint x: 309, endPoint y: 68, distance: 201.7
click at [309, 68] on div "[PERSON_NAME]" at bounding box center [417, 57] width 606 height 46
drag, startPoint x: 309, startPoint y: 68, endPoint x: 398, endPoint y: 72, distance: 88.2
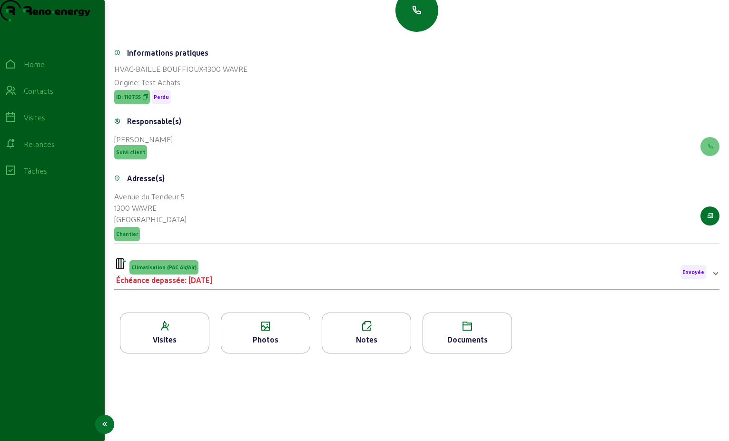
scroll to position [121, 0]
click at [206, 271] on div "Climatisation (PAC Air/Air)" at bounding box center [164, 267] width 96 height 16
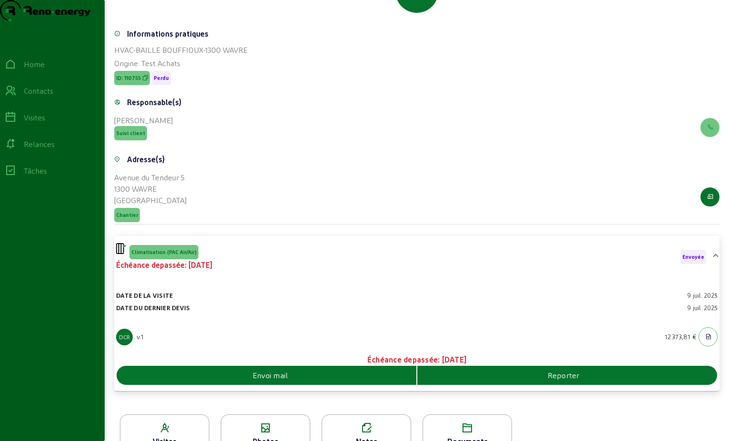
click at [271, 388] on div "Date de la visite [DATE] Date du dernier devis [DATE] DCR v.1 12 373,81 € Échéa…" at bounding box center [417, 330] width 606 height 113
click at [272, 381] on span "Envoi mail" at bounding box center [271, 375] width 36 height 11
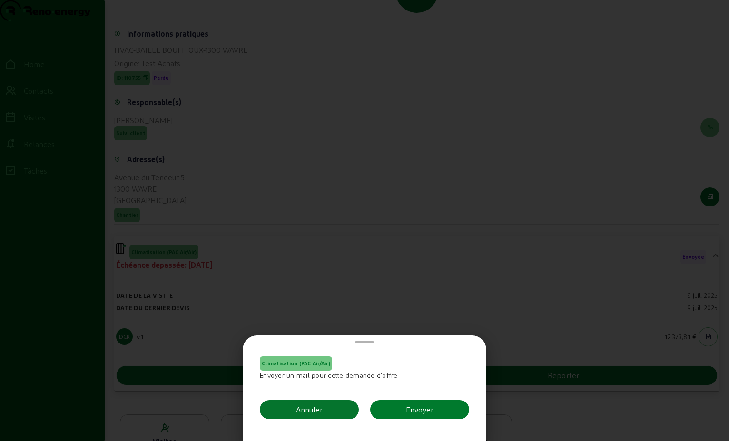
click at [427, 405] on div "Envoyer" at bounding box center [420, 409] width 28 height 11
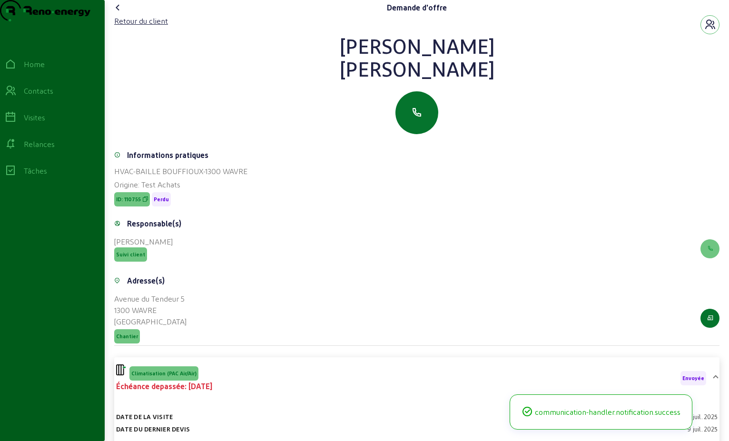
click at [123, 13] on icon at bounding box center [117, 7] width 11 height 11
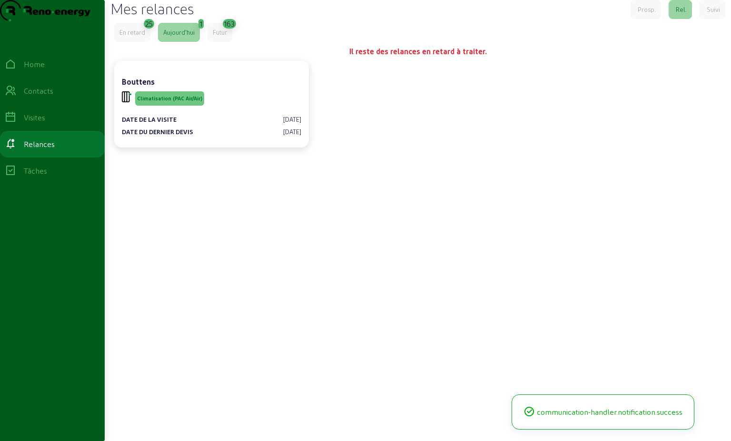
click at [131, 37] on div "En retard" at bounding box center [132, 32] width 26 height 9
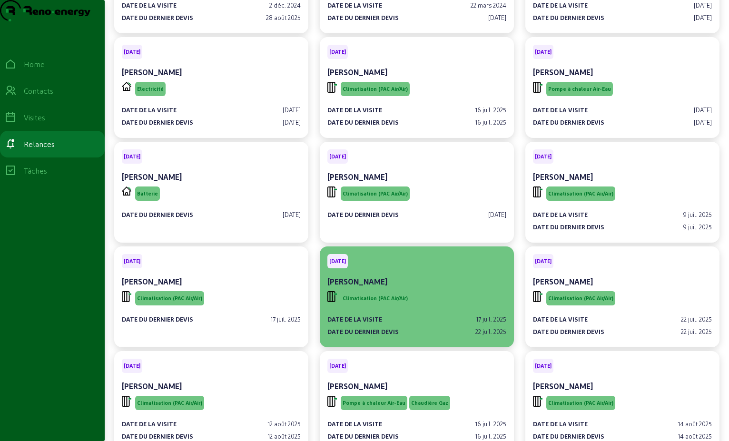
scroll to position [238, 0]
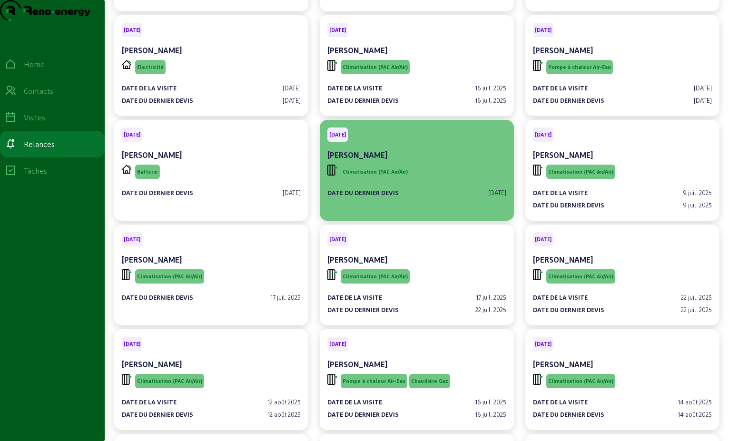
click at [396, 175] on span "Climatisation (PAC Air/Air)" at bounding box center [375, 172] width 65 height 7
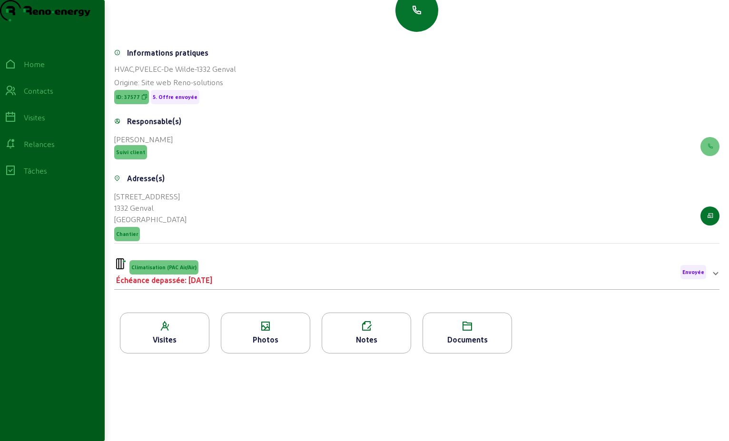
scroll to position [121, 0]
click at [348, 268] on div "Climatisation (PAC Air/Air) Échéance depassée: [DATE] Envoyée" at bounding box center [411, 273] width 590 height 28
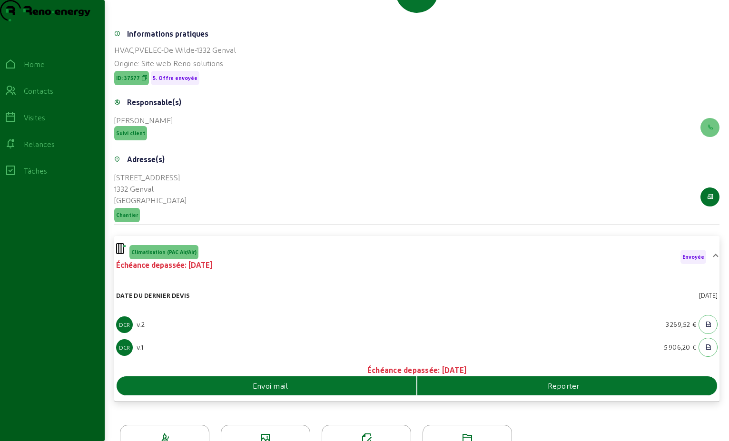
click at [345, 392] on div "Envoi mail" at bounding box center [267, 385] width 300 height 11
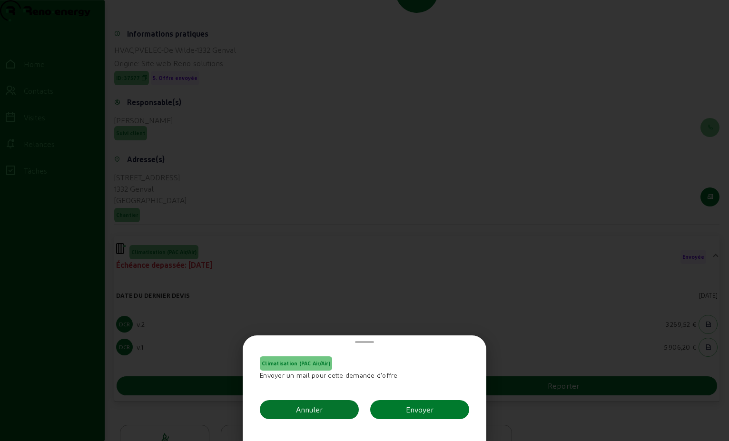
click at [425, 409] on div "Envoyer" at bounding box center [420, 409] width 28 height 11
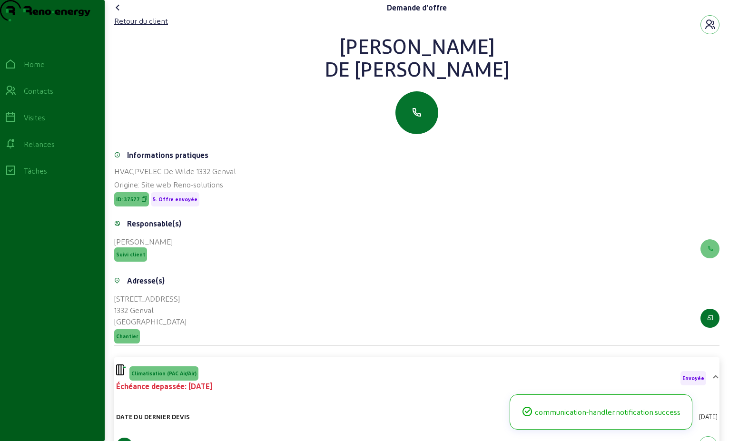
click at [120, 13] on icon at bounding box center [117, 7] width 11 height 11
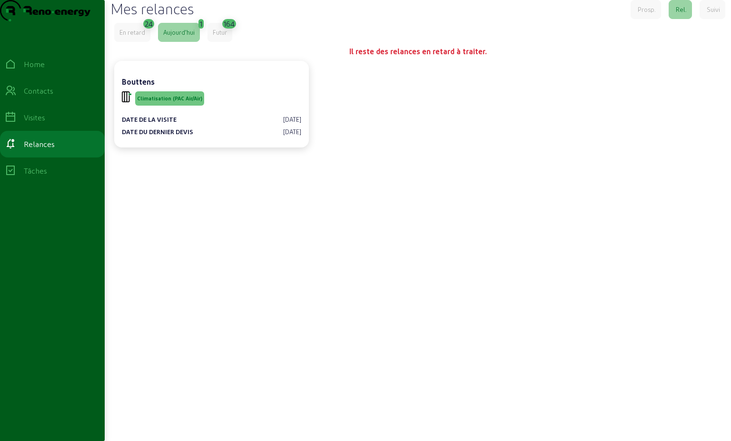
click at [142, 37] on div "En retard" at bounding box center [132, 32] width 26 height 9
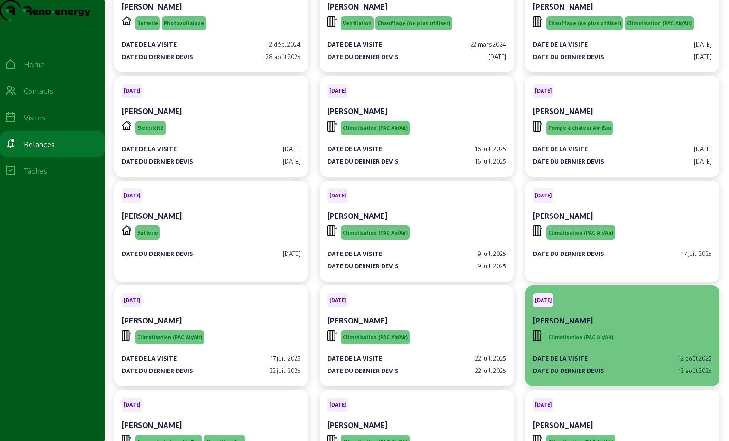
scroll to position [238, 0]
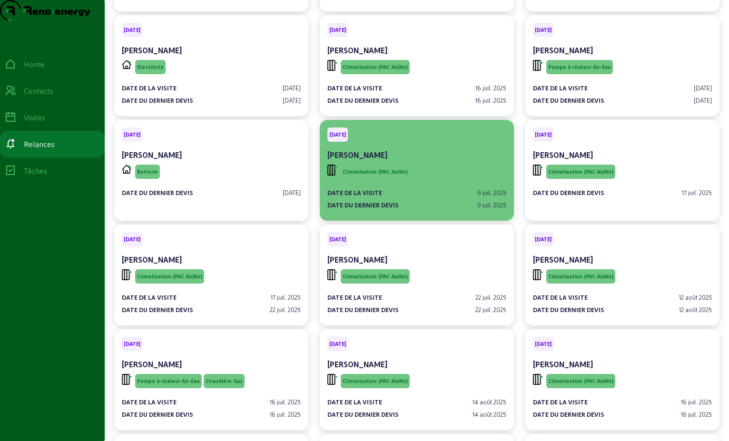
click at [456, 181] on div "Climatisation (PAC Air/Air)" at bounding box center [417, 172] width 179 height 18
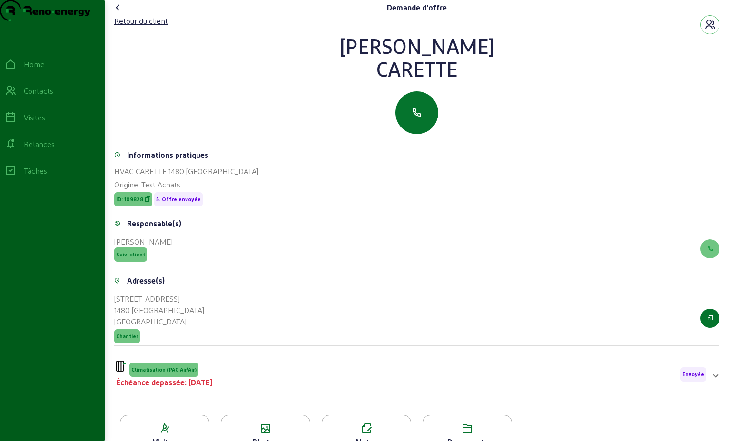
drag, startPoint x: 455, startPoint y: 94, endPoint x: 323, endPoint y: 49, distance: 139.9
click at [323, 49] on div "Retour du client [PERSON_NAME]" at bounding box center [417, 74] width 606 height 119
drag, startPoint x: 323, startPoint y: 49, endPoint x: 398, endPoint y: 63, distance: 76.7
click at [143, 27] on div "Retour du client" at bounding box center [141, 20] width 54 height 11
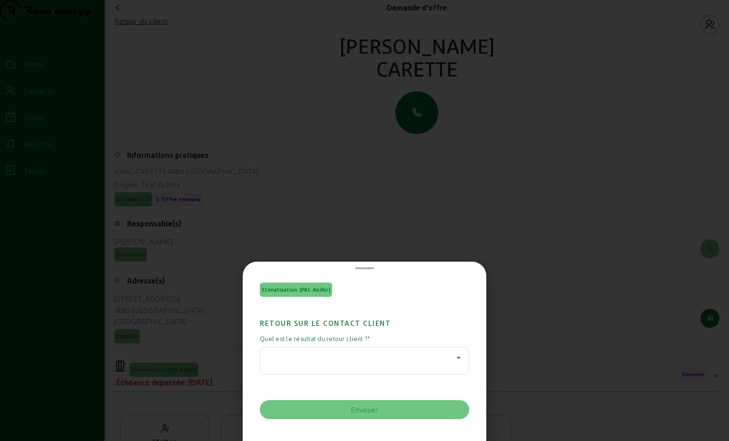
click at [444, 363] on div at bounding box center [362, 357] width 189 height 11
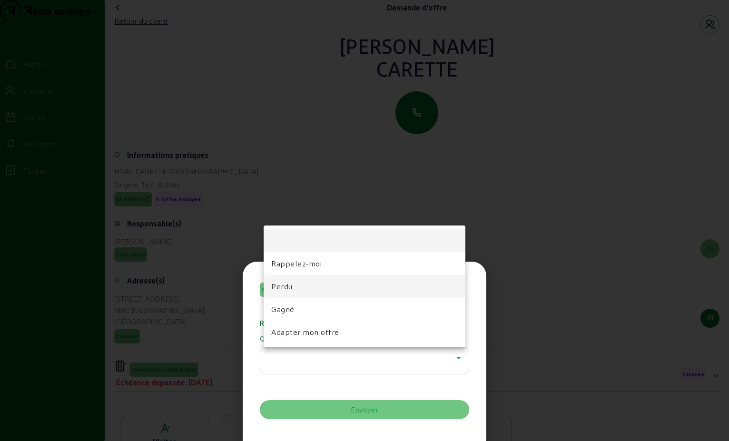
click at [316, 279] on mat-option "Perdu" at bounding box center [365, 286] width 202 height 23
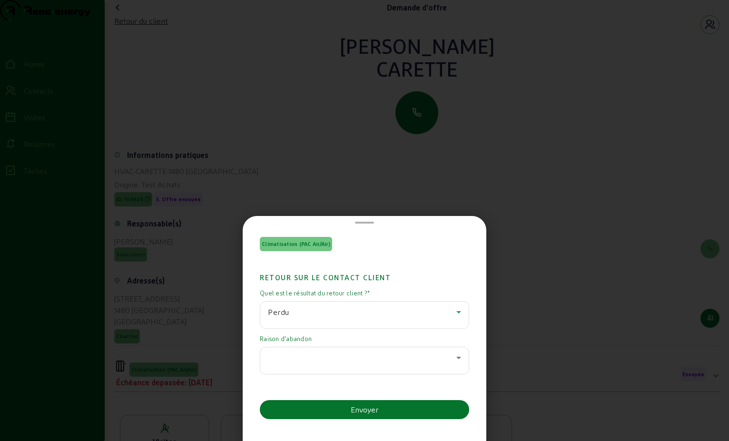
click at [459, 359] on icon at bounding box center [458, 357] width 11 height 11
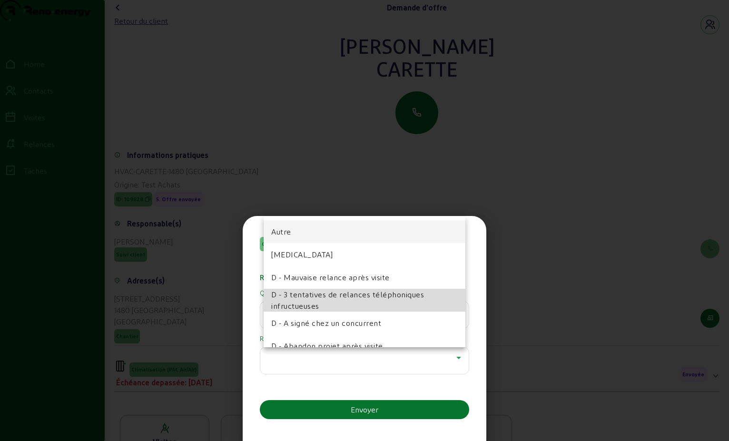
click at [368, 304] on span "D - 3 tentatives de relances téléphoniques infructueuses" at bounding box center [364, 300] width 187 height 23
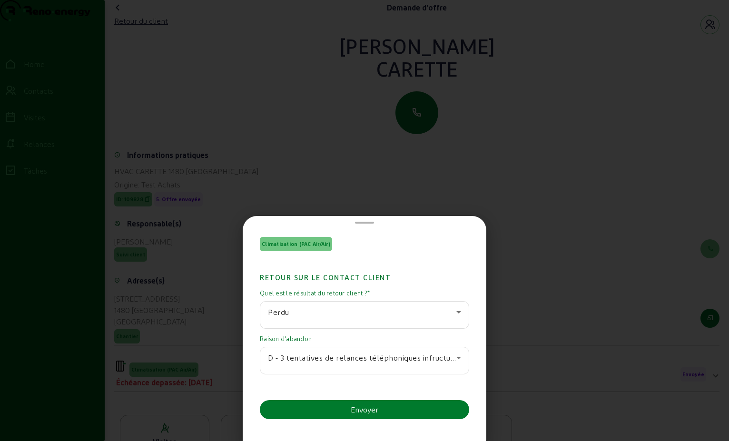
click at [368, 410] on div "Envoyer" at bounding box center [365, 409] width 28 height 11
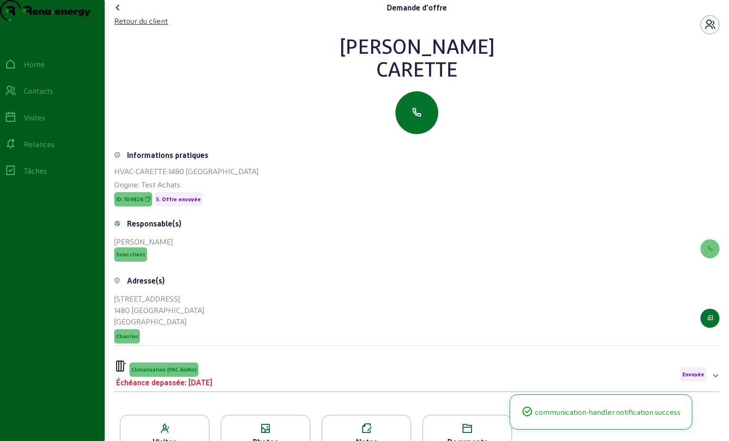
click at [118, 13] on icon at bounding box center [117, 7] width 11 height 11
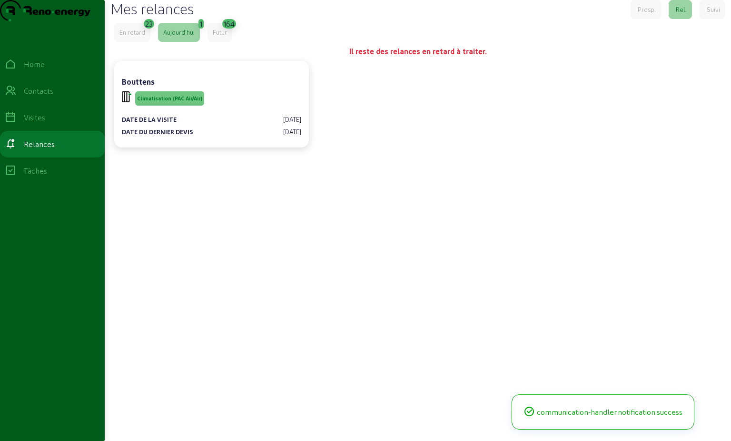
click at [144, 37] on div "En retard" at bounding box center [132, 32] width 26 height 9
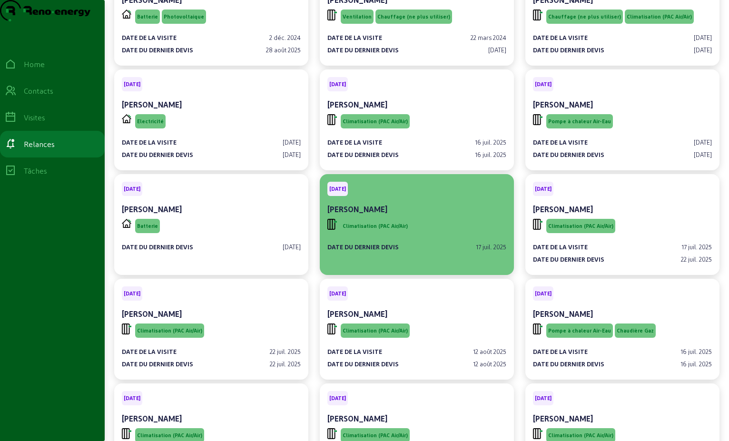
scroll to position [190, 0]
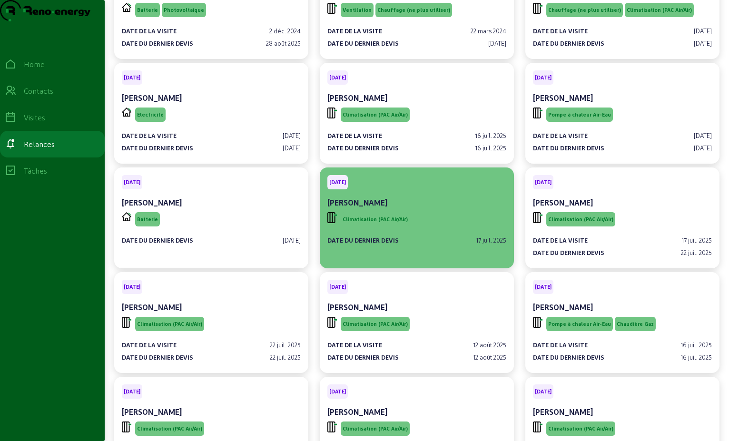
click at [412, 209] on div "[PERSON_NAME]" at bounding box center [417, 202] width 179 height 11
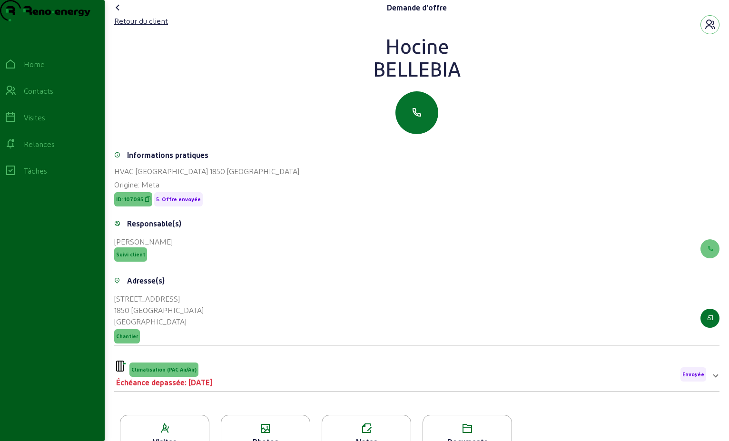
drag, startPoint x: 463, startPoint y: 89, endPoint x: 343, endPoint y: 55, distance: 124.2
click at [343, 55] on div "[PERSON_NAME]" at bounding box center [417, 57] width 606 height 46
drag, startPoint x: 343, startPoint y: 55, endPoint x: 404, endPoint y: 77, distance: 64.1
click at [152, 27] on div "Retour du client" at bounding box center [141, 20] width 54 height 11
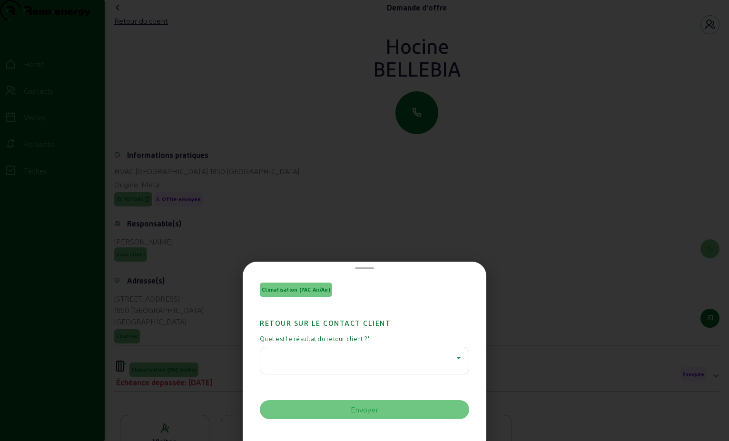
click at [457, 358] on icon at bounding box center [459, 358] width 5 height 2
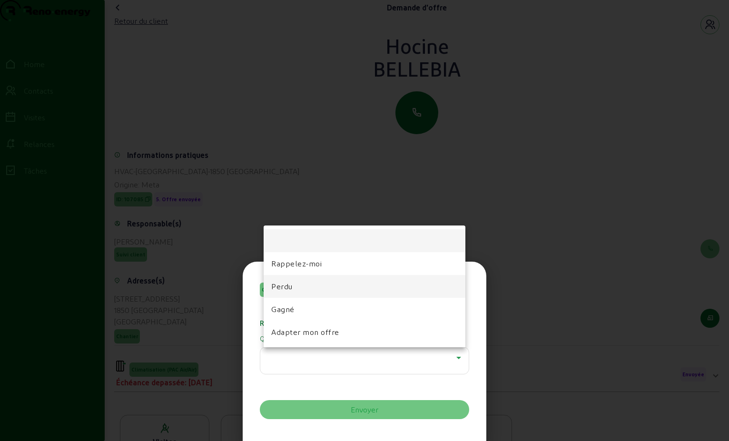
click at [352, 291] on mat-option "Perdu" at bounding box center [365, 286] width 202 height 23
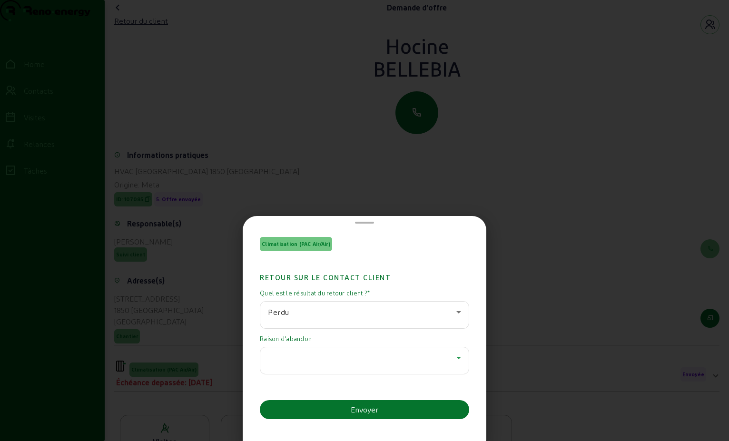
click at [457, 358] on icon at bounding box center [459, 358] width 5 height 2
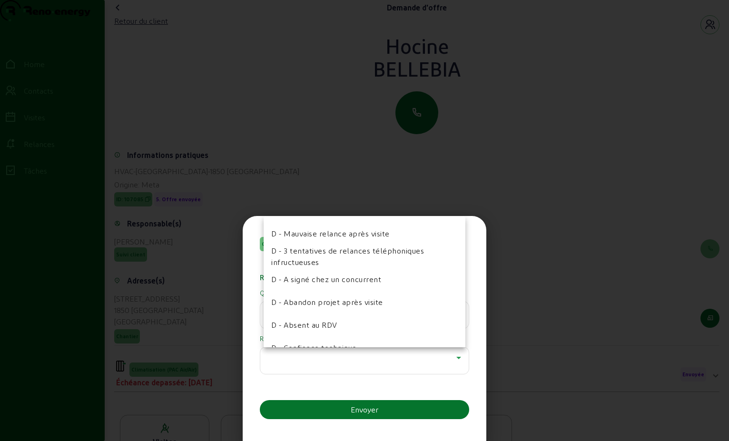
scroll to position [95, 0]
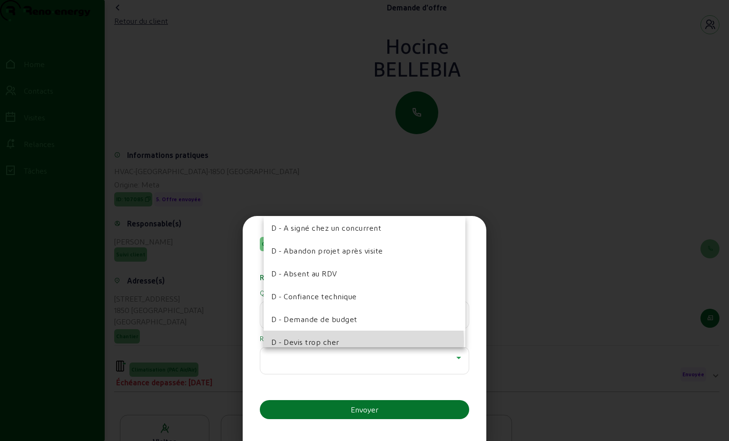
click at [326, 342] on span "D - Devis trop cher" at bounding box center [305, 342] width 68 height 11
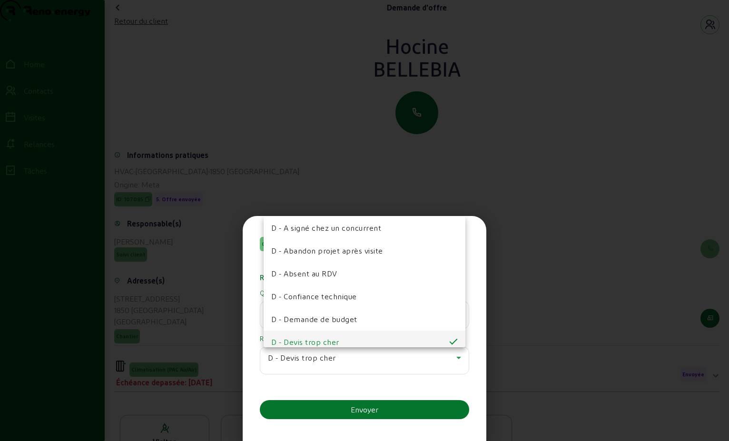
scroll to position [0, 0]
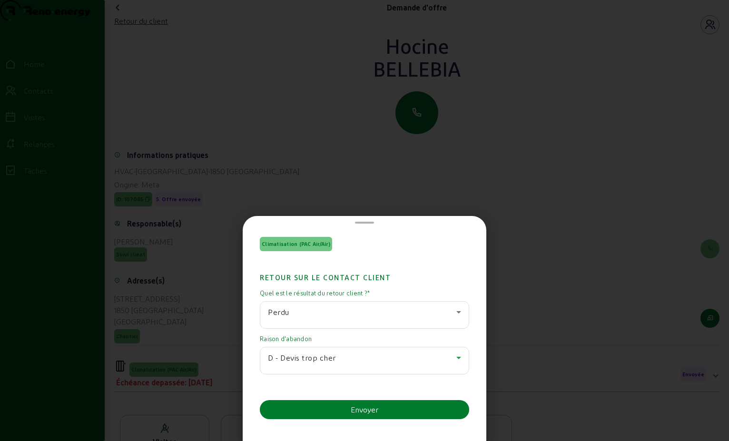
click at [368, 406] on div "Envoyer" at bounding box center [365, 409] width 28 height 11
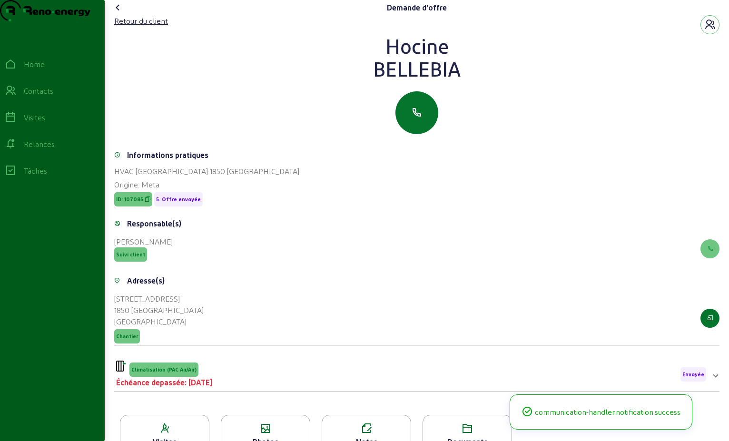
click at [122, 13] on icon at bounding box center [117, 7] width 11 height 11
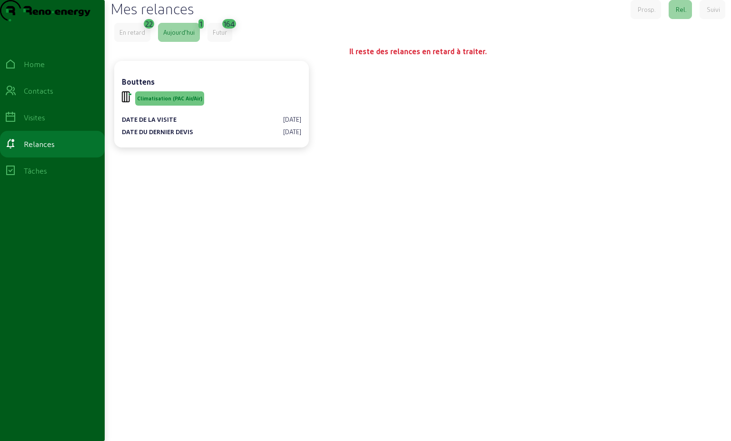
click at [130, 37] on div "En retard" at bounding box center [132, 32] width 26 height 9
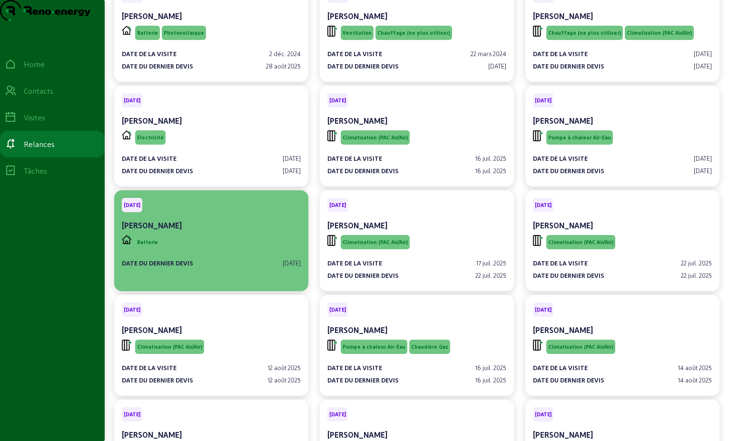
scroll to position [190, 0]
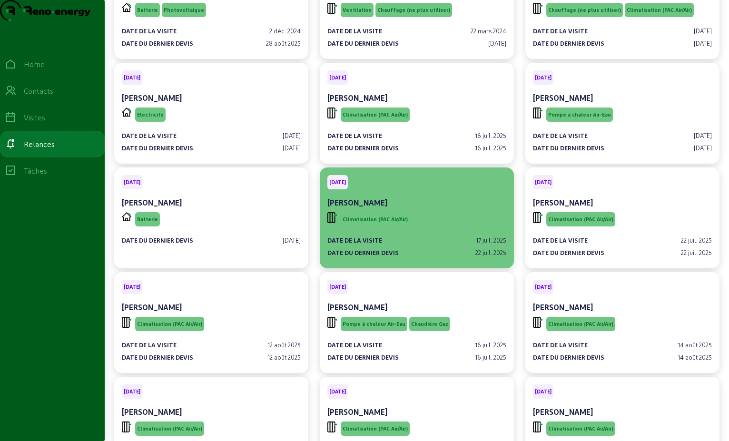
click at [411, 209] on div "[PERSON_NAME]" at bounding box center [417, 202] width 179 height 11
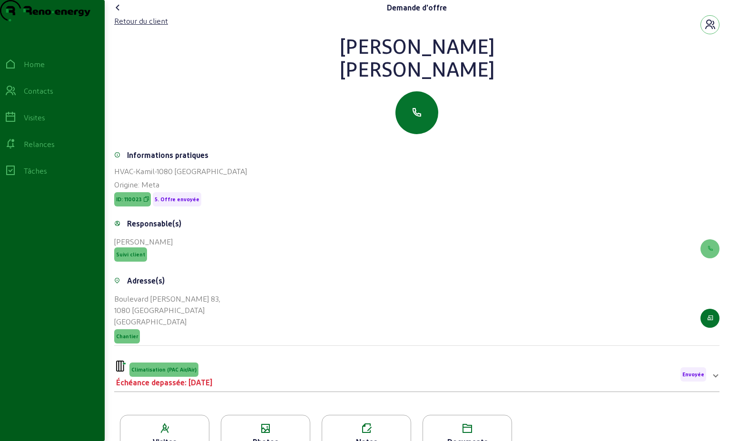
drag, startPoint x: 421, startPoint y: 88, endPoint x: 368, endPoint y: 69, distance: 56.2
click at [368, 69] on div "[PERSON_NAME]" at bounding box center [417, 57] width 606 height 46
drag, startPoint x: 368, startPoint y: 69, endPoint x: 419, endPoint y: 63, distance: 51.2
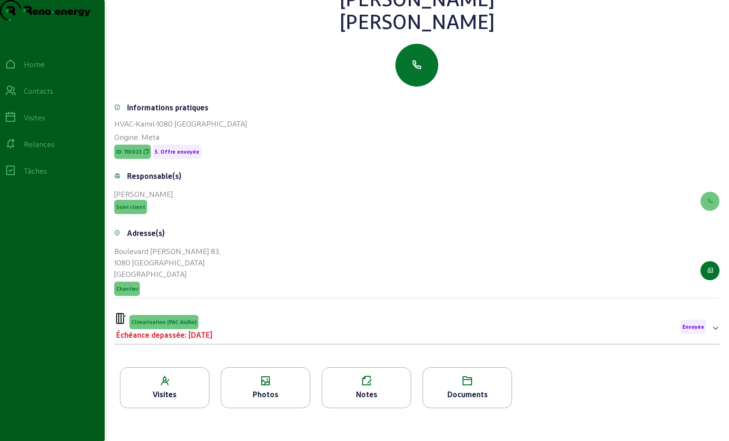
click at [237, 341] on div "Climatisation (PAC Air/Air) Échéance depassée: [DATE] Envoyée" at bounding box center [411, 327] width 590 height 28
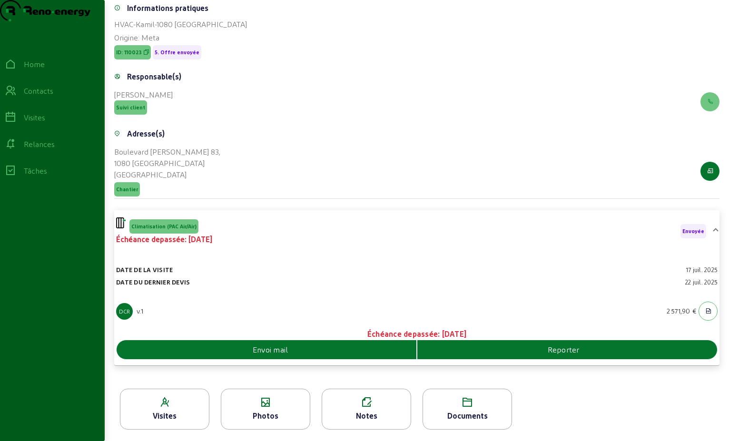
scroll to position [166, 0]
click at [324, 352] on div "Envoi mail" at bounding box center [267, 349] width 300 height 11
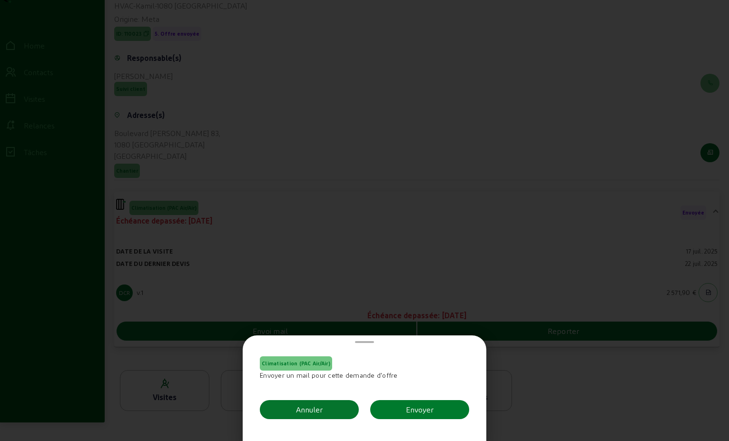
click at [438, 411] on button "Envoyer" at bounding box center [419, 409] width 99 height 19
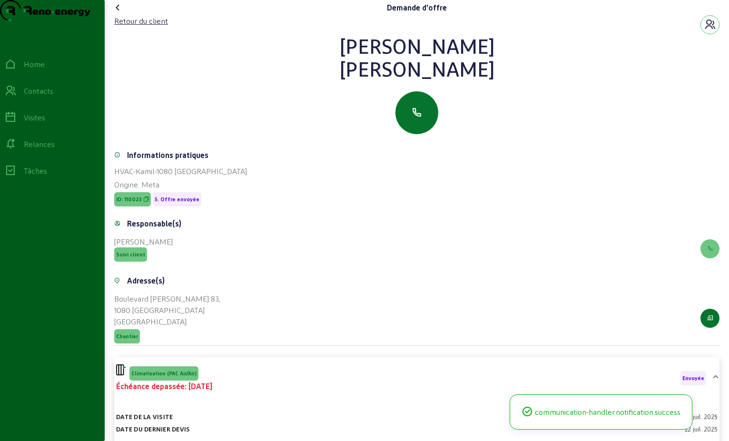
click at [124, 13] on icon at bounding box center [117, 7] width 11 height 11
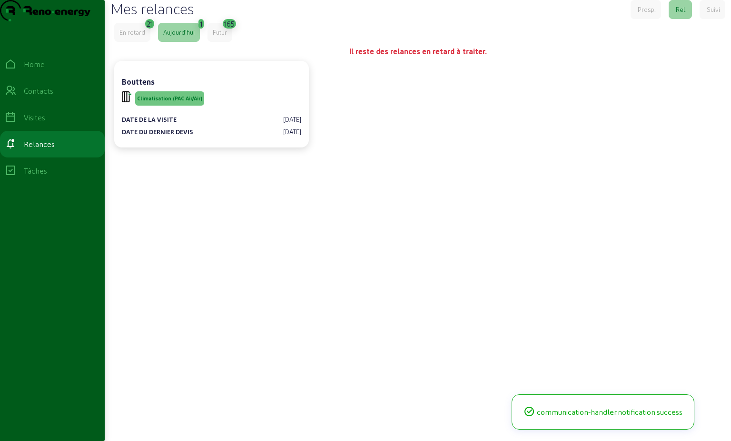
click at [138, 42] on div "En retard" at bounding box center [132, 32] width 36 height 19
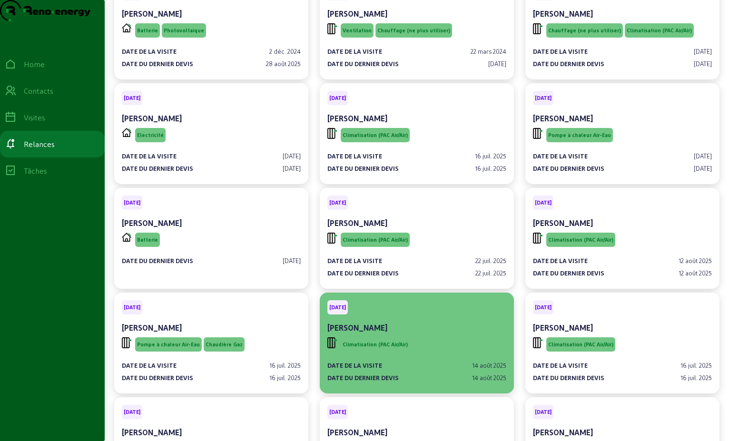
scroll to position [190, 0]
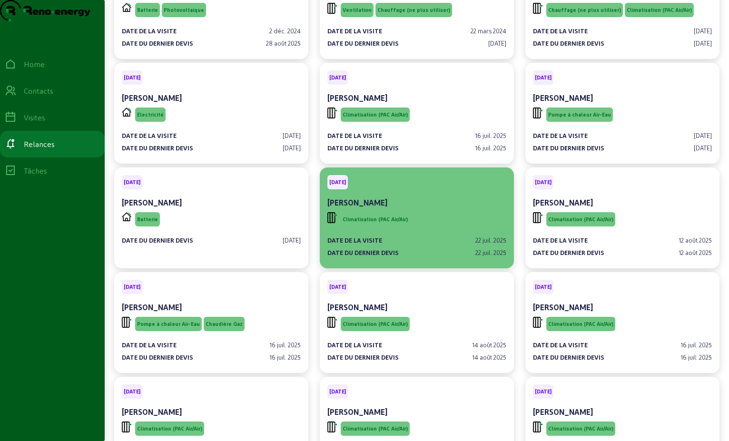
click at [456, 229] on div "Climatisation (PAC Air/Air)" at bounding box center [417, 219] width 179 height 18
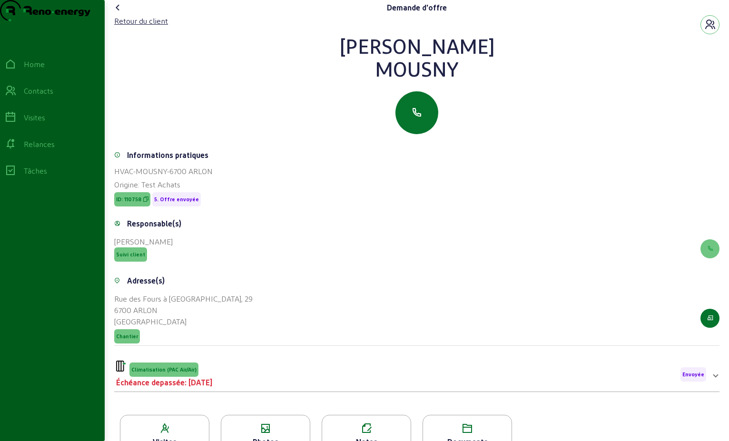
drag, startPoint x: 463, startPoint y: 90, endPoint x: 345, endPoint y: 70, distance: 120.4
click at [345, 70] on div "[PERSON_NAME]" at bounding box center [417, 57] width 606 height 46
drag, startPoint x: 345, startPoint y: 70, endPoint x: 407, endPoint y: 69, distance: 62.4
click at [143, 27] on div "Retour du client" at bounding box center [141, 20] width 54 height 11
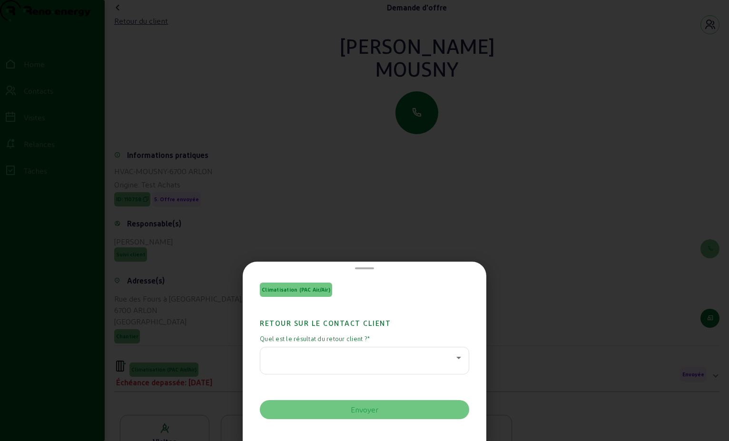
click at [356, 352] on div at bounding box center [364, 361] width 193 height 27
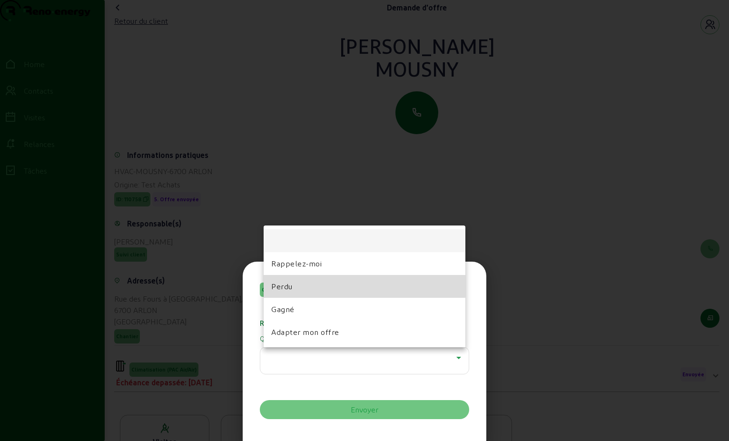
click at [352, 279] on mat-option "Perdu" at bounding box center [365, 286] width 202 height 23
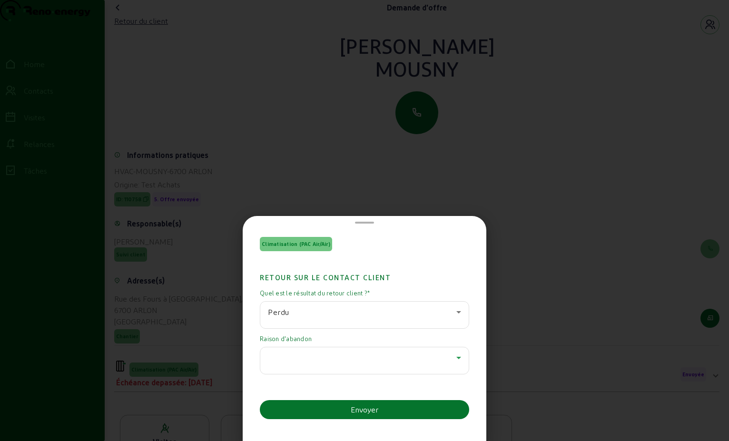
click at [453, 355] on icon at bounding box center [458, 357] width 11 height 11
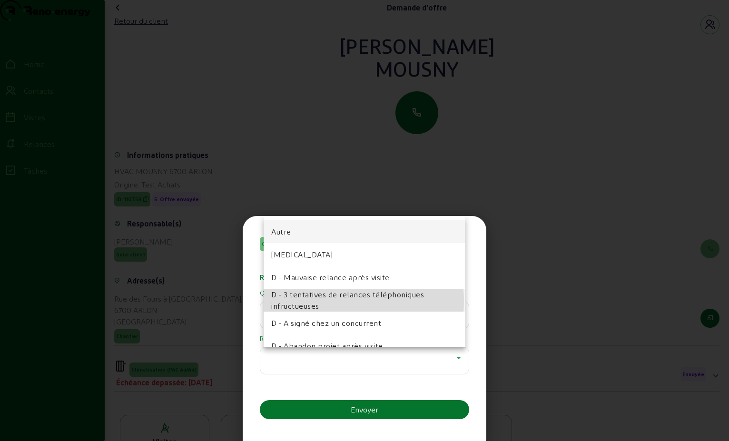
click at [337, 302] on span "D - 3 tentatives de relances téléphoniques infructueuses" at bounding box center [364, 300] width 187 height 23
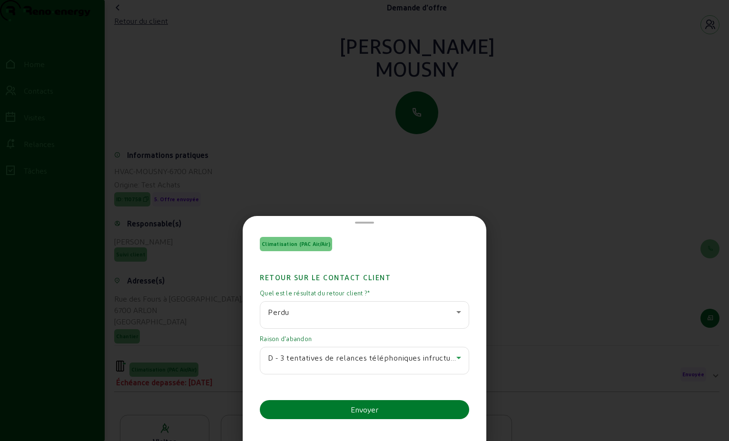
click at [348, 406] on button "Envoyer" at bounding box center [364, 409] width 209 height 19
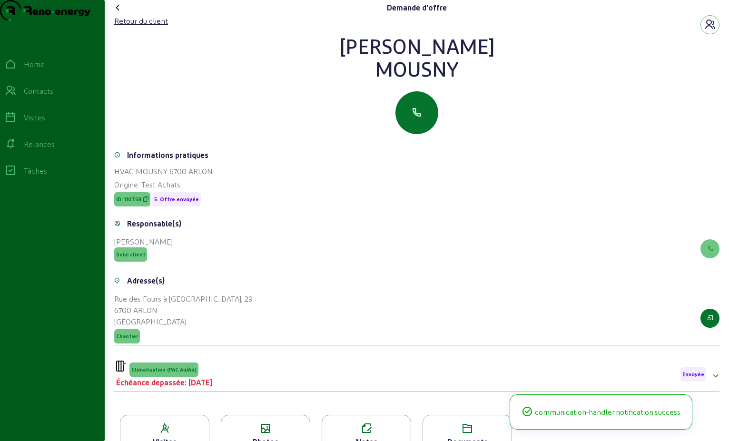
click at [118, 13] on icon at bounding box center [117, 7] width 11 height 11
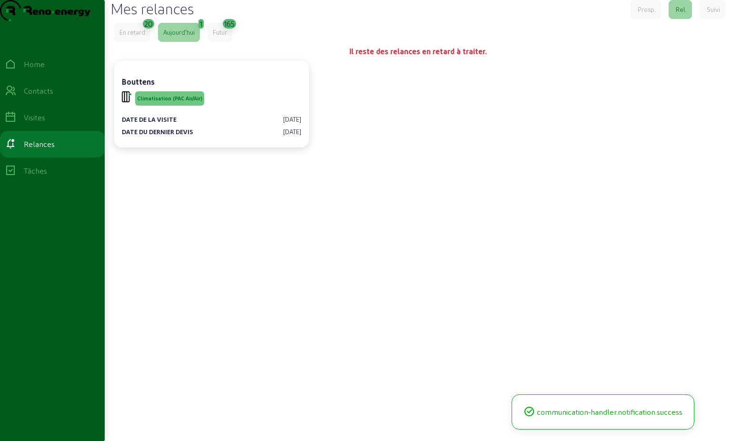
click at [125, 37] on div "En retard" at bounding box center [132, 32] width 26 height 9
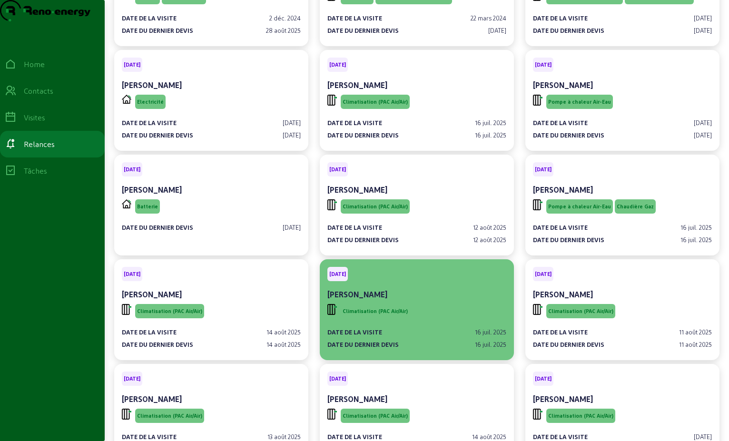
scroll to position [286, 0]
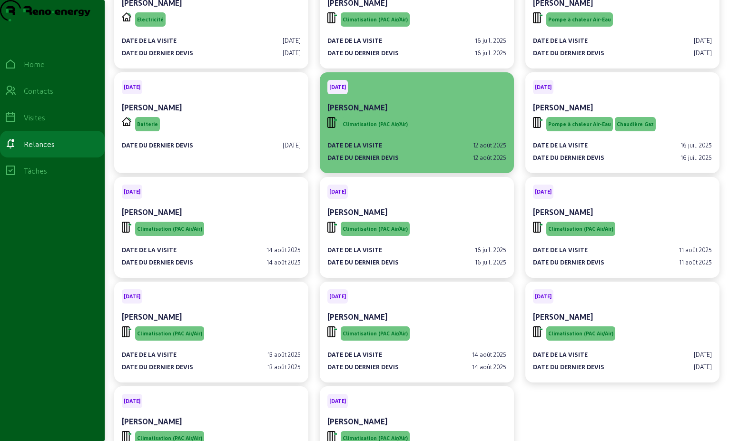
click at [390, 131] on span "Climatisation (PAC Air/Air)" at bounding box center [375, 124] width 69 height 14
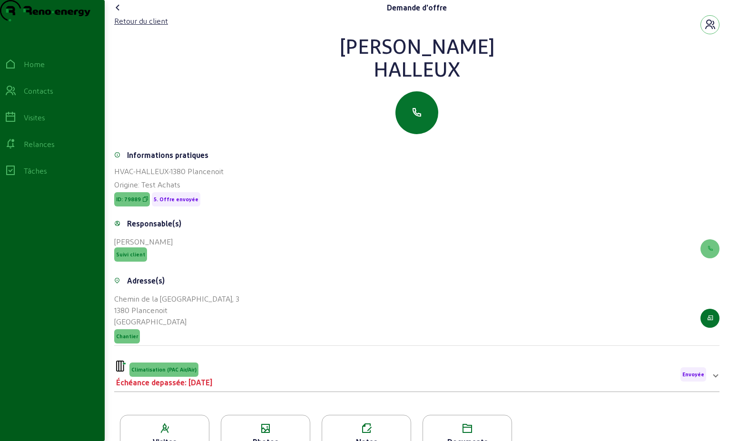
drag, startPoint x: 460, startPoint y: 83, endPoint x: 333, endPoint y: 59, distance: 129.3
click at [333, 59] on div "[PERSON_NAME]" at bounding box center [417, 57] width 606 height 46
drag, startPoint x: 333, startPoint y: 59, endPoint x: 392, endPoint y: 70, distance: 59.6
click at [143, 27] on div "Retour du client" at bounding box center [141, 20] width 54 height 11
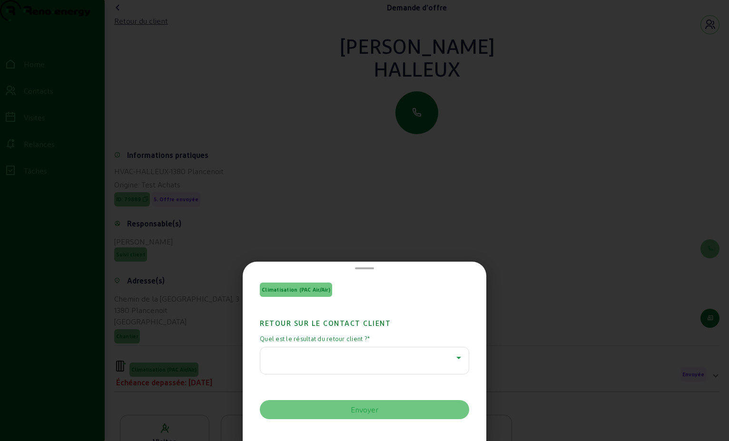
click at [419, 361] on div at bounding box center [362, 357] width 189 height 11
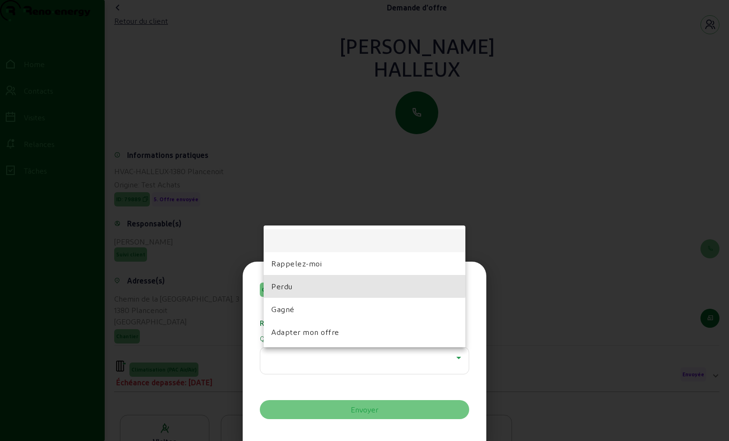
drag, startPoint x: 312, startPoint y: 279, endPoint x: 337, endPoint y: 324, distance: 50.7
click at [312, 281] on mat-option "Perdu" at bounding box center [365, 286] width 202 height 23
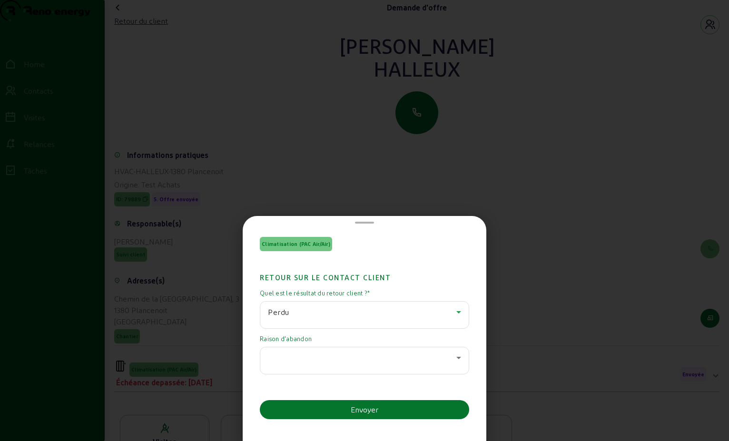
click at [461, 346] on div "Raison d'abandon" at bounding box center [364, 356] width 209 height 42
click at [456, 355] on icon at bounding box center [458, 357] width 11 height 11
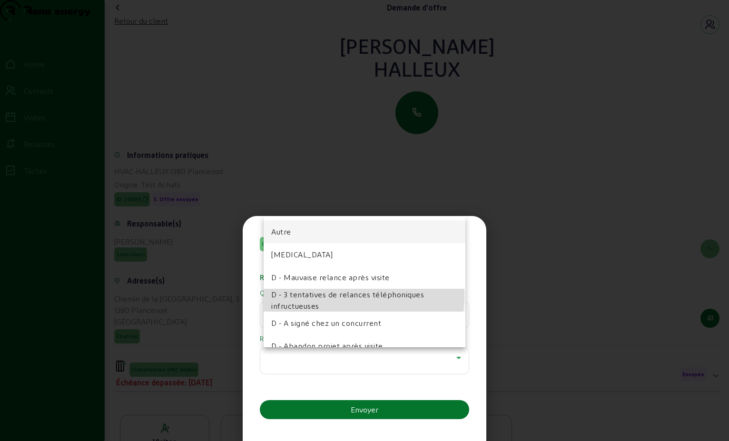
click at [329, 295] on span "D - 3 tentatives de relances téléphoniques infructueuses" at bounding box center [364, 300] width 187 height 23
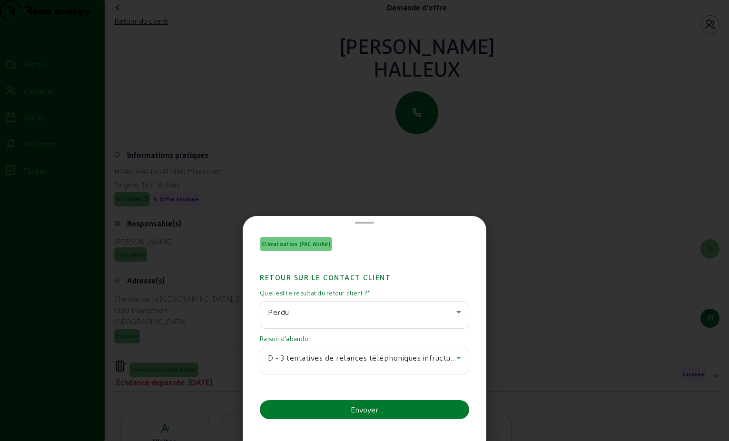
click at [353, 405] on div "Envoyer" at bounding box center [365, 409] width 28 height 11
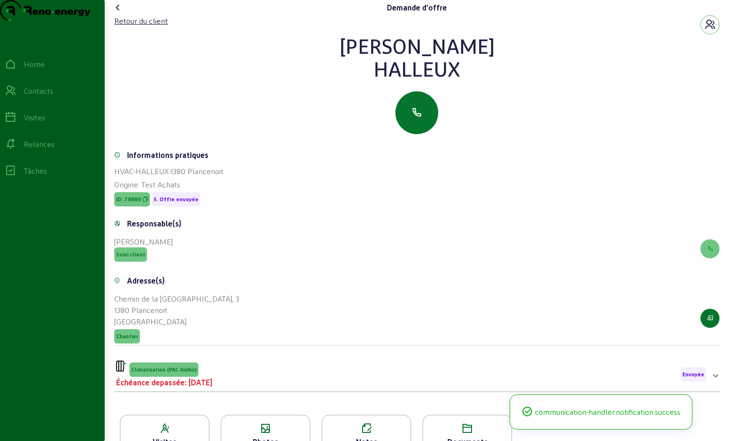
click at [123, 13] on icon at bounding box center [117, 7] width 11 height 11
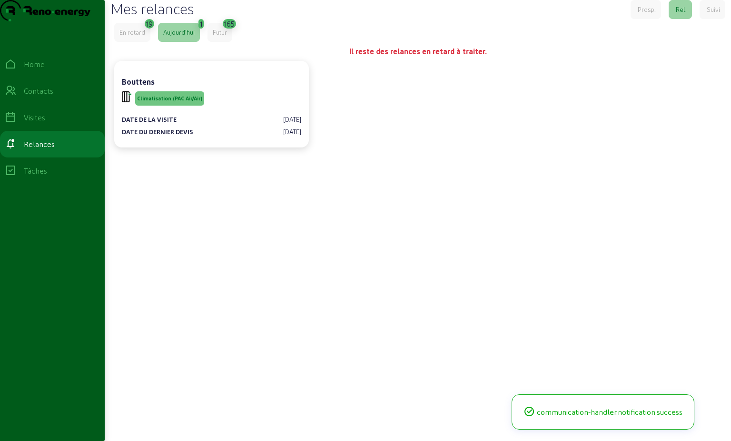
click at [135, 37] on div "En retard" at bounding box center [132, 32] width 26 height 9
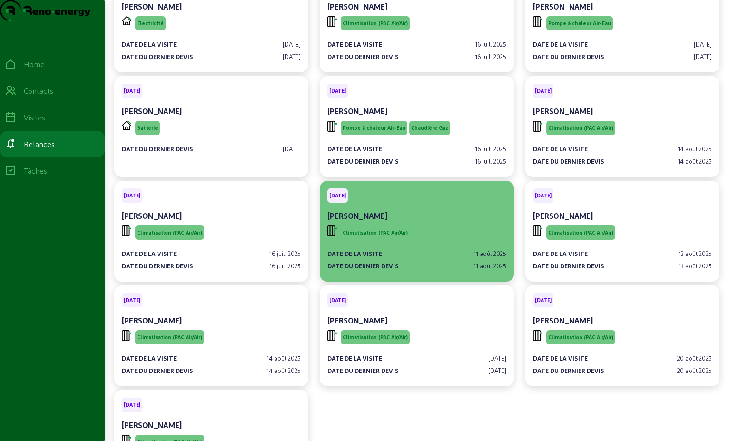
scroll to position [246, 0]
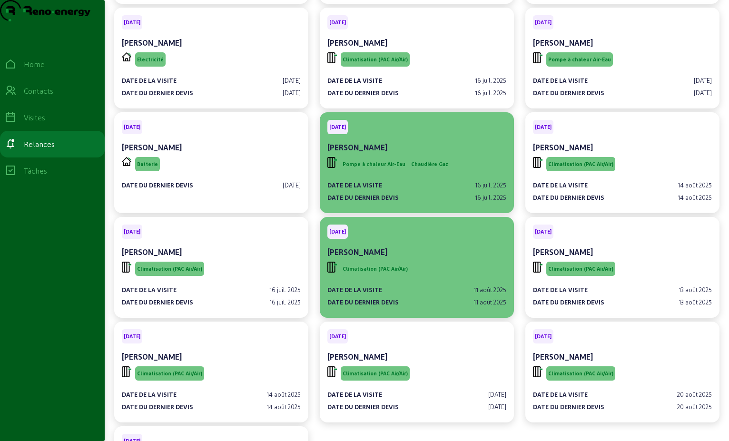
click at [437, 171] on span "Chaudière Gaz" at bounding box center [429, 164] width 41 height 14
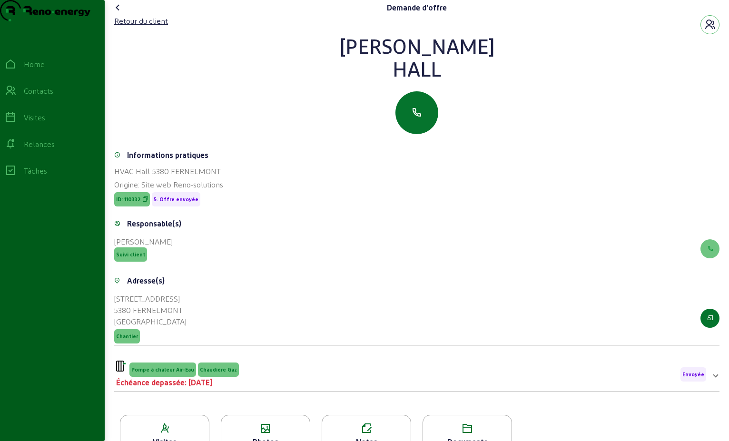
drag, startPoint x: 438, startPoint y: 91, endPoint x: 371, endPoint y: 69, distance: 70.9
click at [371, 69] on div "[PERSON_NAME]" at bounding box center [417, 57] width 606 height 46
drag, startPoint x: 371, startPoint y: 69, endPoint x: 409, endPoint y: 70, distance: 38.1
click at [124, 27] on div "Retour du client" at bounding box center [141, 20] width 54 height 11
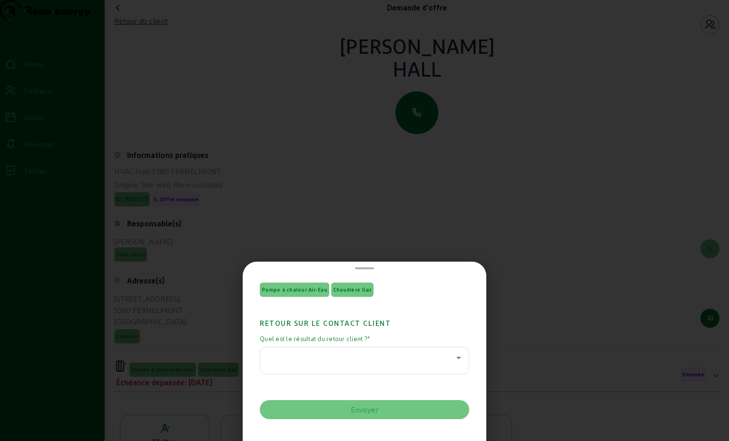
click at [348, 368] on div at bounding box center [364, 361] width 193 height 27
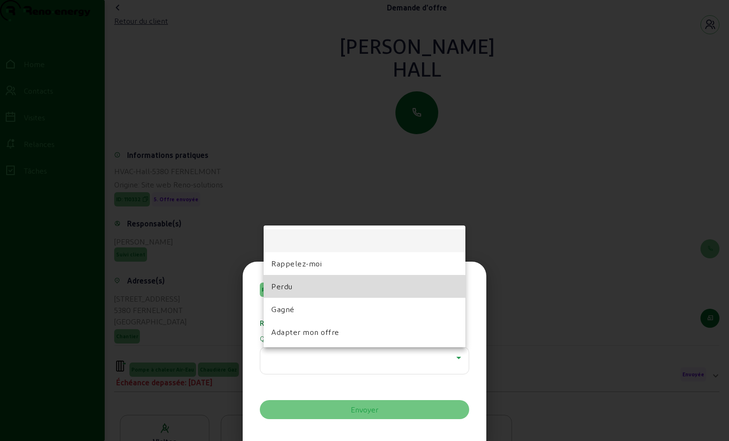
click at [297, 288] on mat-option "Perdu" at bounding box center [365, 286] width 202 height 23
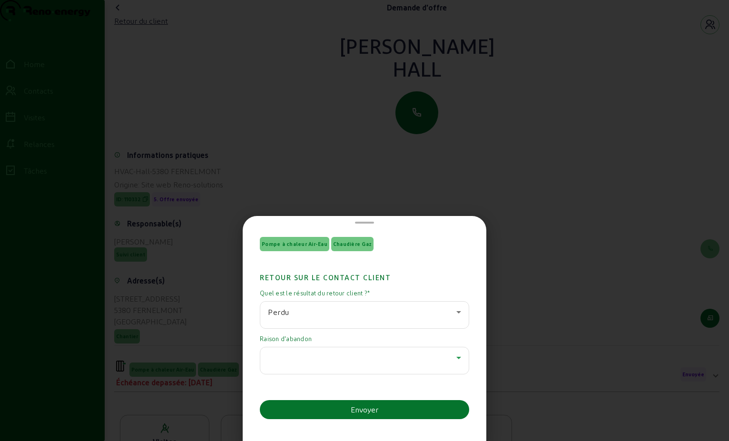
click at [458, 356] on icon at bounding box center [458, 357] width 11 height 11
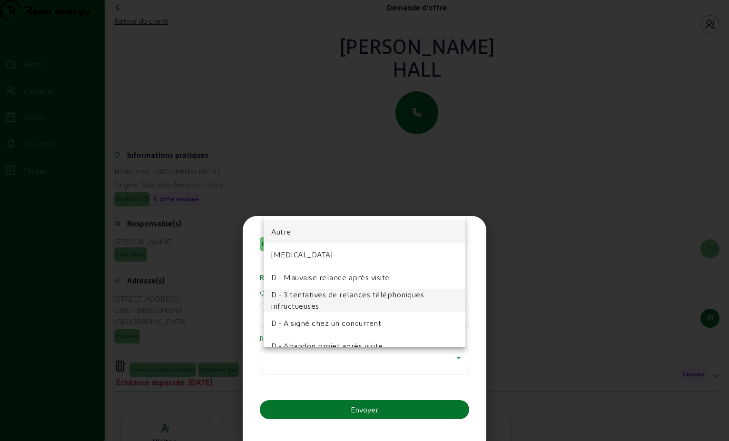
click at [342, 297] on span "D - 3 tentatives de relances téléphoniques infructueuses" at bounding box center [364, 300] width 187 height 23
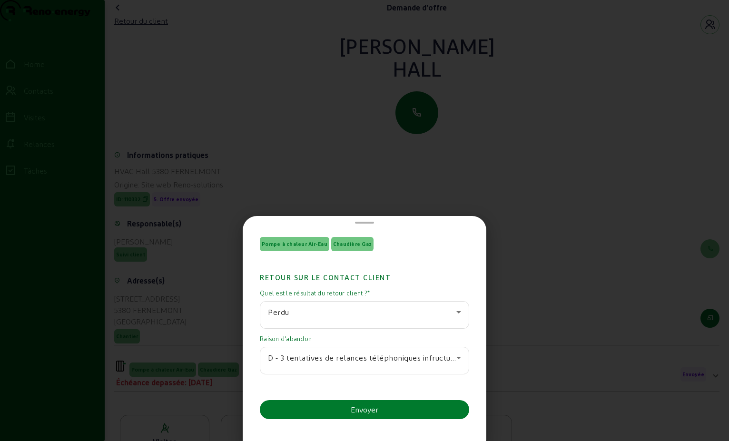
click at [428, 409] on button "Envoyer" at bounding box center [364, 409] width 209 height 19
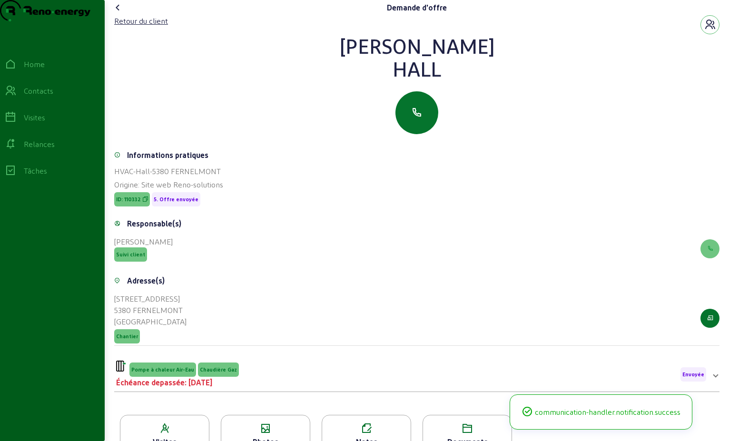
click at [119, 13] on icon at bounding box center [117, 7] width 11 height 11
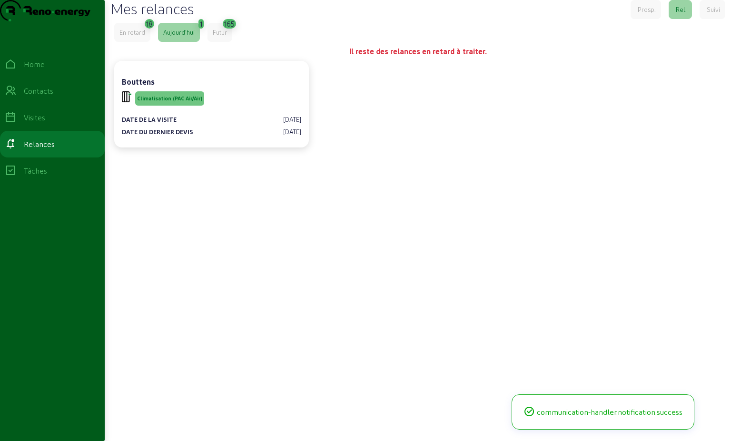
click at [143, 42] on div "En retard" at bounding box center [132, 32] width 36 height 19
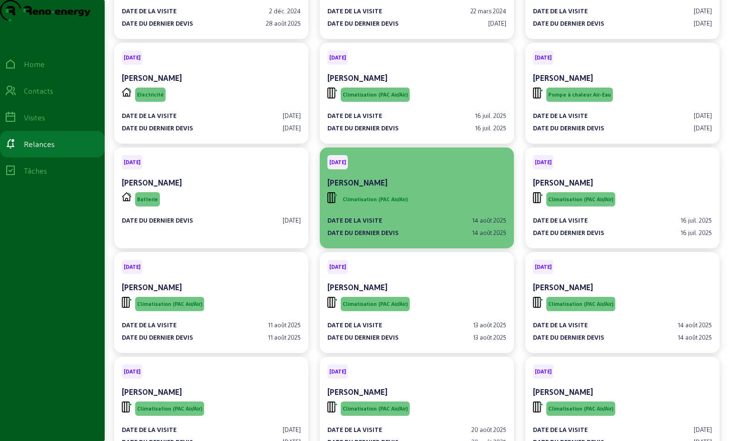
scroll to position [189, 0]
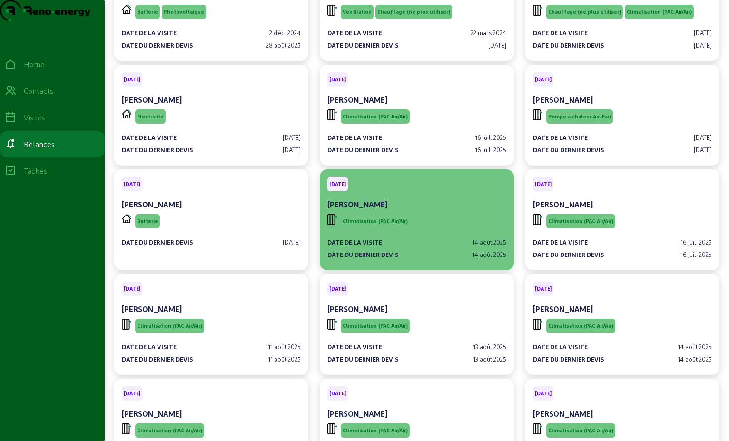
click at [436, 230] on div "Climatisation (PAC Air/Air)" at bounding box center [417, 221] width 179 height 18
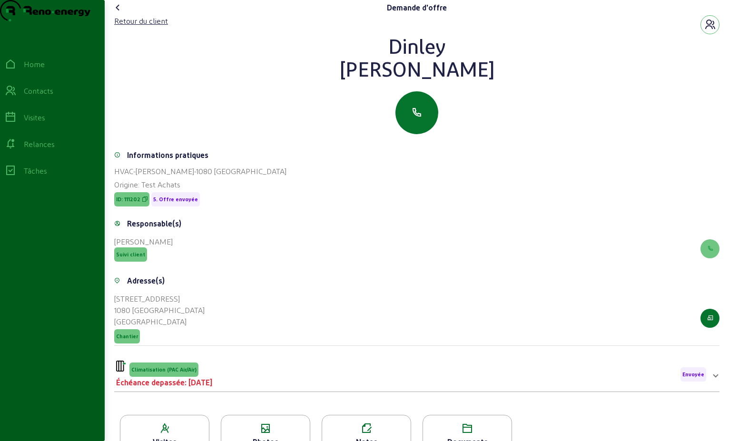
drag, startPoint x: 491, startPoint y: 91, endPoint x: 328, endPoint y: 75, distance: 163.6
click at [328, 75] on div "[PERSON_NAME]" at bounding box center [417, 57] width 606 height 46
drag, startPoint x: 328, startPoint y: 75, endPoint x: 417, endPoint y: 77, distance: 88.6
click at [193, 377] on span "Climatisation (PAC Air/Air)" at bounding box center [163, 370] width 69 height 14
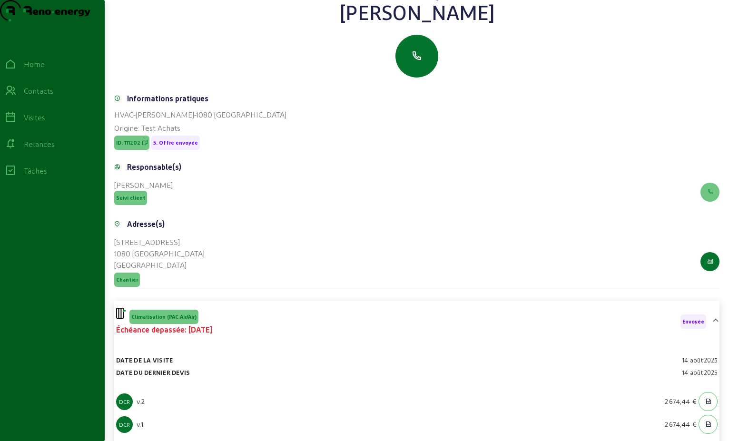
scroll to position [143, 0]
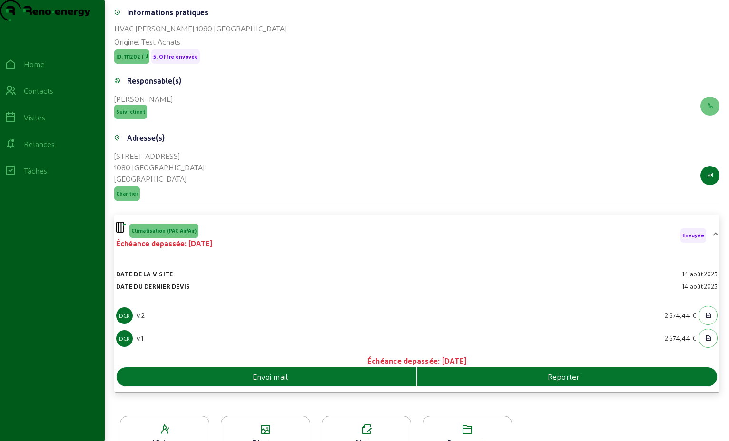
click at [364, 383] on div "Envoi mail" at bounding box center [267, 376] width 300 height 11
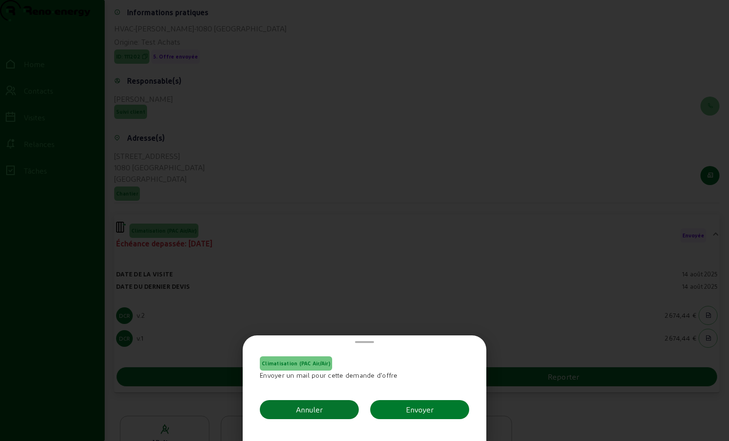
click at [434, 411] on button "Envoyer" at bounding box center [419, 409] width 99 height 19
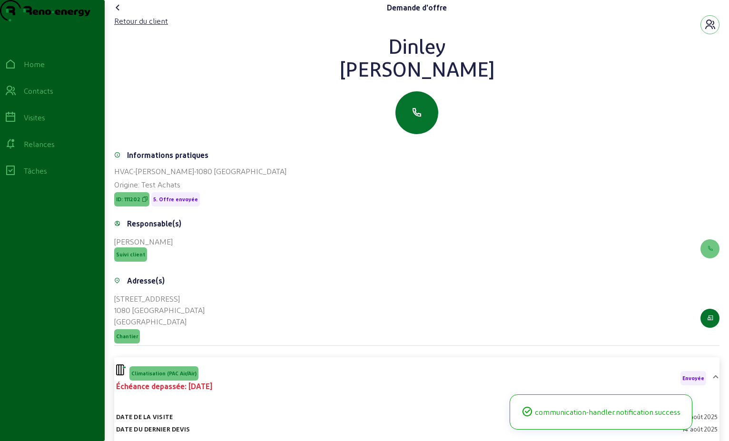
click at [119, 13] on icon at bounding box center [117, 7] width 11 height 11
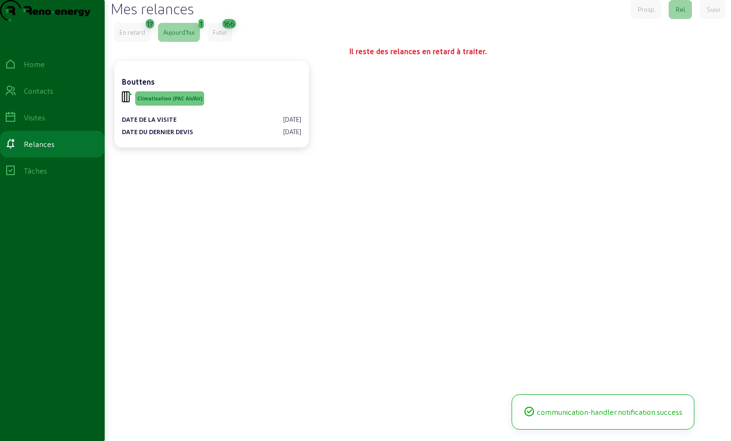
click at [139, 37] on div "En retard" at bounding box center [132, 32] width 26 height 9
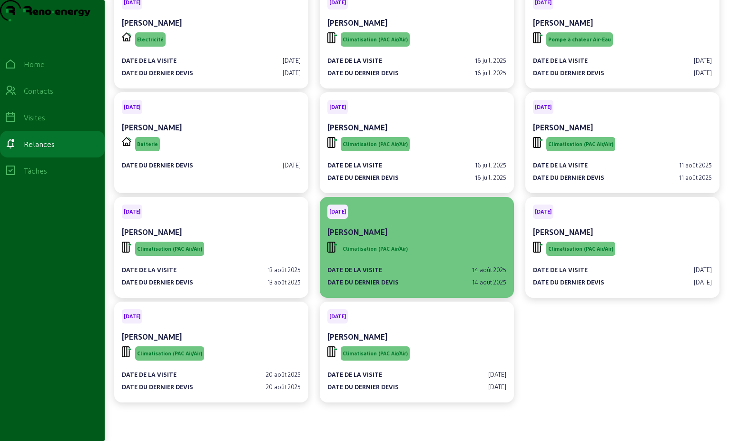
scroll to position [284, 0]
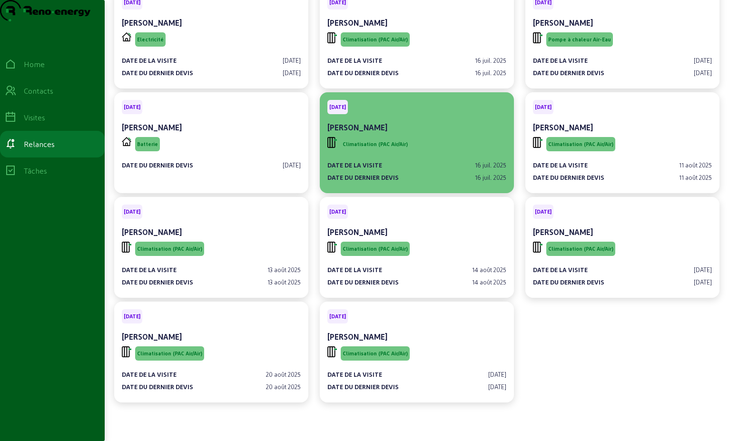
click at [415, 137] on div "Climatisation (PAC Air/Air)" at bounding box center [417, 144] width 179 height 18
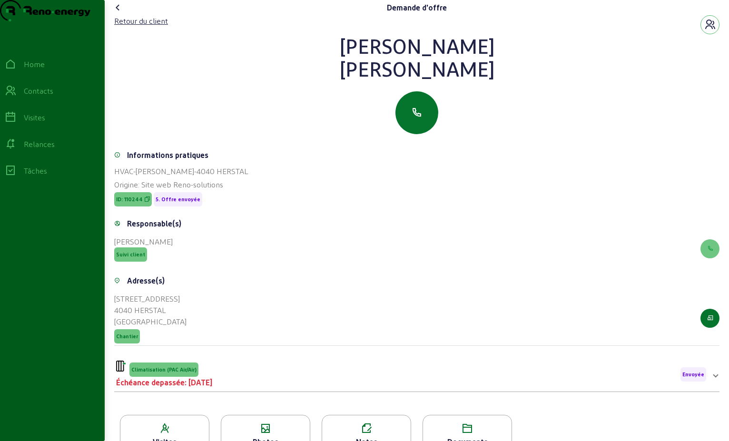
drag, startPoint x: 528, startPoint y: 91, endPoint x: 278, endPoint y: 71, distance: 250.2
click at [278, 71] on div "[PERSON_NAME]" at bounding box center [417, 57] width 606 height 46
drag, startPoint x: 278, startPoint y: 71, endPoint x: 416, endPoint y: 65, distance: 137.3
click at [152, 27] on div "Retour du client" at bounding box center [141, 20] width 54 height 11
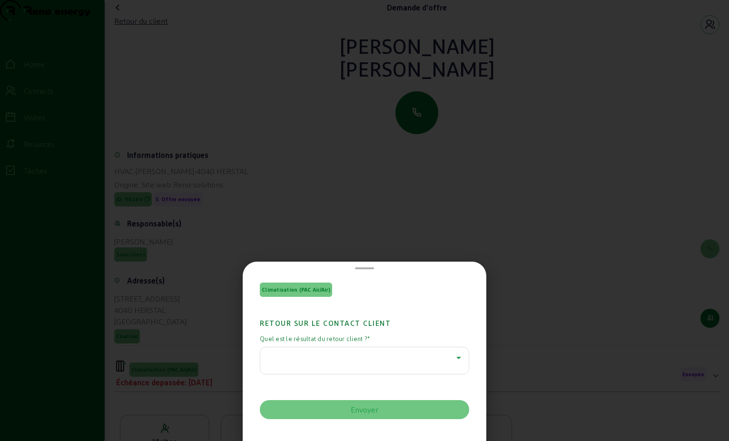
click at [442, 354] on div at bounding box center [362, 357] width 189 height 11
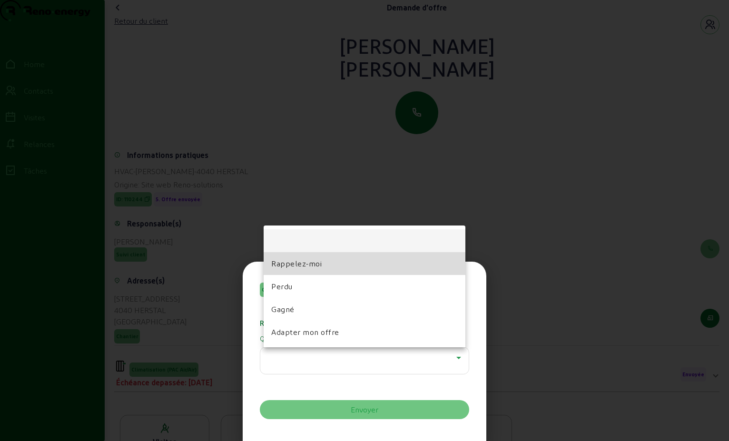
click at [322, 253] on mat-option "Rappelez-moi" at bounding box center [365, 263] width 202 height 23
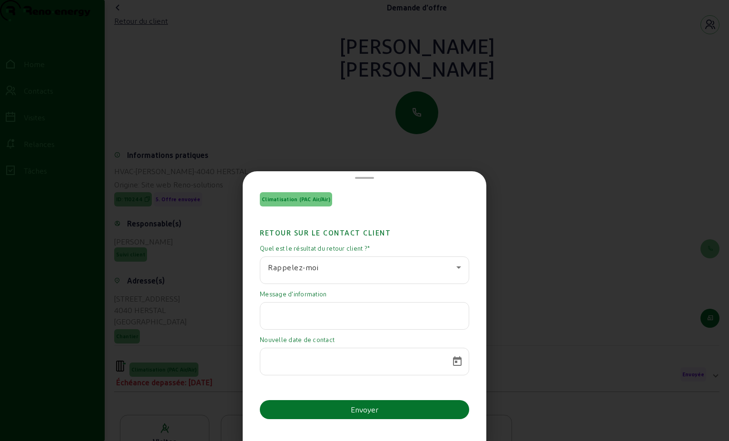
paste input "Bonjour, [PERSON_NAME] devis m'intéresse mais je dois d'abord isoler mes façade…"
type input "Bonjour, [PERSON_NAME] devis m'intéresse mais je dois d'abord isoler mes façade…"
click at [453, 360] on span "Open calendar" at bounding box center [457, 361] width 23 height 23
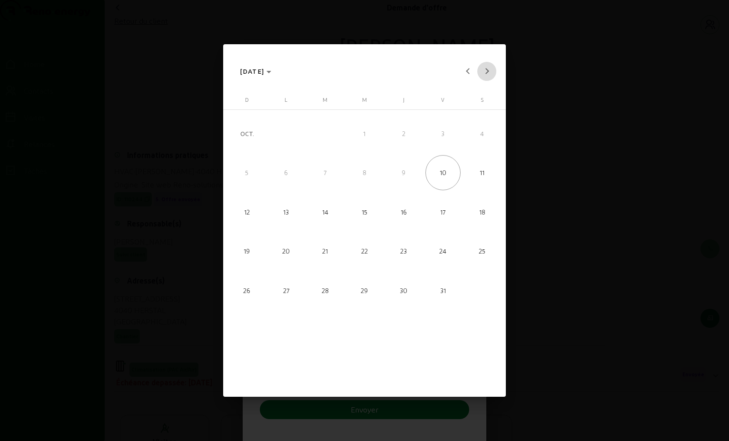
click at [487, 73] on button "Next month" at bounding box center [486, 71] width 19 height 19
click at [293, 171] on span "5" at bounding box center [286, 172] width 35 height 35
type input "[DATE]"
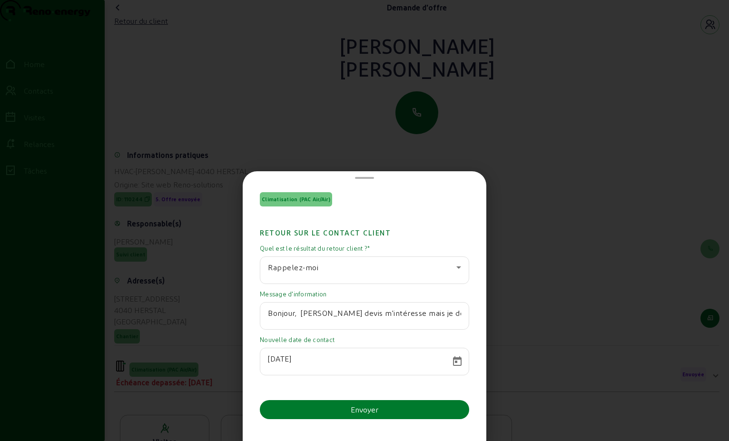
click at [423, 411] on button "Envoyer" at bounding box center [364, 409] width 209 height 19
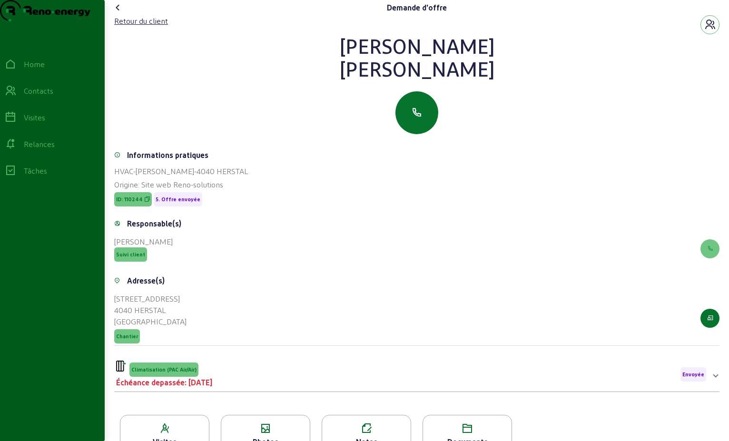
click at [120, 13] on icon at bounding box center [117, 7] width 11 height 11
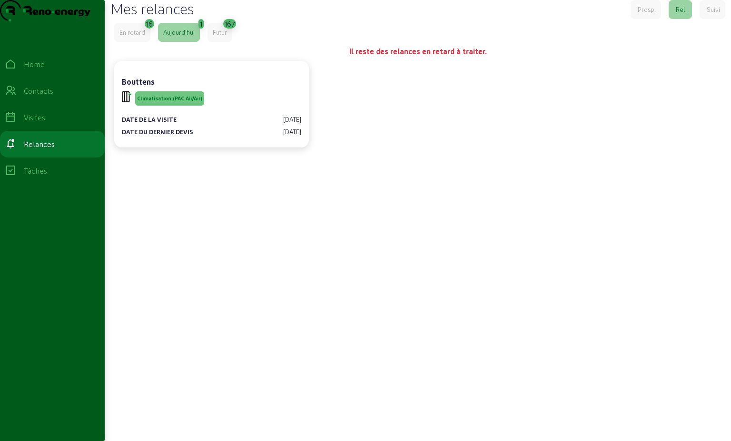
click at [137, 37] on div "En retard" at bounding box center [132, 32] width 26 height 9
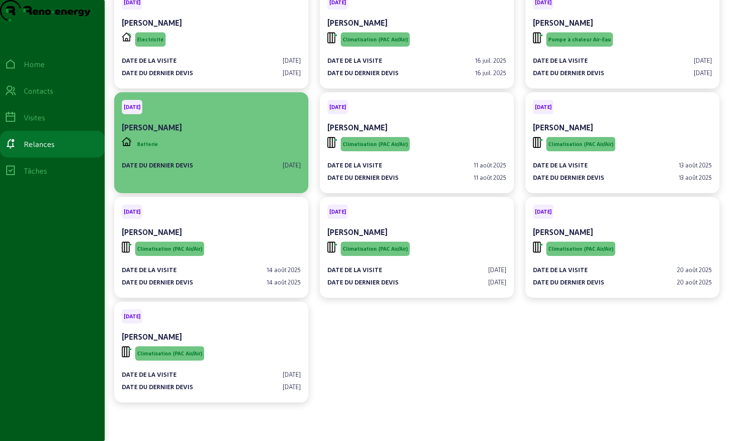
scroll to position [284, 0]
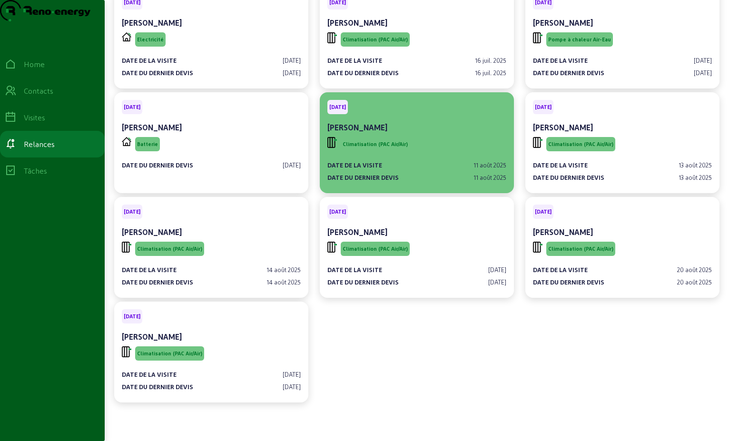
click at [399, 139] on span "Climatisation (PAC Air/Air)" at bounding box center [375, 144] width 69 height 14
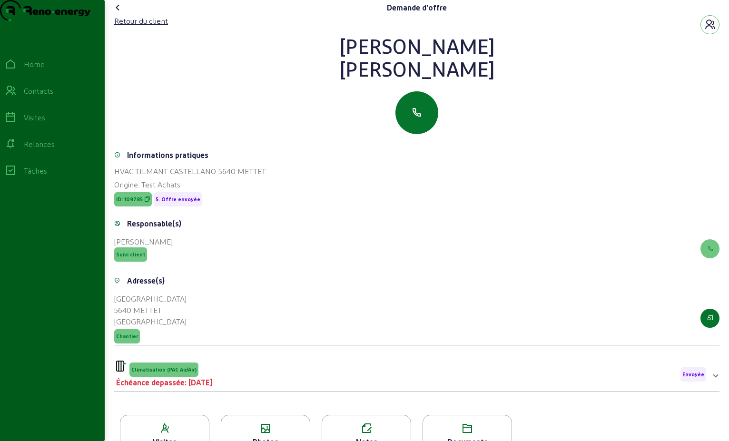
drag, startPoint x: 503, startPoint y: 90, endPoint x: 293, endPoint y: 55, distance: 213.3
click at [293, 55] on div "[PERSON_NAME]" at bounding box center [417, 57] width 606 height 46
drag, startPoint x: 293, startPoint y: 55, endPoint x: 406, endPoint y: 65, distance: 113.3
click at [160, 27] on div "Retour du client" at bounding box center [141, 20] width 54 height 11
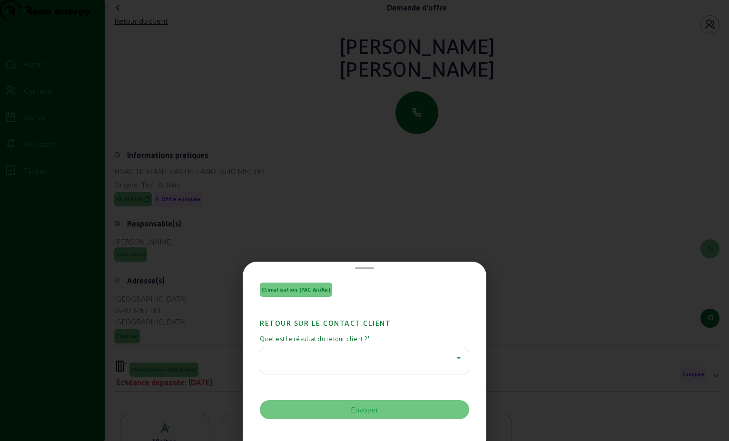
click at [453, 359] on icon at bounding box center [458, 357] width 11 height 11
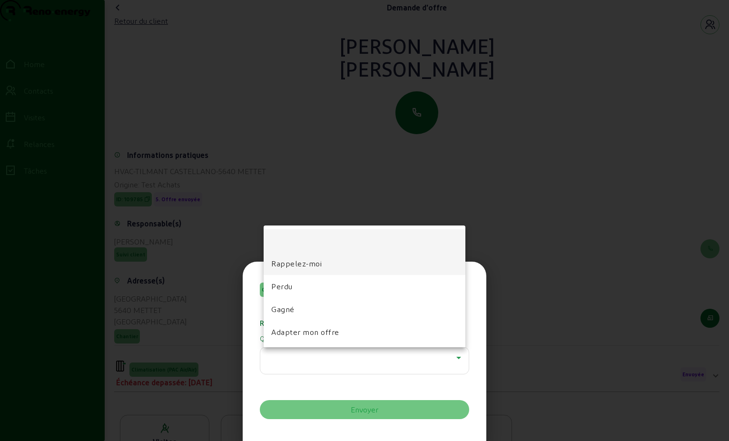
click at [292, 264] on span "Rappelez-moi" at bounding box center [296, 263] width 50 height 11
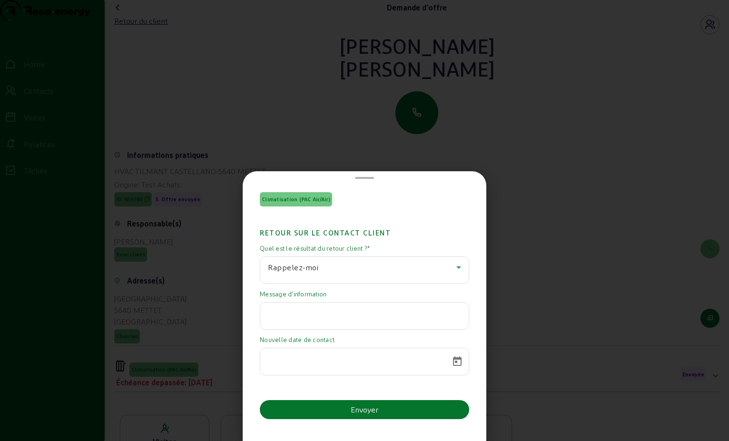
click at [303, 313] on input "text" at bounding box center [364, 313] width 193 height 11
paste input "Bonjour Monsieur, Nous avons fait d’autres travaux. Le projet est suspendu pour…"
type input "Bonjour Monsieur, Nous avons fait d’autres travaux. Le projet est suspendu pour…"
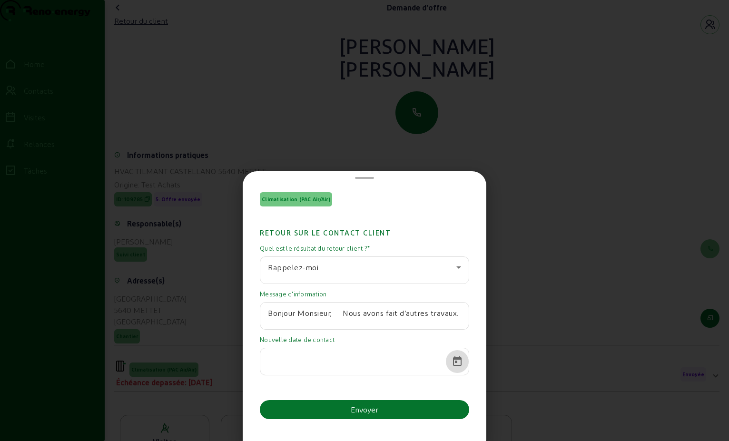
click at [458, 366] on span "Open calendar" at bounding box center [457, 361] width 23 height 23
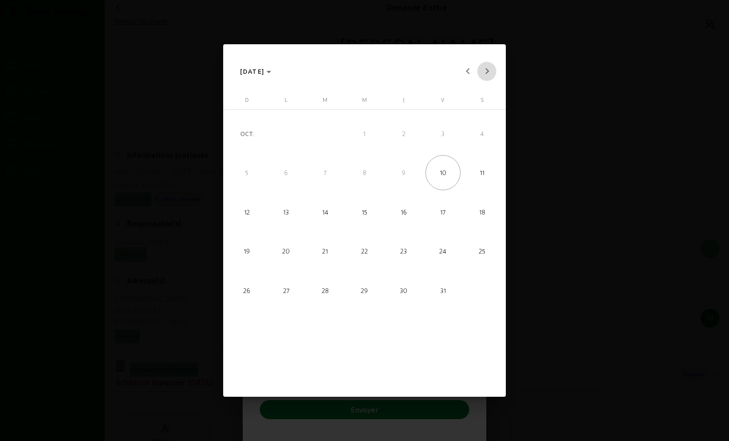
click at [486, 71] on button "Next month" at bounding box center [486, 71] width 19 height 19
click at [288, 294] on span "22" at bounding box center [286, 290] width 35 height 35
type input "[DATE]"
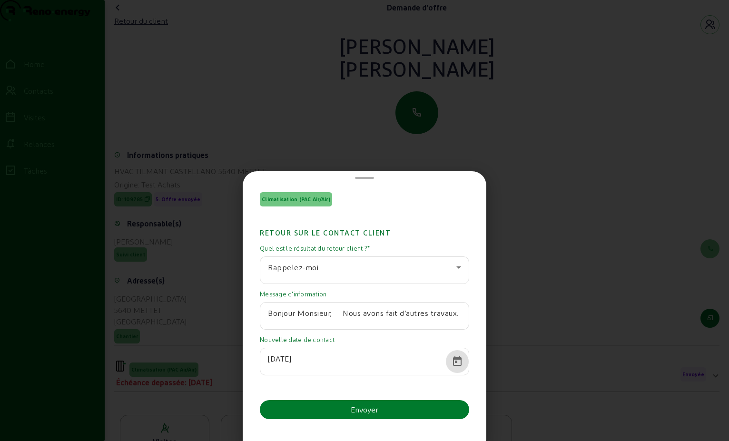
click at [403, 407] on button "Envoyer" at bounding box center [364, 409] width 209 height 19
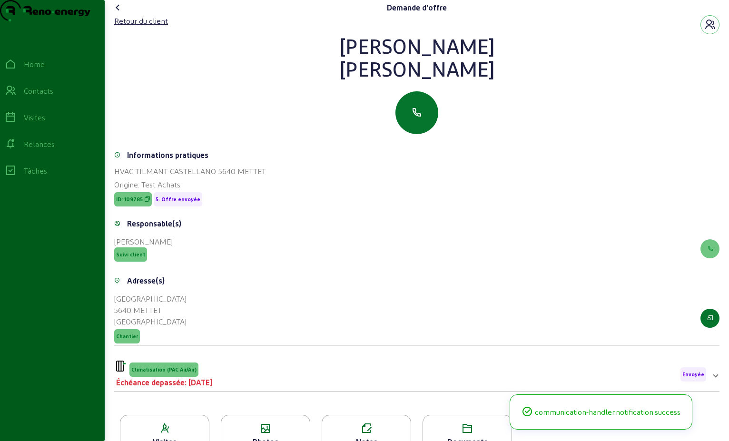
click at [122, 13] on icon at bounding box center [117, 7] width 11 height 11
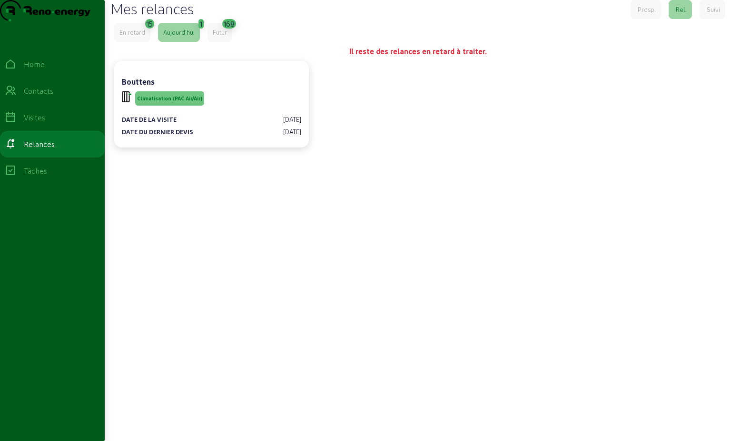
click at [145, 37] on div "En retard" at bounding box center [132, 32] width 26 height 9
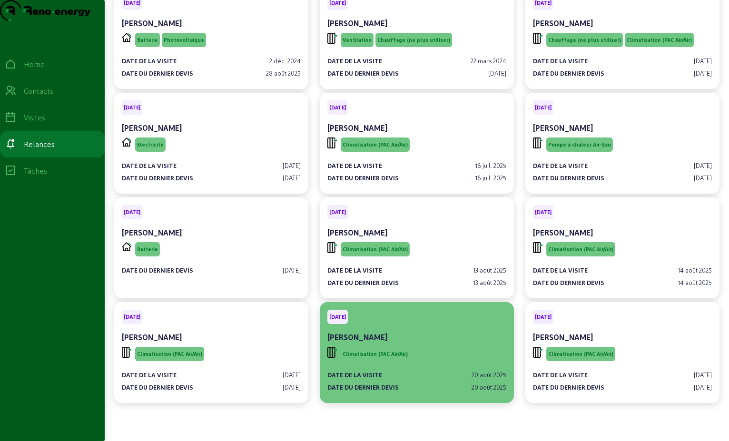
scroll to position [179, 0]
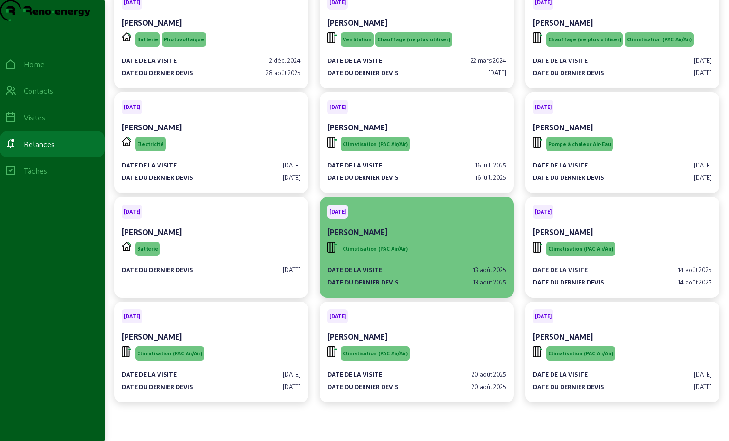
click at [409, 240] on div "Climatisation (PAC Air/Air)" at bounding box center [417, 249] width 179 height 18
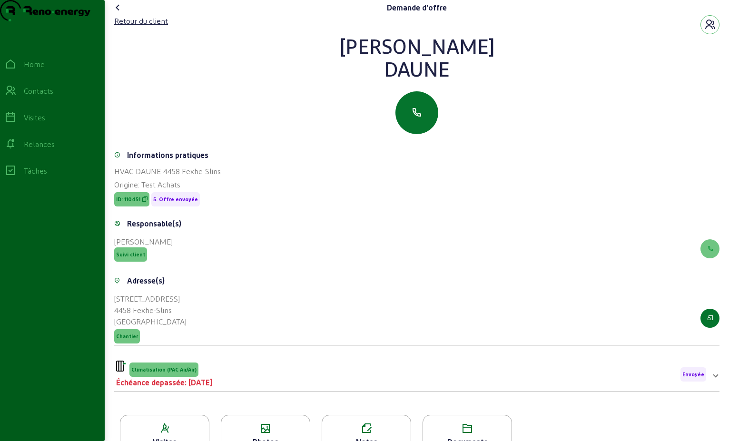
drag, startPoint x: 458, startPoint y: 95, endPoint x: 283, endPoint y: 62, distance: 178.8
click at [283, 62] on div "[PERSON_NAME]" at bounding box center [417, 57] width 606 height 46
drag, startPoint x: 283, startPoint y: 62, endPoint x: 388, endPoint y: 61, distance: 105.2
click at [157, 27] on div "Retour du client" at bounding box center [141, 20] width 54 height 11
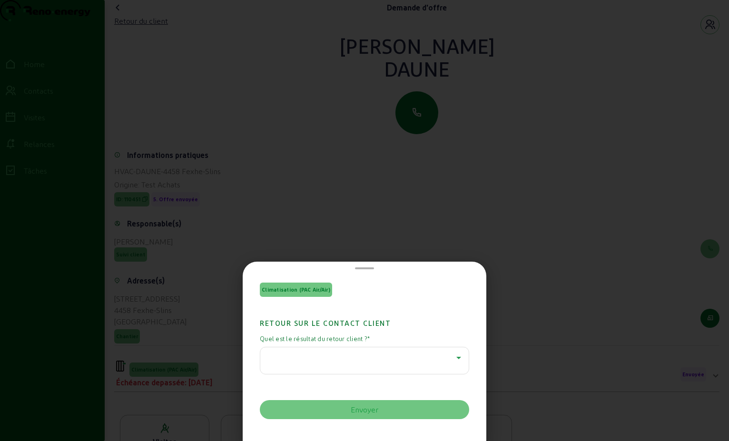
click at [453, 361] on icon at bounding box center [458, 357] width 11 height 11
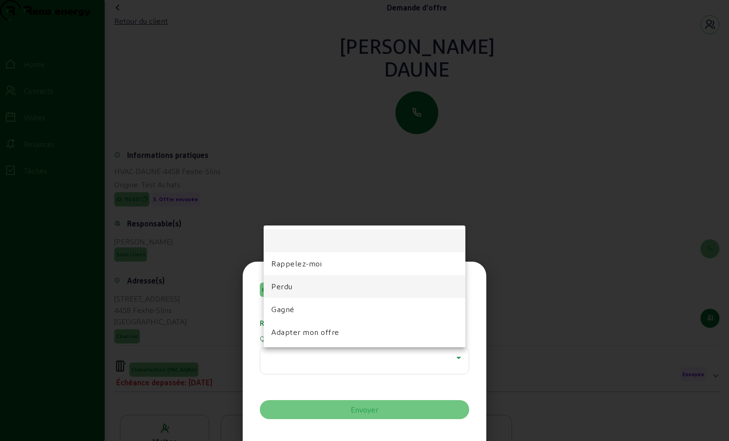
click at [313, 284] on mat-option "Perdu" at bounding box center [365, 286] width 202 height 23
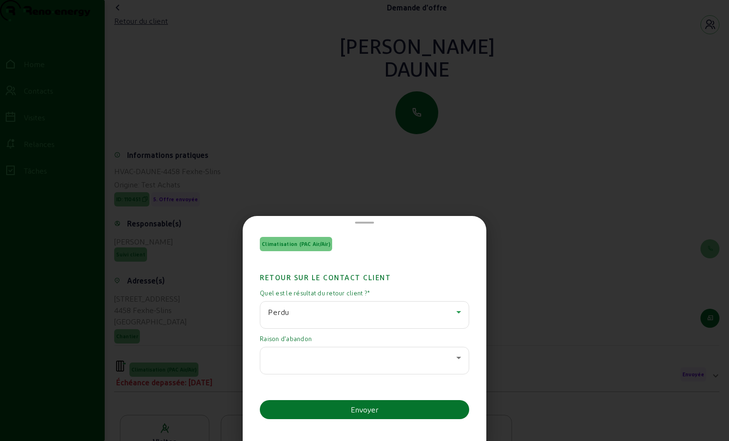
click at [453, 359] on icon at bounding box center [458, 357] width 11 height 11
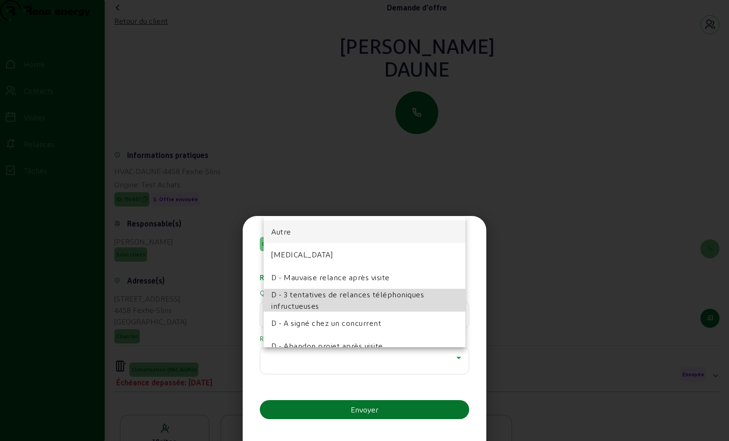
click at [390, 302] on span "D - 3 tentatives de relances téléphoniques infructueuses" at bounding box center [364, 300] width 187 height 23
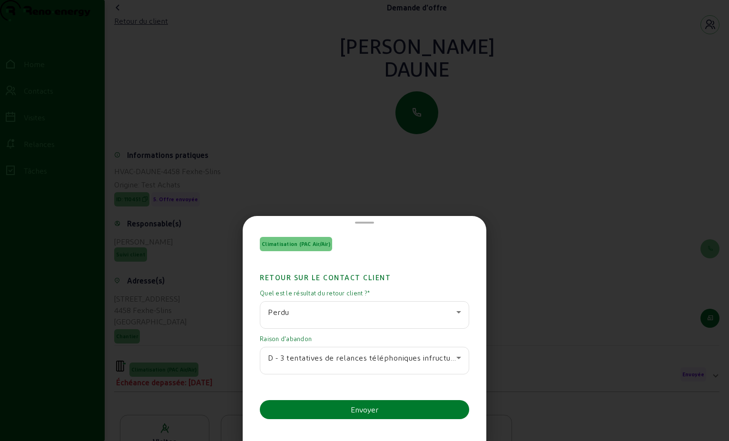
click at [385, 411] on button "Envoyer" at bounding box center [364, 409] width 209 height 19
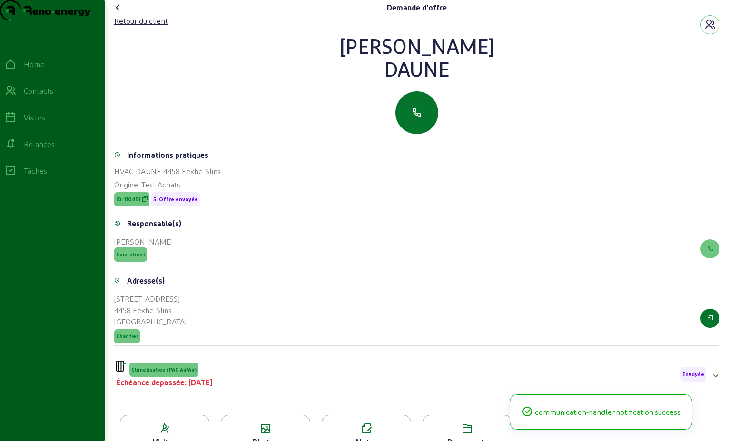
click at [118, 13] on icon at bounding box center [117, 7] width 11 height 11
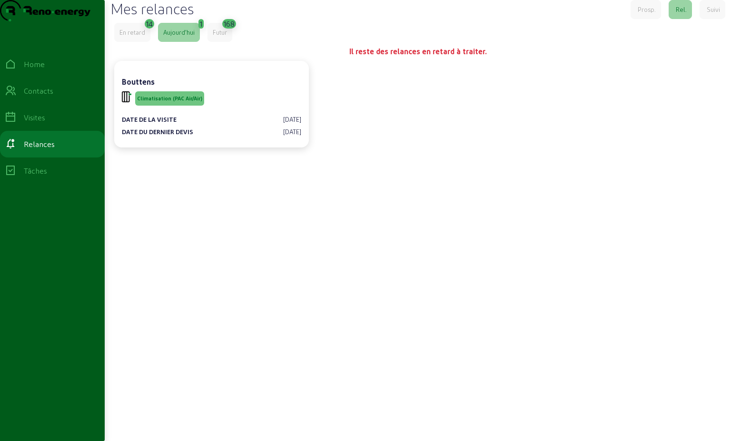
click at [131, 37] on div "En retard" at bounding box center [132, 32] width 26 height 9
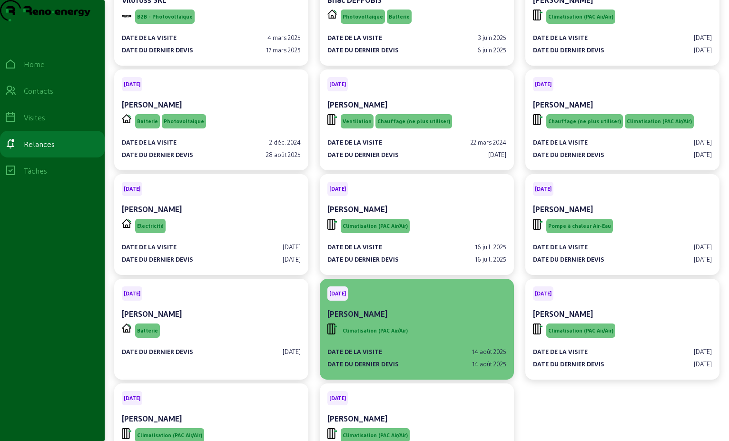
scroll to position [179, 0]
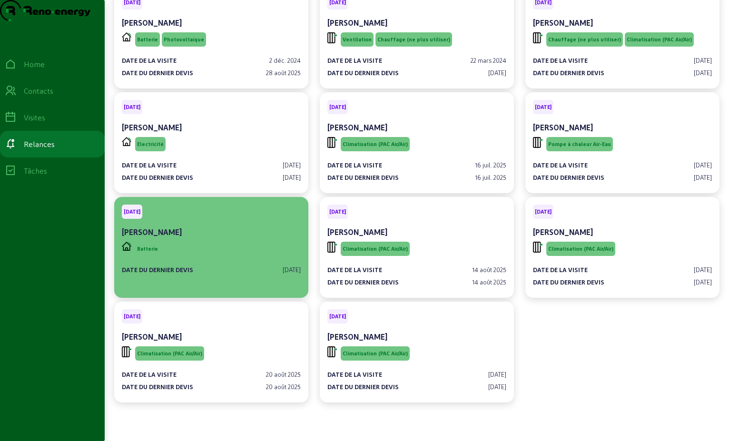
click at [238, 234] on div "[PERSON_NAME]" at bounding box center [211, 232] width 179 height 11
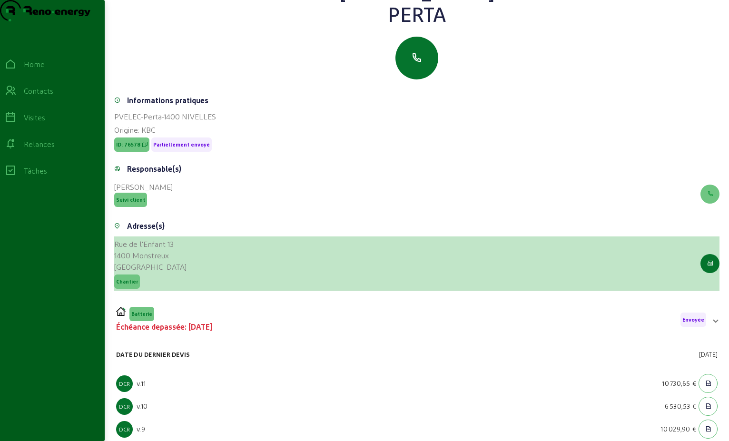
scroll to position [121, 0]
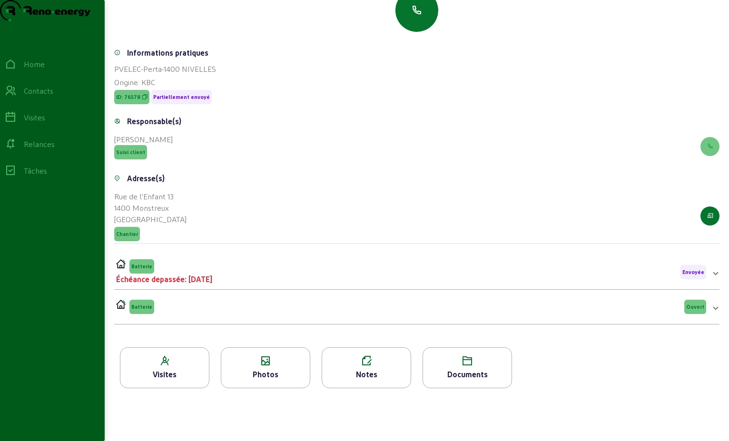
click at [249, 272] on div "Batterie Échéance depassée: [DATE] Envoyée" at bounding box center [411, 272] width 590 height 26
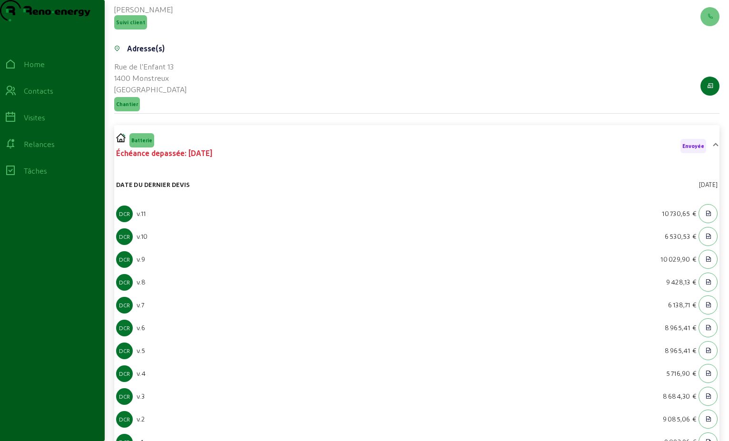
scroll to position [312, 0]
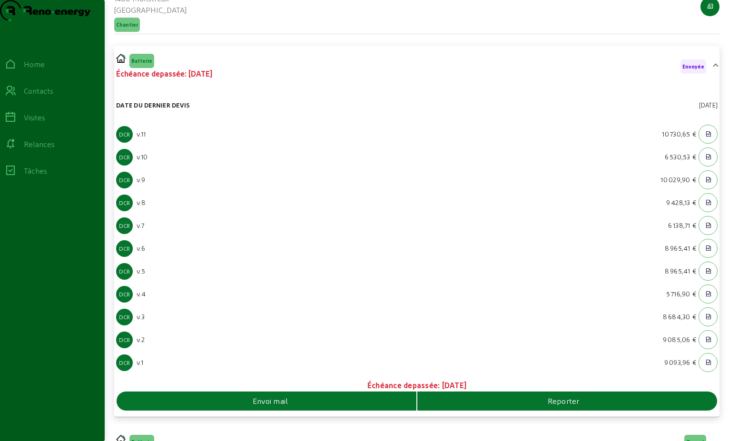
click at [274, 407] on span "Envoi mail" at bounding box center [271, 401] width 36 height 11
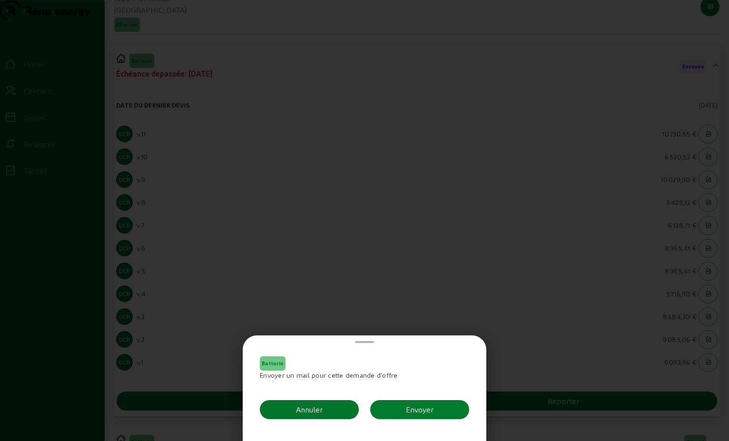
click at [422, 410] on div "Envoyer" at bounding box center [420, 409] width 28 height 11
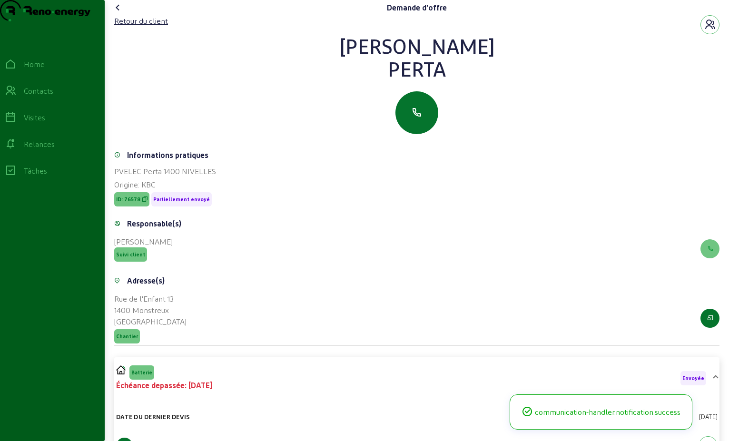
click at [120, 13] on icon at bounding box center [117, 7] width 11 height 11
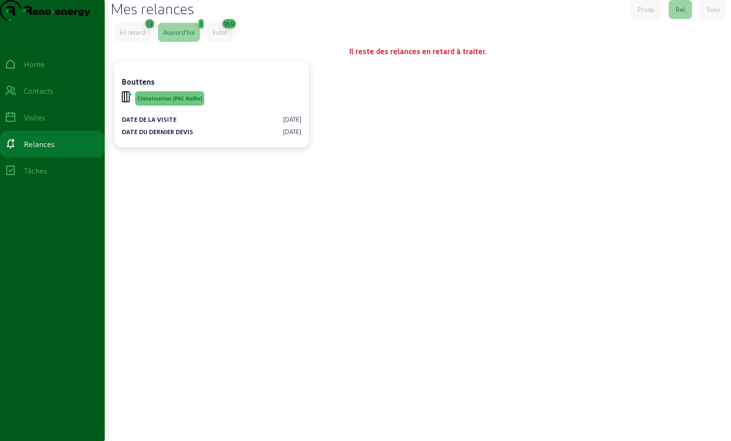
click at [130, 37] on div "En retard" at bounding box center [132, 32] width 26 height 9
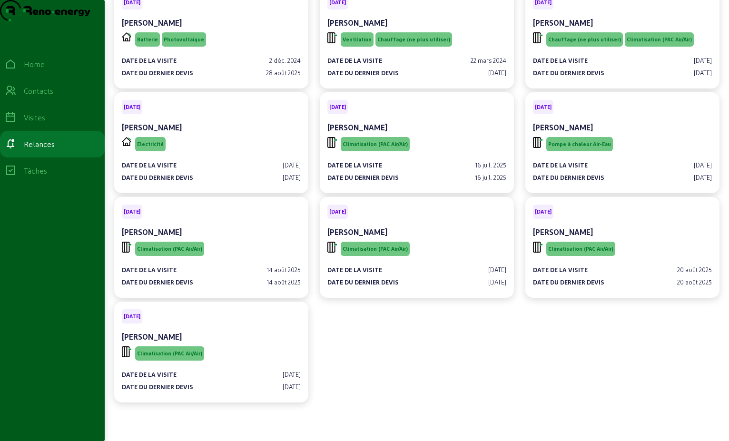
scroll to position [179, 0]
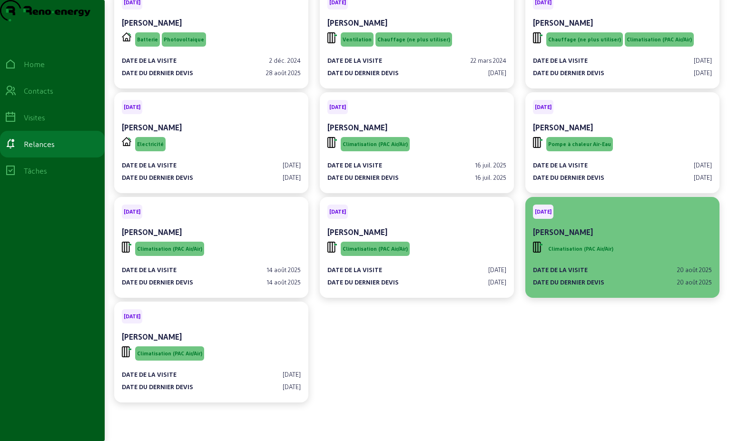
click at [496, 242] on span "Climatisation (PAC Air/Air)" at bounding box center [581, 249] width 69 height 14
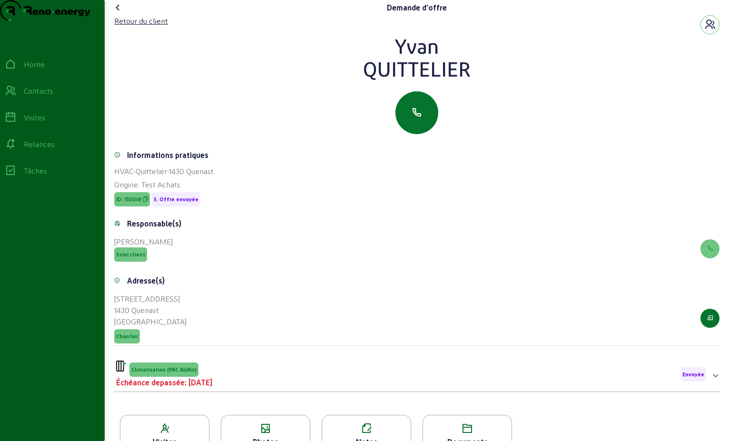
drag, startPoint x: 480, startPoint y: 86, endPoint x: 373, endPoint y: 61, distance: 109.5
click at [373, 61] on div "[PERSON_NAME]" at bounding box center [417, 57] width 606 height 46
drag, startPoint x: 373, startPoint y: 61, endPoint x: 428, endPoint y: 66, distance: 54.5
click at [150, 27] on div "Retour du client" at bounding box center [141, 20] width 54 height 11
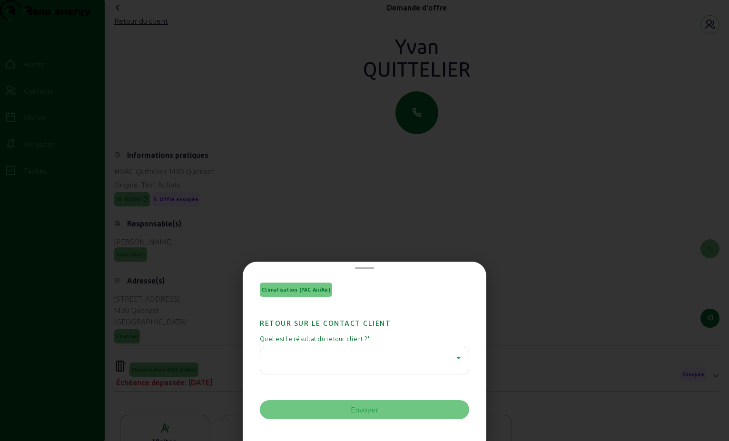
click at [453, 360] on icon at bounding box center [458, 357] width 11 height 11
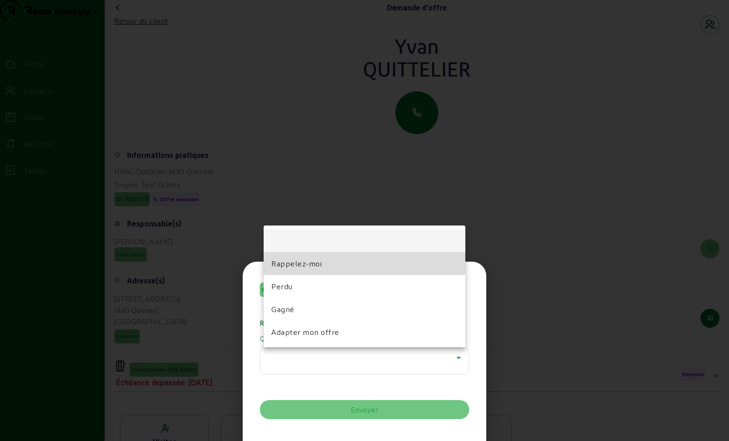
click at [326, 261] on mat-option "Rappelez-moi" at bounding box center [365, 263] width 202 height 23
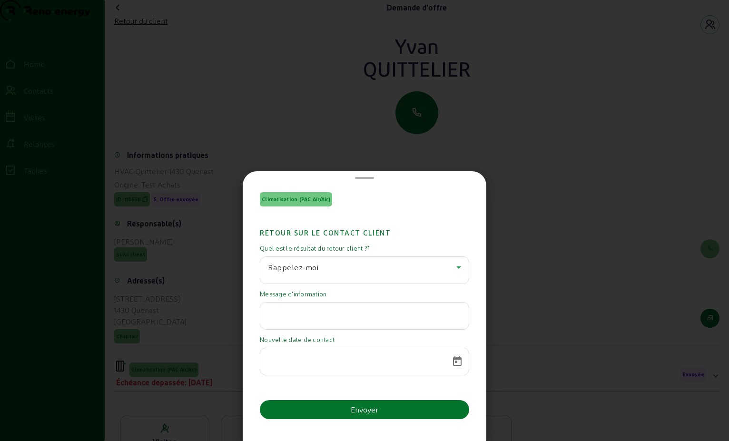
click at [289, 310] on input "text" at bounding box center [364, 313] width 193 height 11
paste input "Bonjour Mr [PERSON_NAME]. Mon projet est mis en suspend car je tiens à faire re…"
type input "Bonjour Mr [PERSON_NAME]. Mon projet est mis en suspend car je tiens à faire re…"
click at [451, 363] on span "Open calendar" at bounding box center [457, 361] width 23 height 23
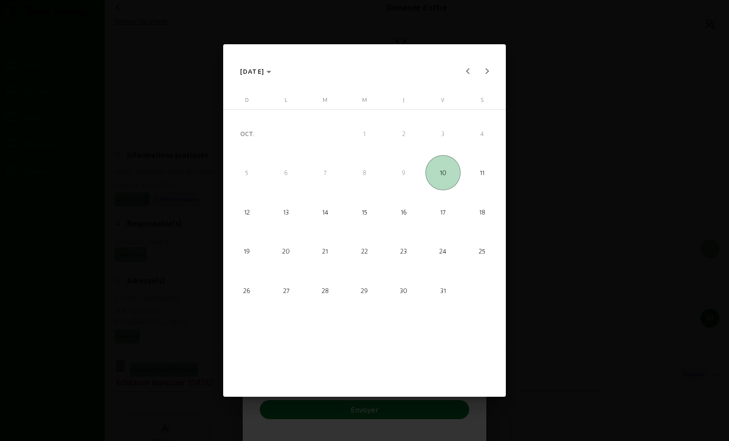
scroll to position [0, 0]
click at [489, 76] on span "Next month" at bounding box center [486, 71] width 19 height 19
click at [436, 295] on span "28" at bounding box center [443, 290] width 35 height 35
type input "[DATE]"
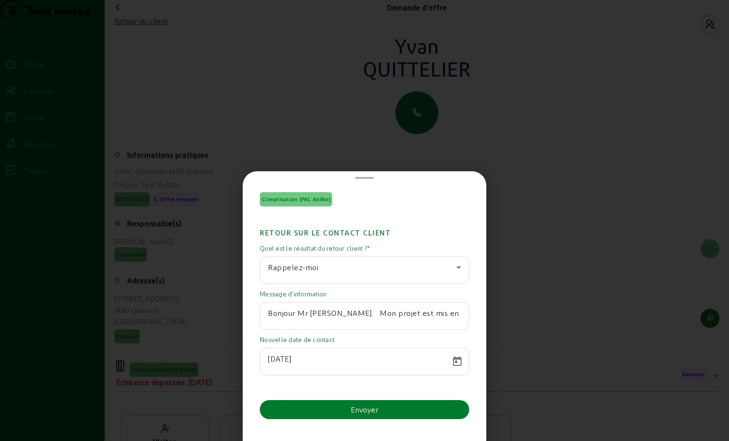
click at [388, 410] on button "Envoyer" at bounding box center [364, 409] width 209 height 19
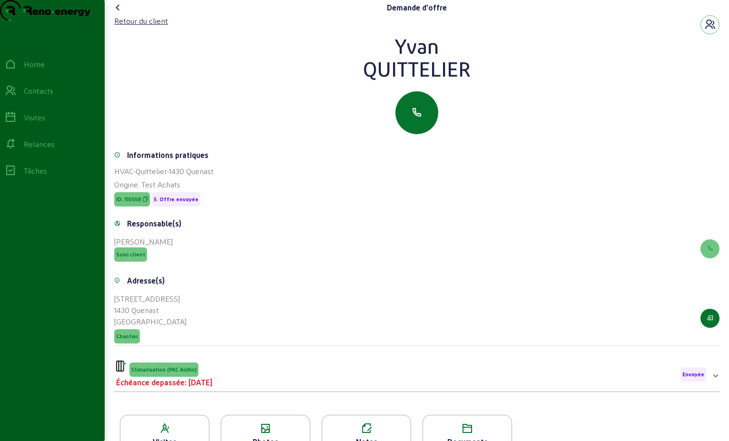
click at [121, 13] on icon at bounding box center [117, 7] width 11 height 11
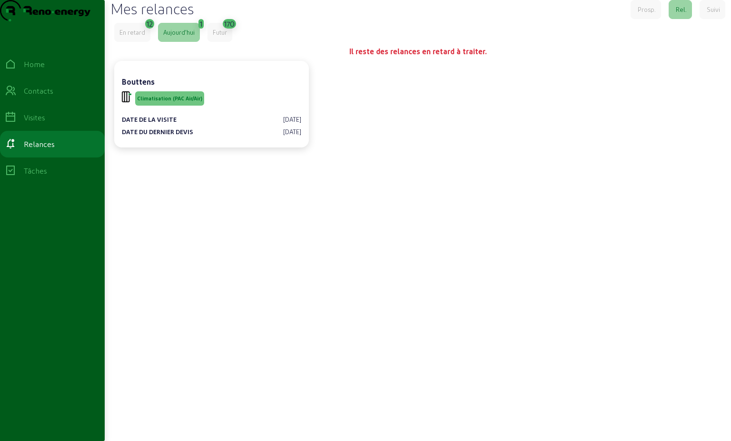
click at [129, 37] on div "En retard" at bounding box center [132, 32] width 26 height 9
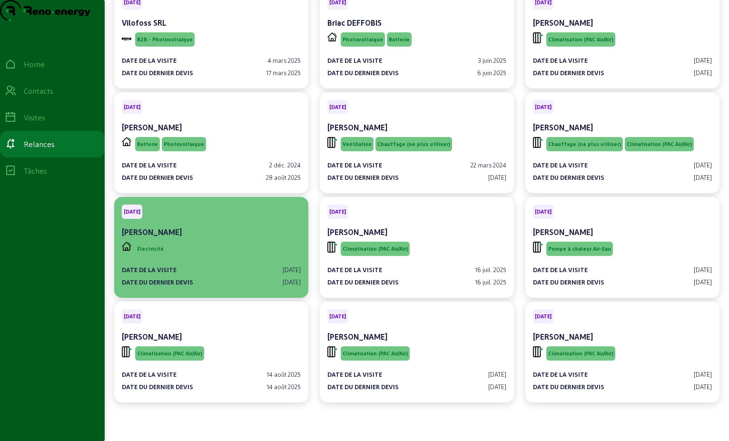
scroll to position [74, 0]
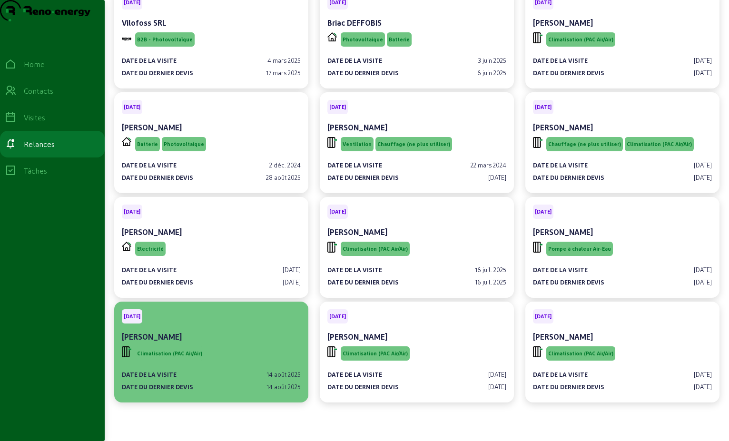
click at [196, 334] on div "[PERSON_NAME]" at bounding box center [211, 336] width 179 height 11
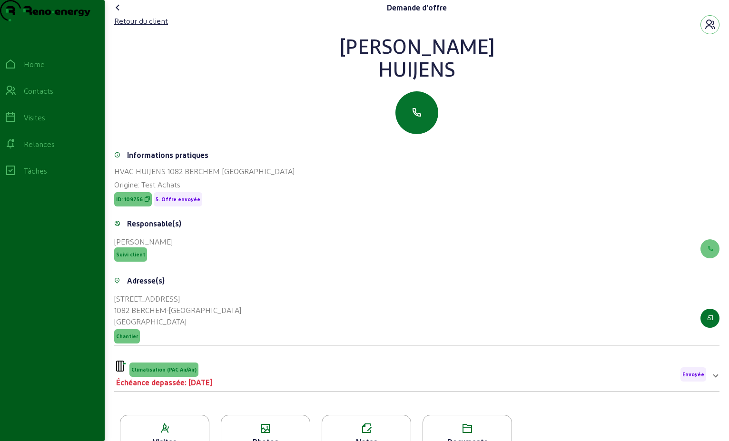
drag, startPoint x: 461, startPoint y: 90, endPoint x: 375, endPoint y: 53, distance: 93.4
click at [375, 53] on div "[PERSON_NAME]" at bounding box center [417, 57] width 606 height 46
drag, startPoint x: 375, startPoint y: 53, endPoint x: 408, endPoint y: 75, distance: 39.9
click at [146, 27] on div "Retour du client" at bounding box center [141, 20] width 54 height 11
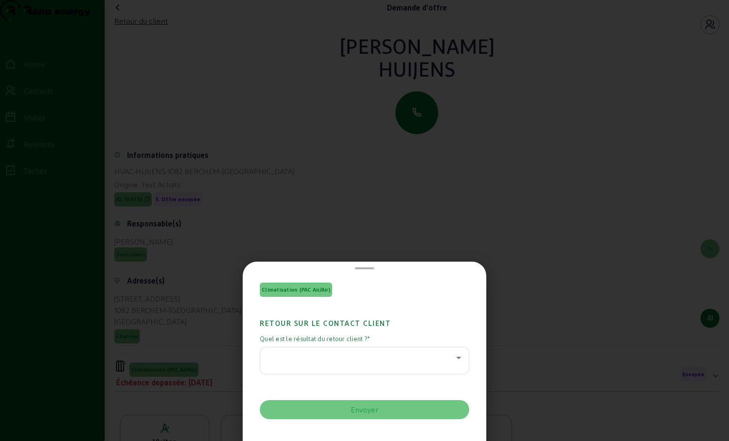
click at [452, 354] on div at bounding box center [364, 361] width 193 height 27
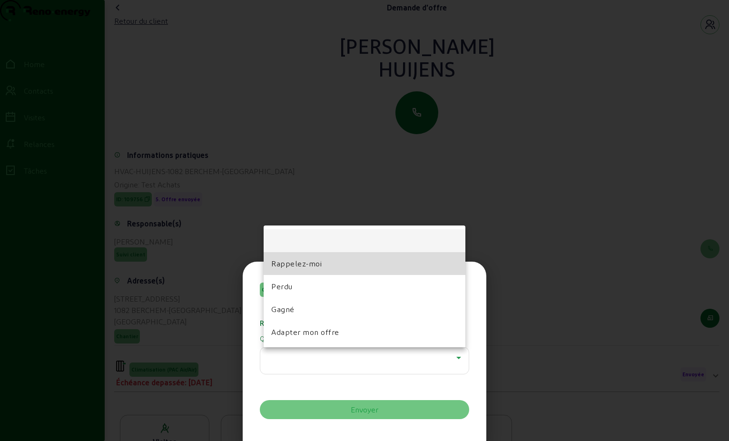
click at [333, 269] on mat-option "Rappelez-moi" at bounding box center [365, 263] width 202 height 23
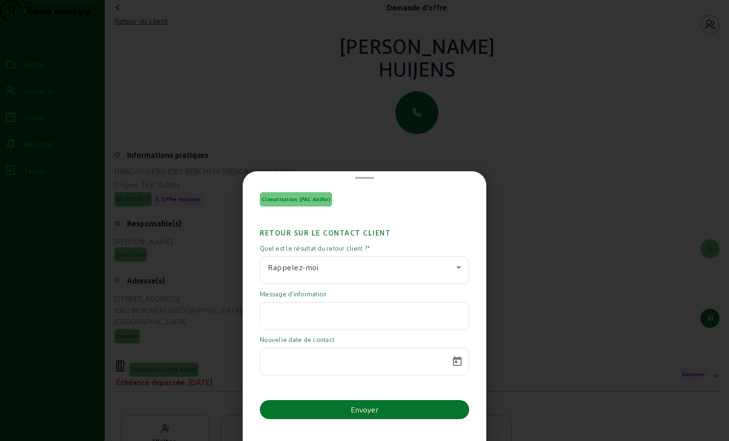
click at [279, 310] on input "text" at bounding box center [364, 313] width 193 height 11
paste input "Bonjour Monsieur [PERSON_NAME], Merci pour votre devis et vos multiples relance…"
type input "Bonjour Monsieur [PERSON_NAME], Merci pour votre devis et vos multiples relance…"
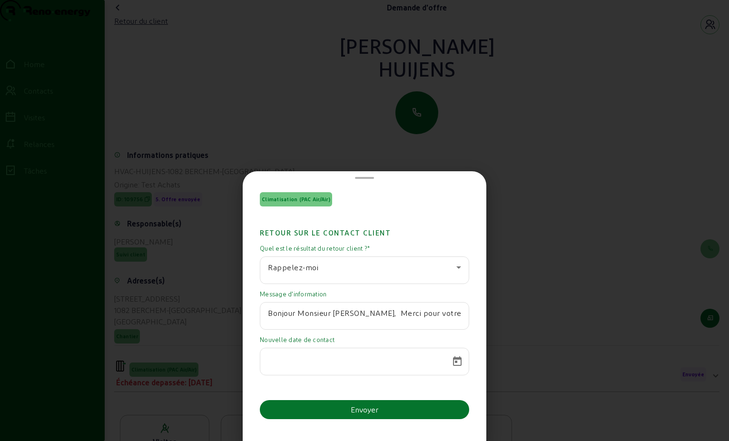
click at [369, 362] on input at bounding box center [356, 358] width 176 height 11
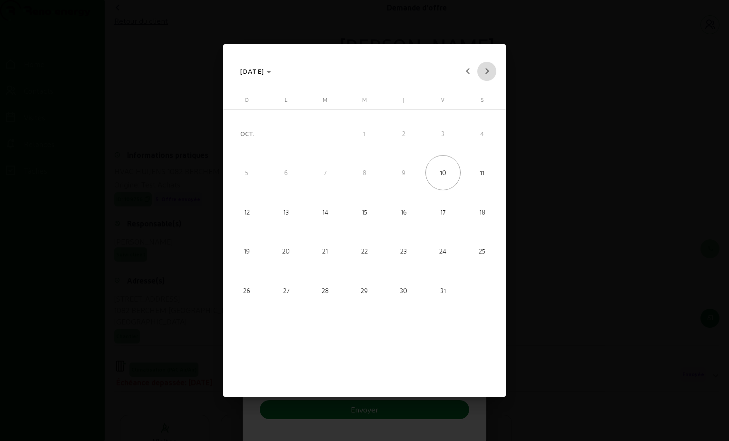
click at [492, 72] on span "Next month" at bounding box center [486, 71] width 19 height 19
click at [491, 72] on span "Next month" at bounding box center [486, 71] width 19 height 19
click at [328, 287] on span "23" at bounding box center [325, 290] width 35 height 35
type input "[DATE]"
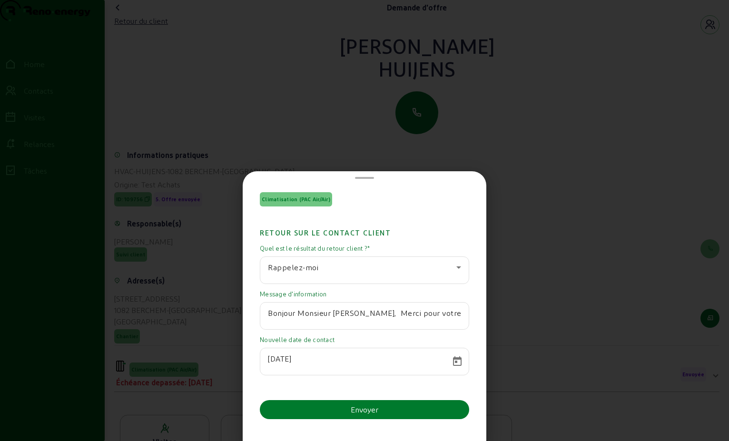
click at [337, 408] on button "Envoyer" at bounding box center [364, 409] width 209 height 19
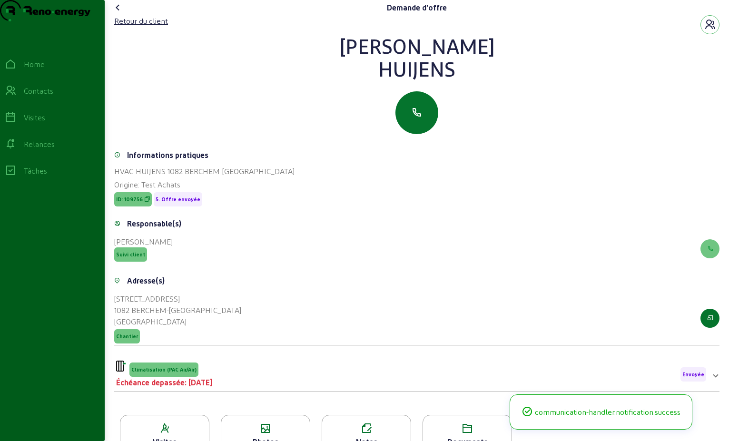
click at [122, 13] on icon at bounding box center [117, 7] width 11 height 11
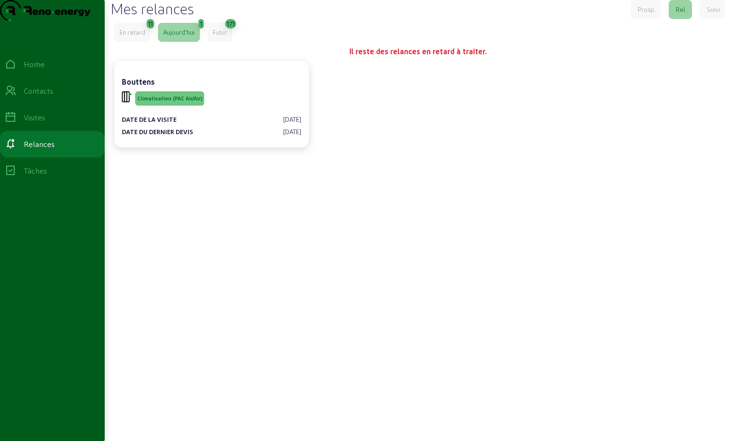
click at [125, 37] on div "En retard" at bounding box center [132, 32] width 26 height 9
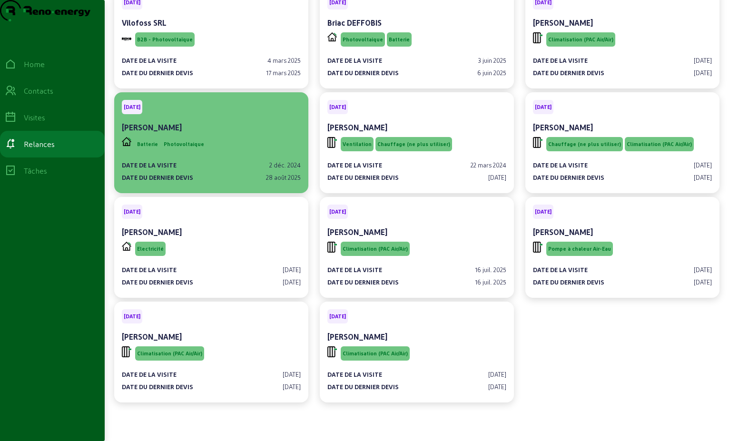
scroll to position [74, 0]
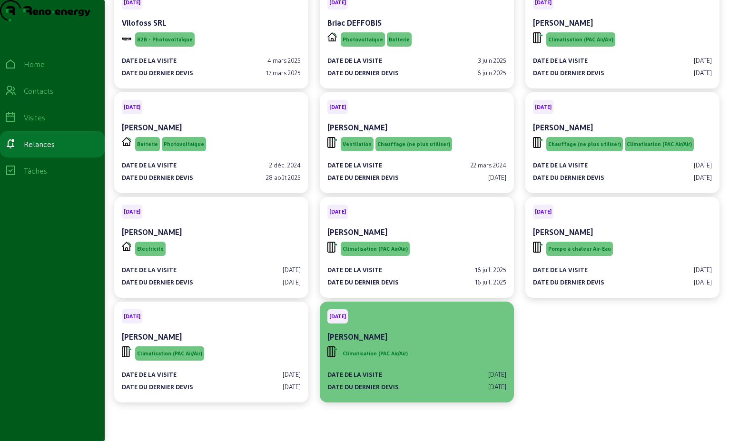
click at [415, 359] on div "Climatisation (PAC Air/Air)" at bounding box center [417, 354] width 179 height 18
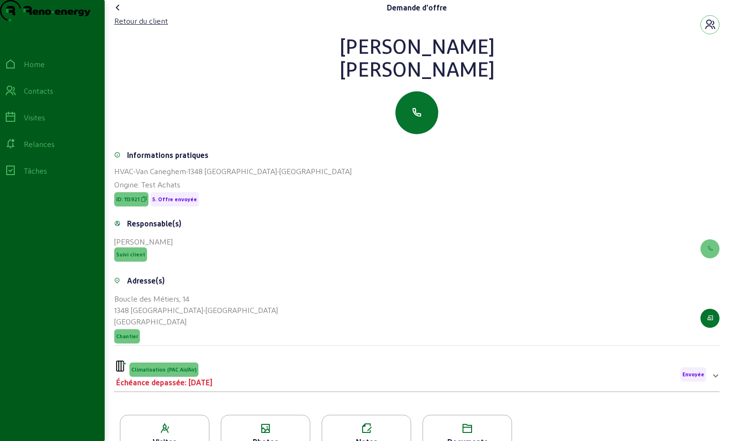
drag, startPoint x: 486, startPoint y: 91, endPoint x: 326, endPoint y: 55, distance: 164.1
click at [326, 55] on div "[PERSON_NAME]" at bounding box center [417, 57] width 606 height 46
drag, startPoint x: 326, startPoint y: 55, endPoint x: 411, endPoint y: 64, distance: 85.7
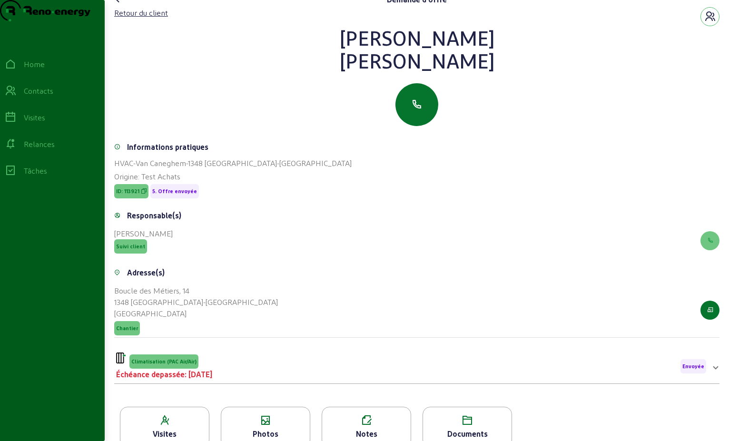
scroll to position [121, 0]
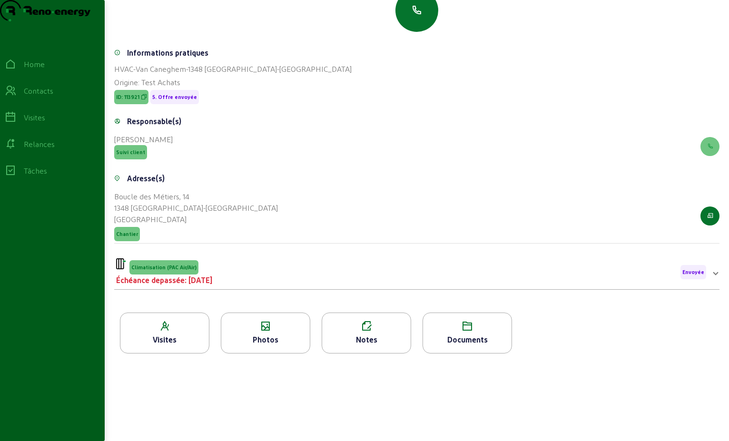
click at [232, 273] on div "Climatisation (PAC Air/Air) Échéance depassée: [DATE] Envoyée" at bounding box center [411, 273] width 590 height 28
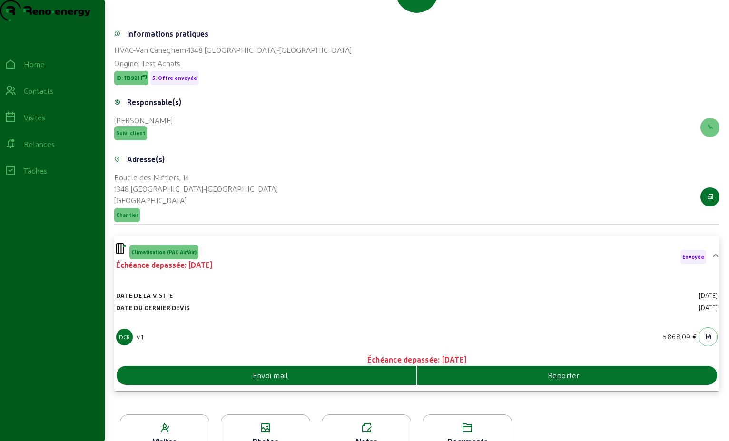
click at [356, 385] on div "Envoi mail" at bounding box center [267, 375] width 300 height 19
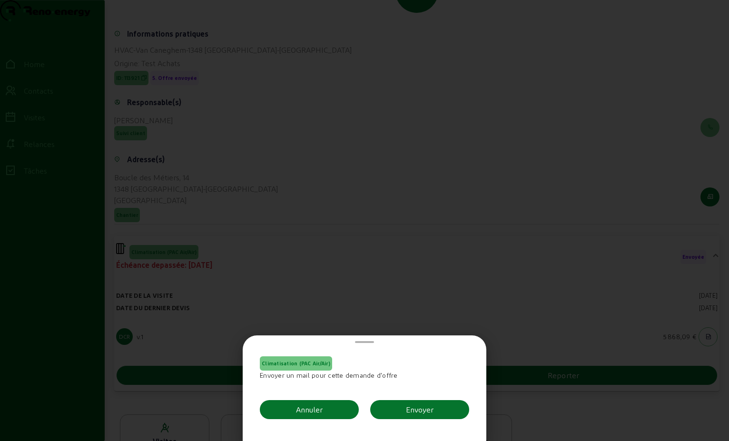
scroll to position [0, 0]
click at [428, 411] on div "Envoyer" at bounding box center [420, 409] width 28 height 11
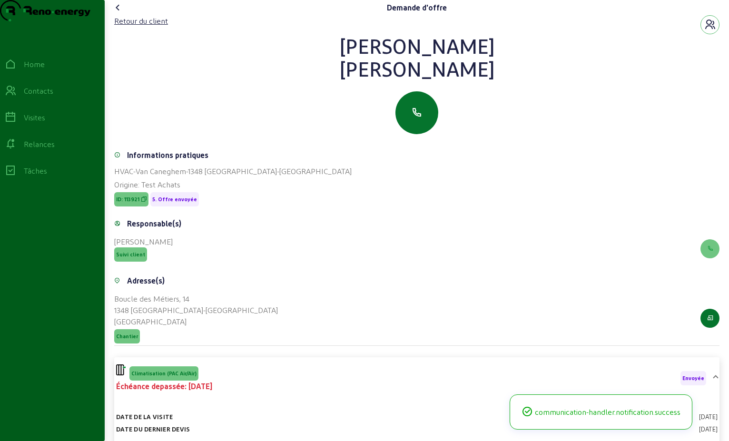
click at [118, 15] on cam-font-icon at bounding box center [117, 7] width 15 height 15
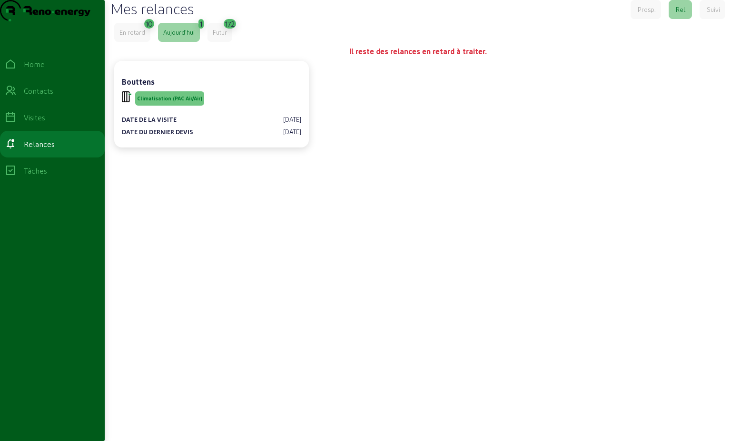
click at [139, 42] on div "En retard" at bounding box center [132, 32] width 36 height 19
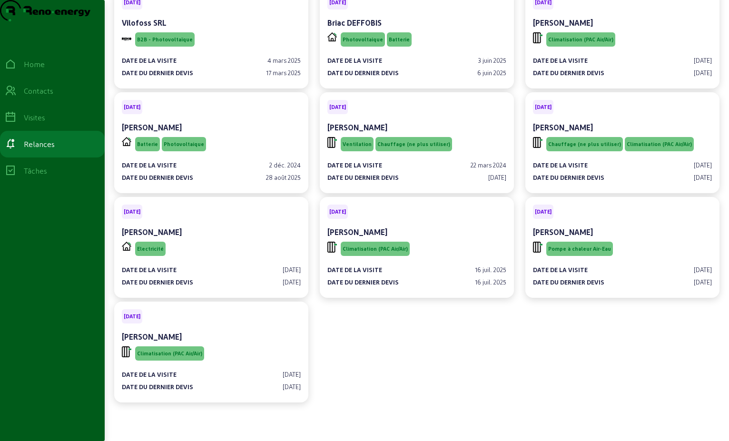
scroll to position [74, 0]
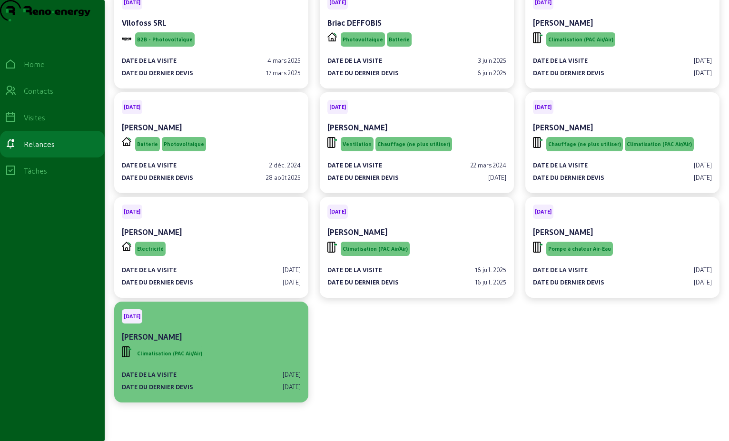
click at [213, 333] on div "[PERSON_NAME]" at bounding box center [211, 336] width 179 height 11
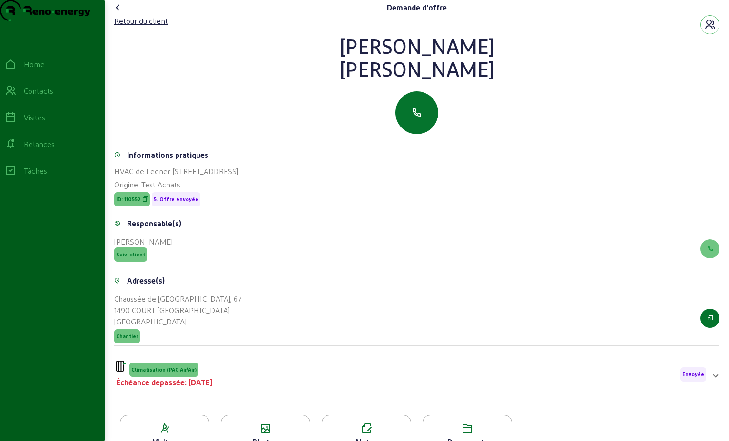
drag, startPoint x: 474, startPoint y: 90, endPoint x: 383, endPoint y: 60, distance: 96.2
click at [383, 60] on div "[PERSON_NAME]" at bounding box center [417, 57] width 606 height 46
drag, startPoint x: 383, startPoint y: 60, endPoint x: 411, endPoint y: 65, distance: 28.4
click at [229, 388] on div "Climatisation (PAC Air/Air) Échéance depassée: [DATE] Envoyée" at bounding box center [411, 375] width 590 height 28
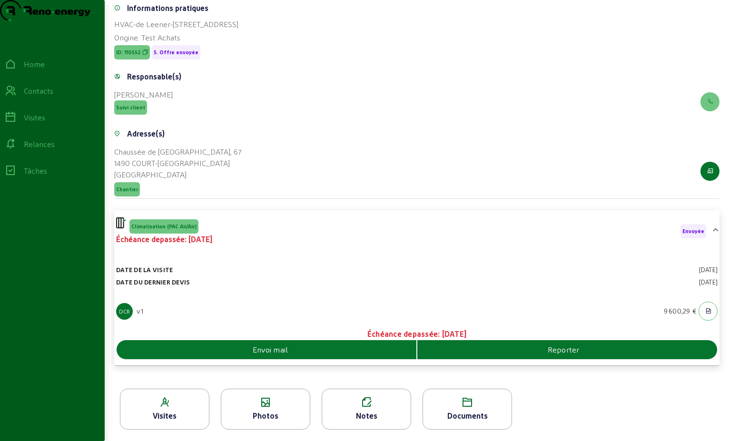
scroll to position [166, 0]
click at [317, 350] on div "Envoi mail" at bounding box center [267, 349] width 300 height 11
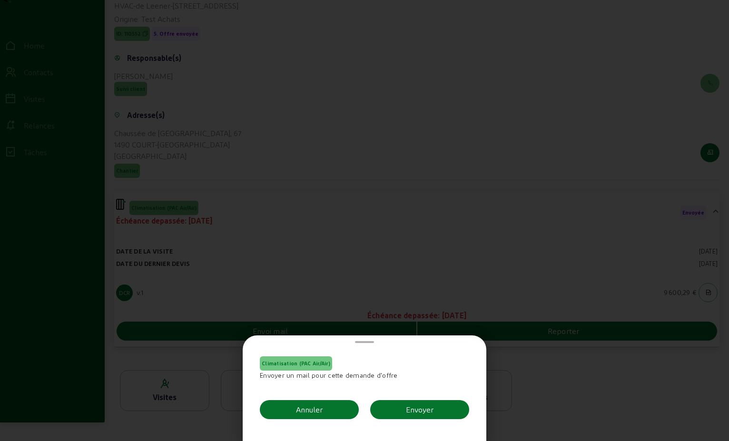
scroll to position [0, 0]
click at [423, 407] on div "Envoyer" at bounding box center [420, 409] width 28 height 11
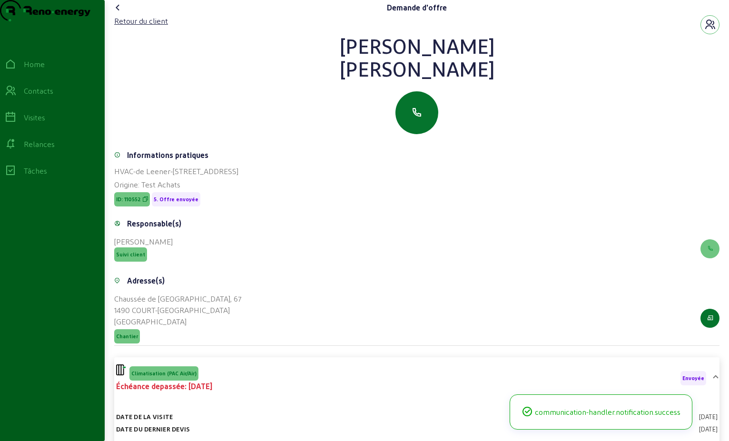
click at [121, 13] on icon at bounding box center [117, 7] width 11 height 11
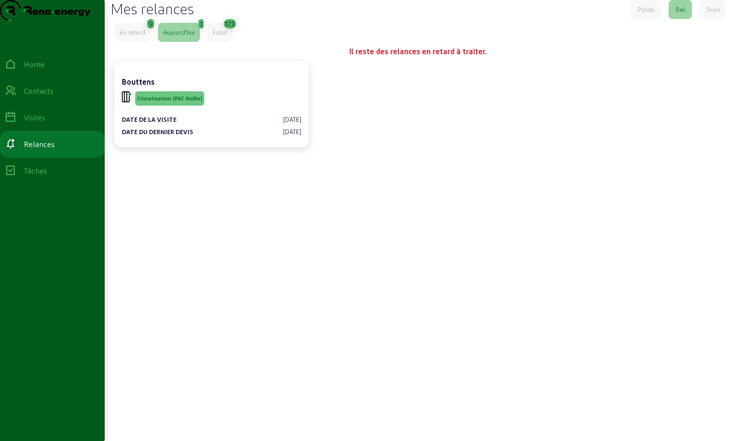
click at [147, 42] on div "En retard" at bounding box center [132, 32] width 36 height 19
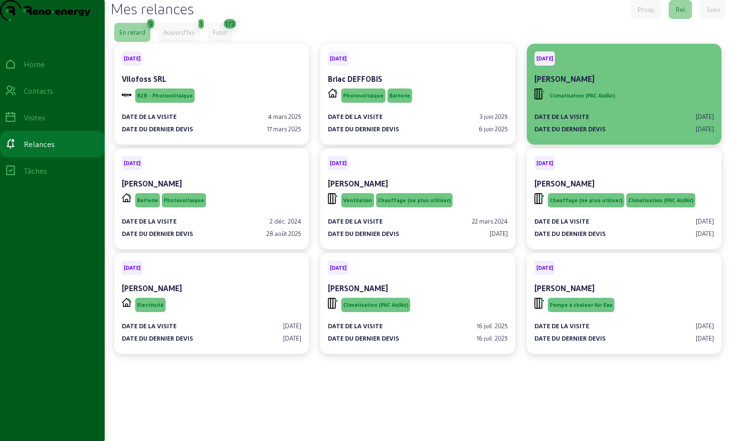
click at [496, 85] on div "[PERSON_NAME]" at bounding box center [624, 78] width 179 height 11
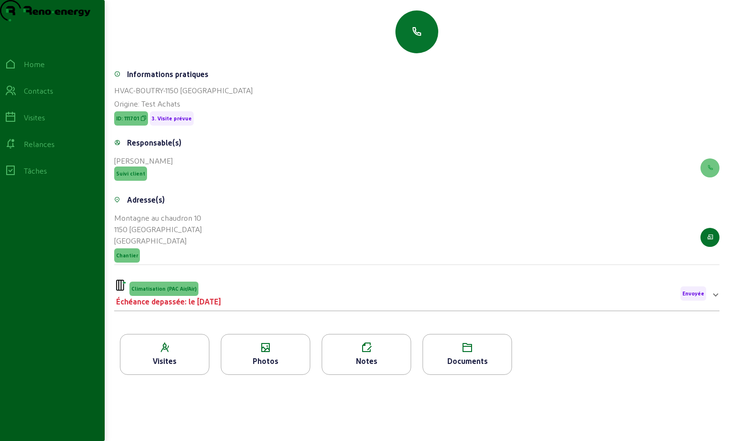
scroll to position [121, 0]
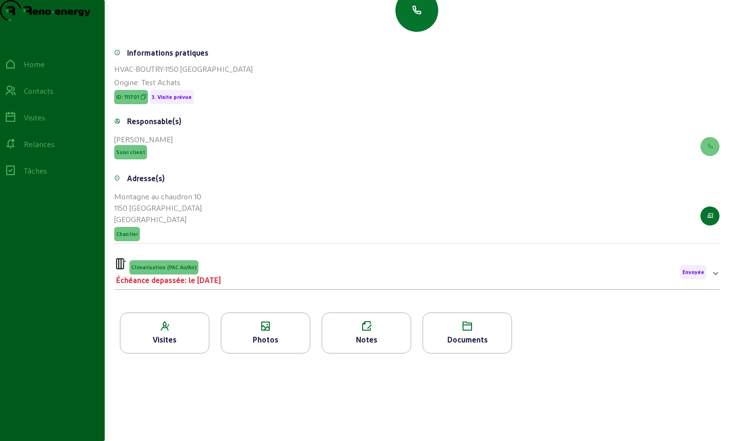
click at [263, 261] on div "Climatisation (PAC Air/Air) Échéance depassée: le [DATE] Envoyée" at bounding box center [411, 273] width 590 height 28
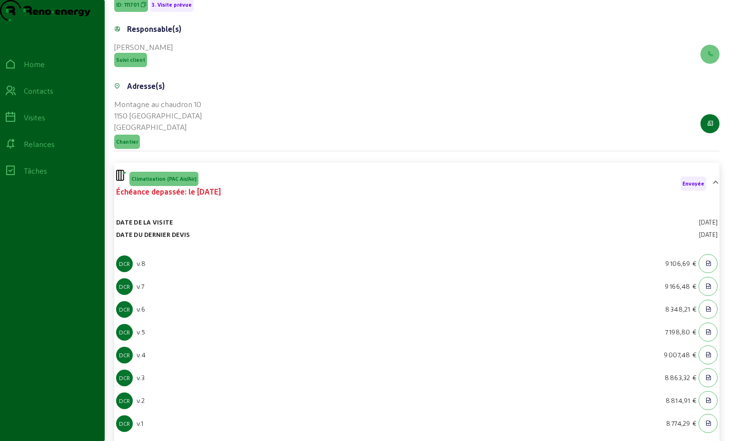
scroll to position [312, 0]
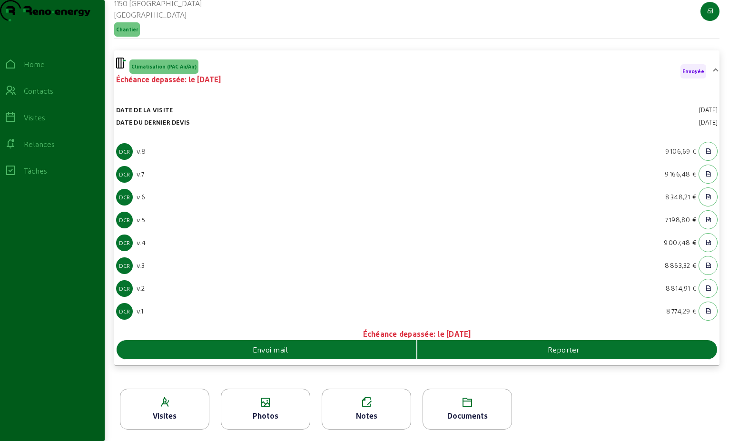
click at [282, 356] on span "Envoi mail" at bounding box center [271, 349] width 36 height 11
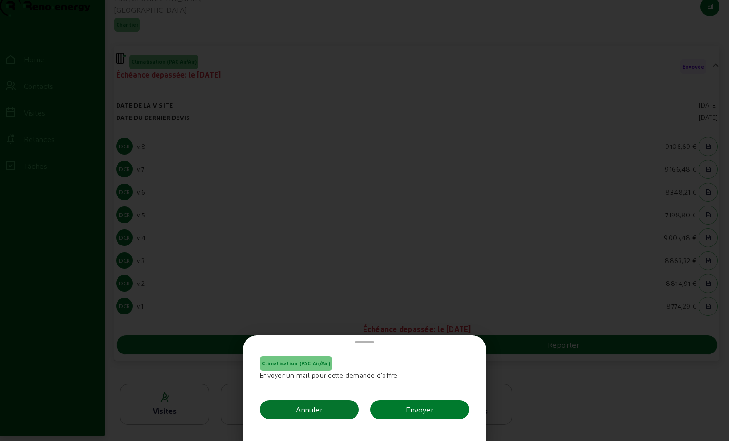
click at [439, 411] on button "Envoyer" at bounding box center [419, 409] width 99 height 19
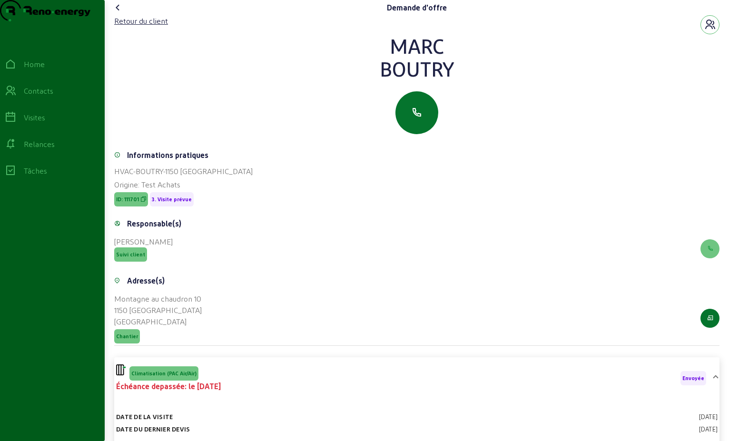
click at [120, 13] on icon at bounding box center [117, 7] width 11 height 11
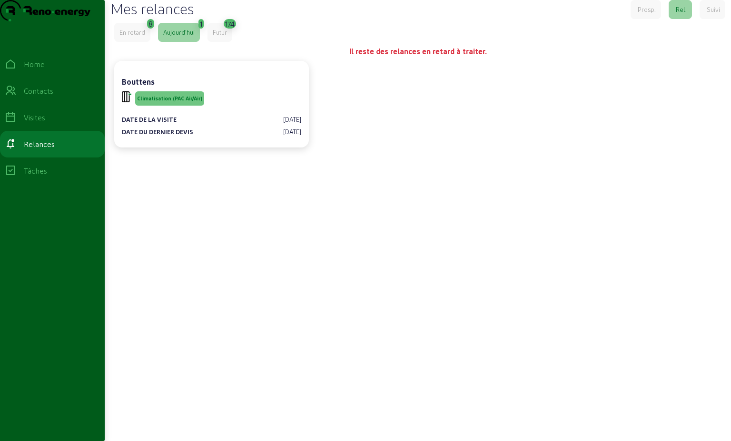
click at [227, 37] on div "Futur" at bounding box center [220, 32] width 14 height 9
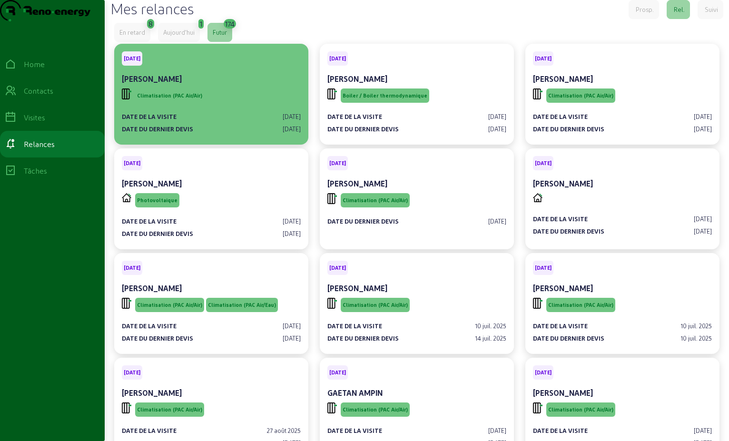
click at [247, 130] on div "Date de la visite [DATE] Date du dernier devis [DATE]" at bounding box center [211, 119] width 179 height 29
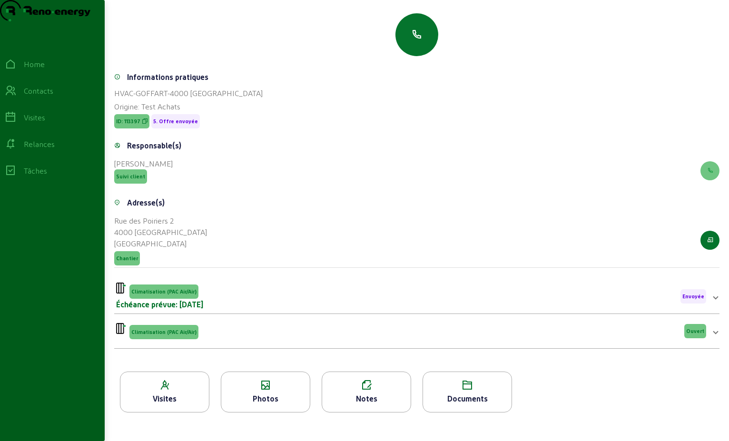
scroll to position [95, 0]
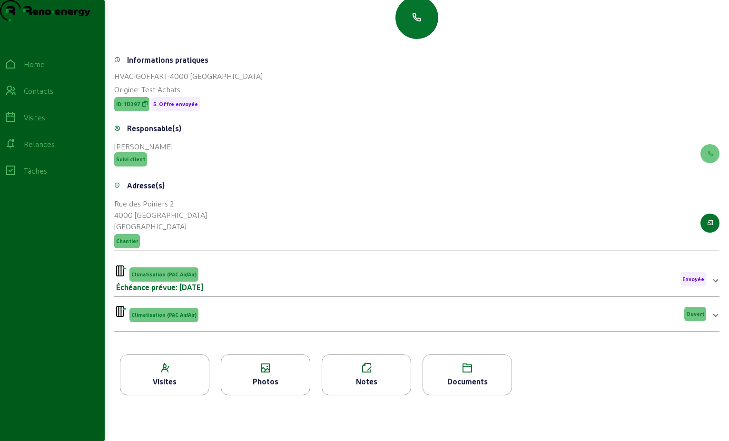
click at [380, 293] on div "Climatisation (PAC Air/Air) Échéance prévue: [DATE] Envoyée" at bounding box center [411, 280] width 590 height 28
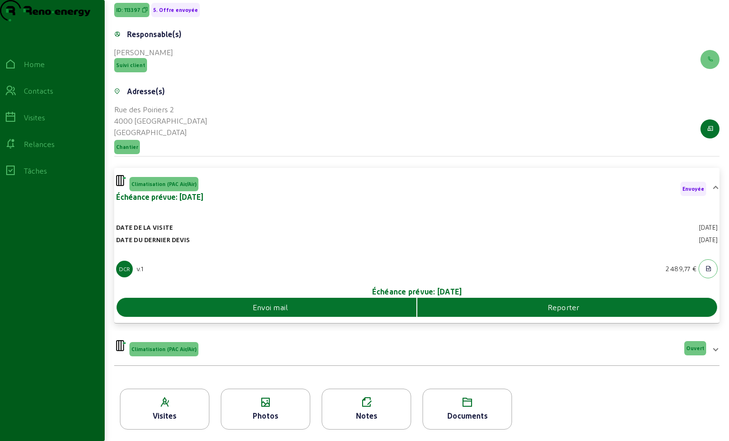
scroll to position [208, 0]
click at [333, 310] on div "Envoi mail" at bounding box center [267, 307] width 300 height 11
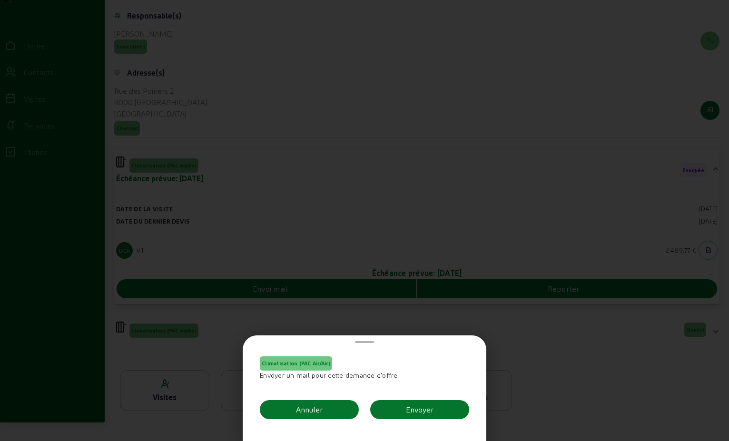
scroll to position [0, 0]
click at [422, 408] on div "Envoyer" at bounding box center [420, 409] width 28 height 11
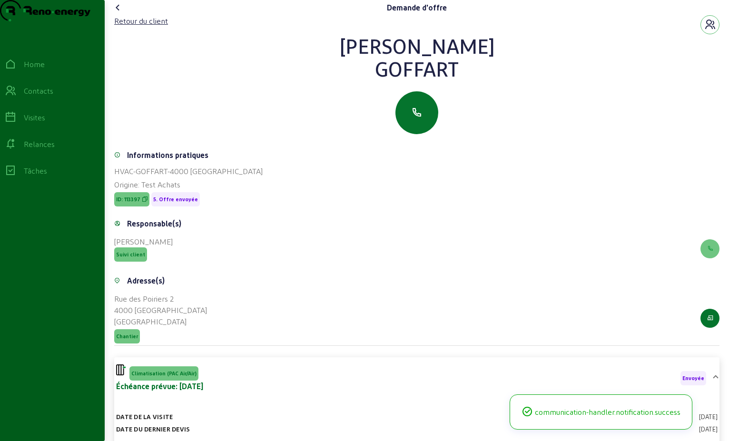
click at [120, 13] on icon at bounding box center [117, 7] width 11 height 11
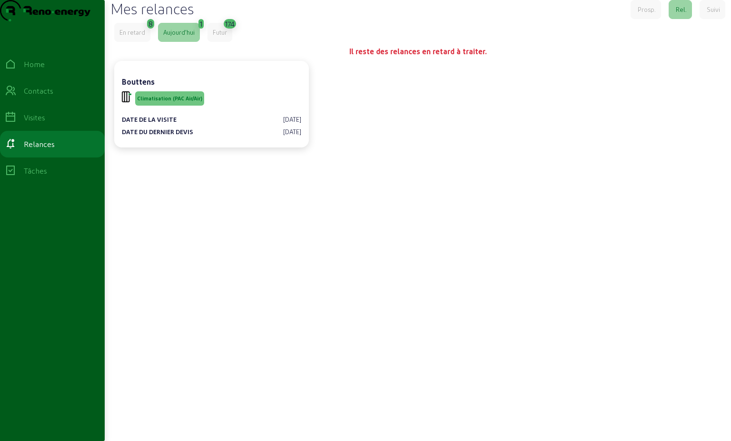
click at [217, 37] on div "Futur" at bounding box center [220, 32] width 14 height 9
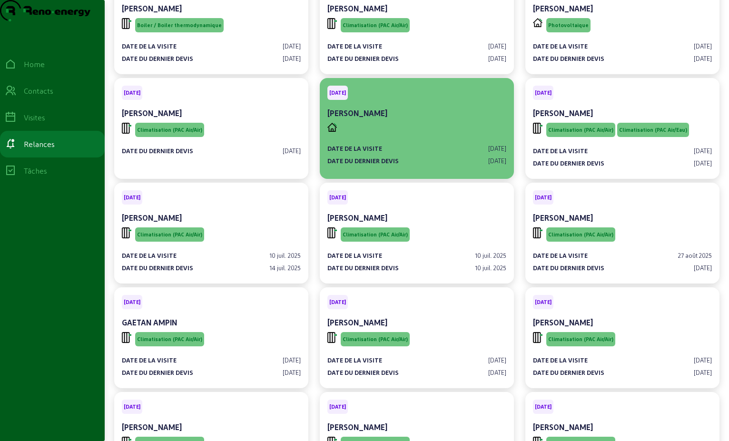
scroll to position [95, 0]
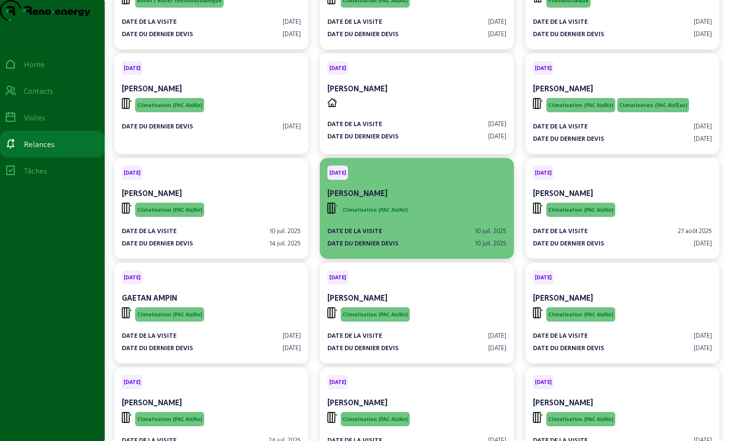
click at [462, 219] on div "Climatisation (PAC Air/Air)" at bounding box center [417, 210] width 179 height 18
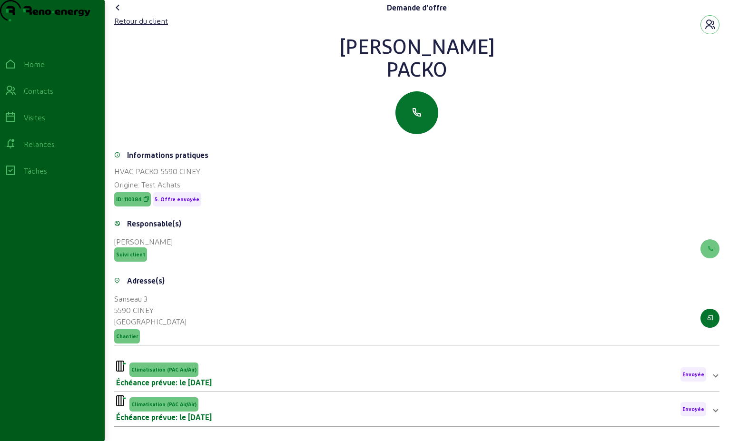
click at [119, 13] on icon at bounding box center [117, 7] width 11 height 11
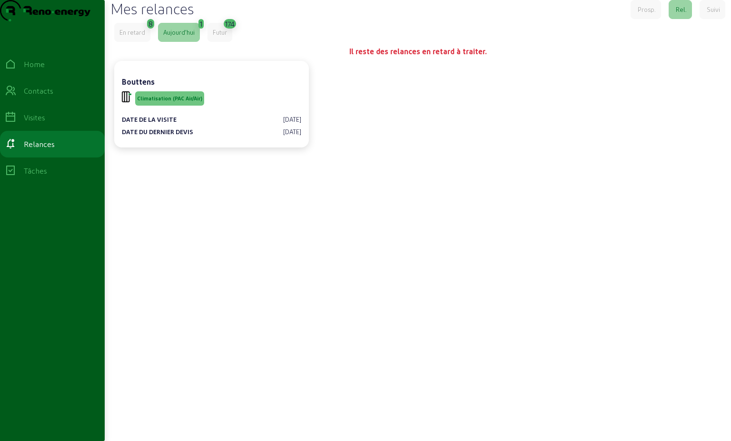
click at [214, 37] on div "Futur" at bounding box center [220, 32] width 14 height 9
